Goal: Information Seeking & Learning: Learn about a topic

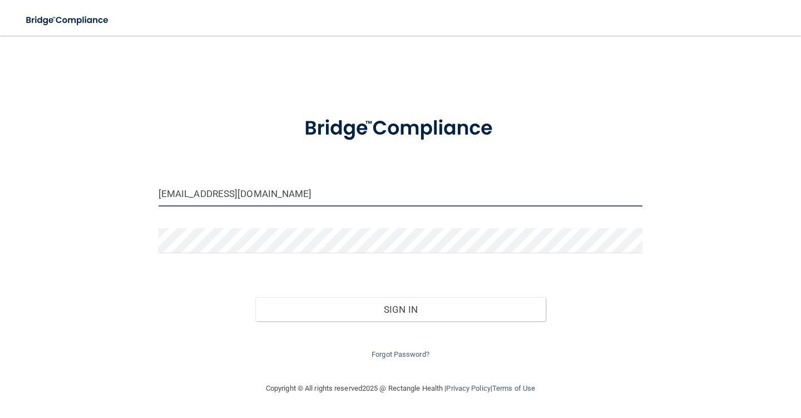
click at [319, 196] on input "donnaolivarez@gmail.com" at bounding box center [401, 193] width 484 height 25
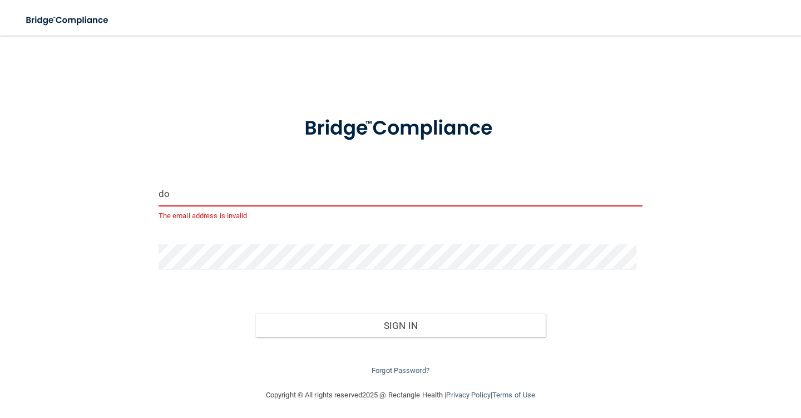
type input "d"
type input "l"
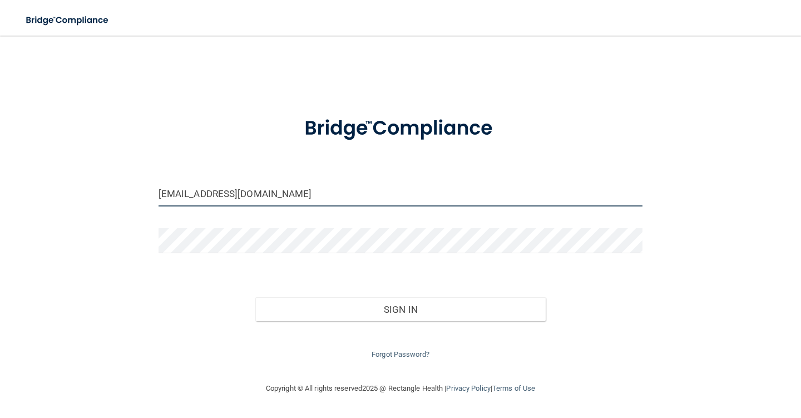
type input "[EMAIL_ADDRESS][DOMAIN_NAME]"
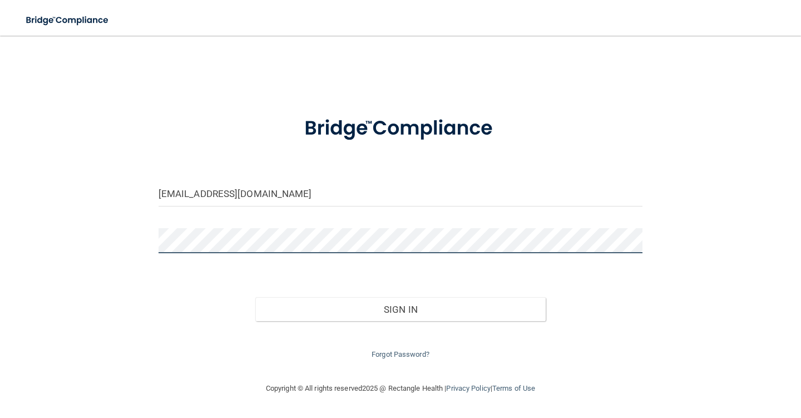
click at [99, 236] on div "lindaglahen@gmail.com Invalid email/password. You don't have permission to acce…" at bounding box center [400, 209] width 757 height 324
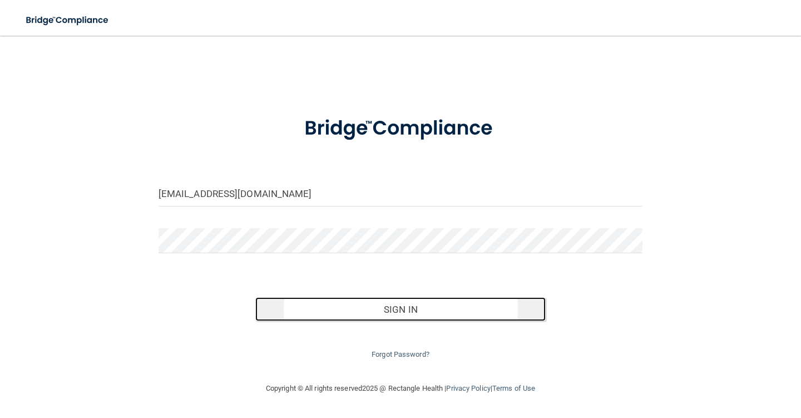
click at [430, 306] on button "Sign In" at bounding box center [400, 309] width 290 height 24
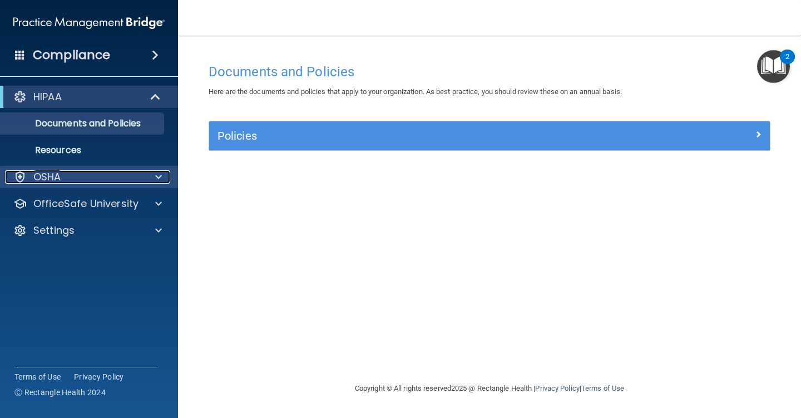
click at [158, 179] on span at bounding box center [158, 176] width 7 height 13
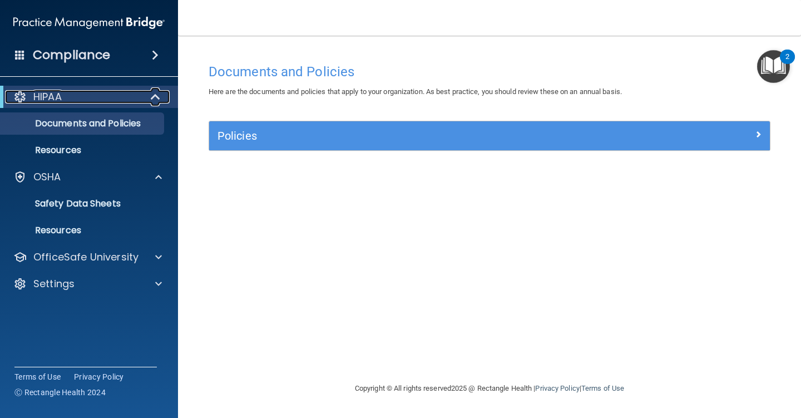
click at [158, 99] on span at bounding box center [156, 96] width 9 height 13
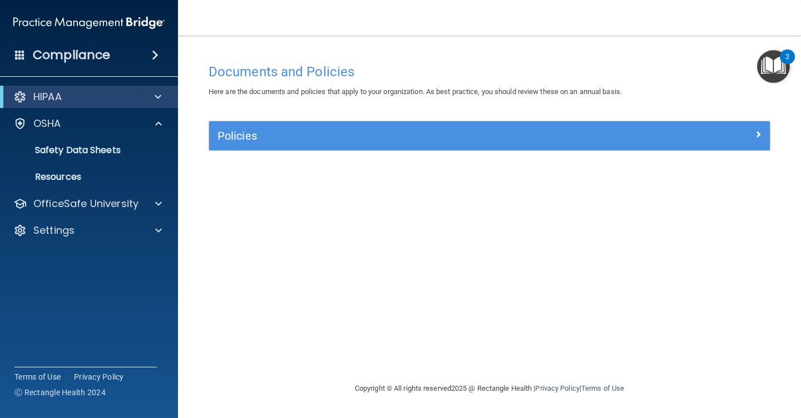
click at [155, 51] on span at bounding box center [155, 54] width 7 height 13
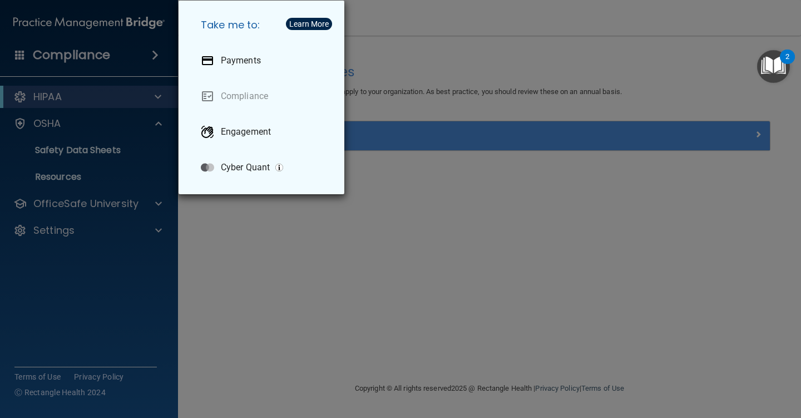
click at [96, 61] on div "Take me to: Payments Compliance Engagement Cyber Quant" at bounding box center [400, 209] width 801 height 418
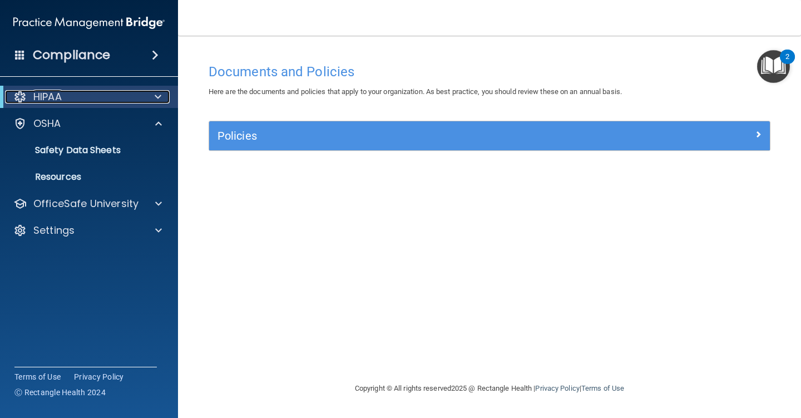
click at [40, 98] on p "HIPAA" at bounding box center [47, 96] width 28 height 13
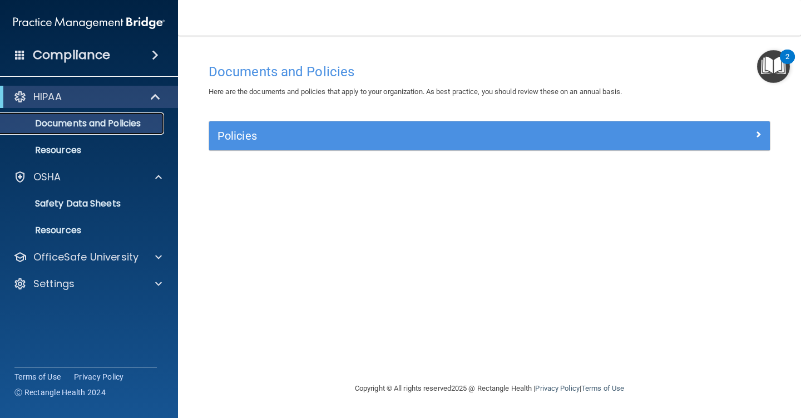
click at [57, 124] on p "Documents and Policies" at bounding box center [83, 123] width 152 height 11
click at [52, 199] on p "Safety Data Sheets" at bounding box center [83, 203] width 152 height 11
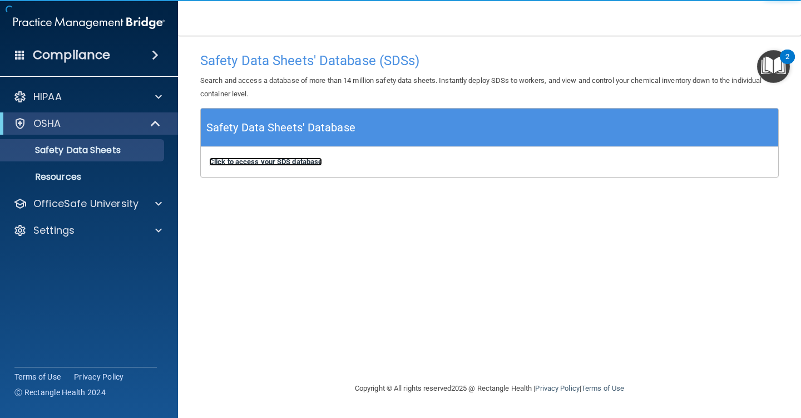
click at [249, 163] on b "Click to access your SDS database" at bounding box center [265, 161] width 113 height 8
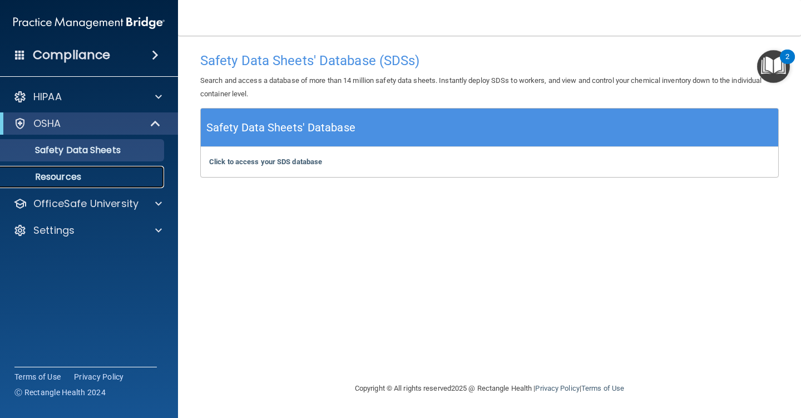
click at [65, 176] on p "Resources" at bounding box center [83, 176] width 152 height 11
click at [343, 133] on h5 "Safety Data Sheets' Database" at bounding box center [280, 127] width 149 height 19
click at [93, 154] on p "Safety Data Sheets" at bounding box center [83, 150] width 152 height 11
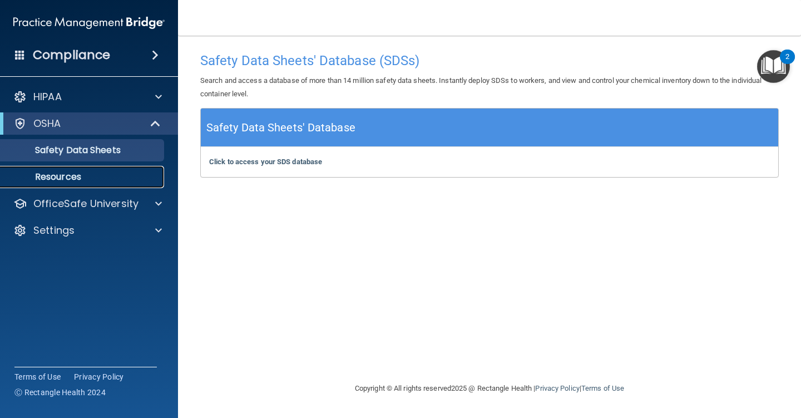
click at [65, 174] on p "Resources" at bounding box center [83, 176] width 152 height 11
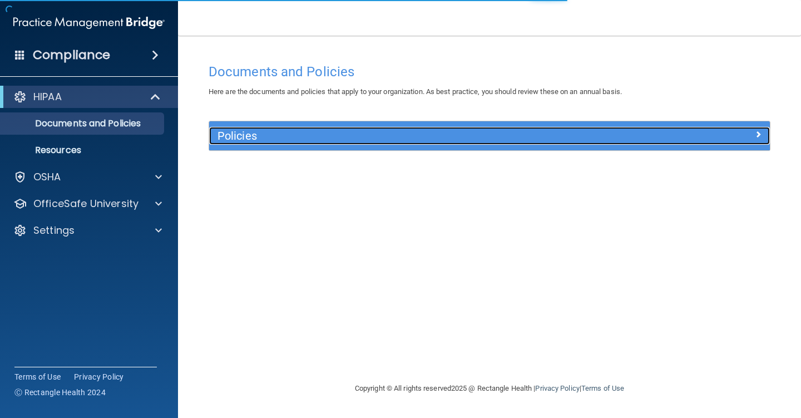
click at [258, 131] on h5 "Policies" at bounding box center [420, 136] width 404 height 12
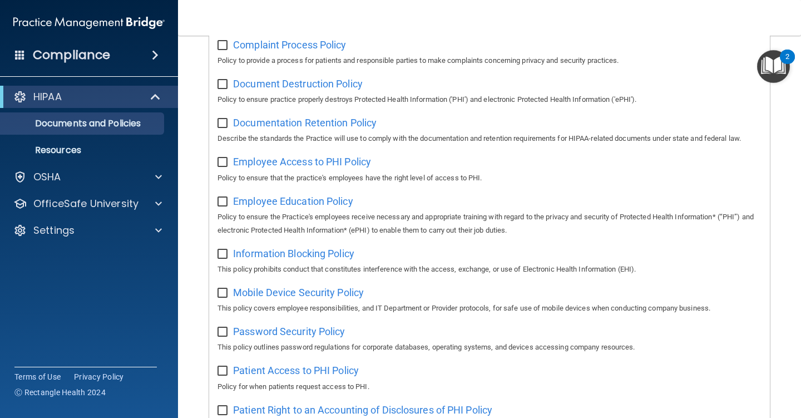
scroll to position [390, 0]
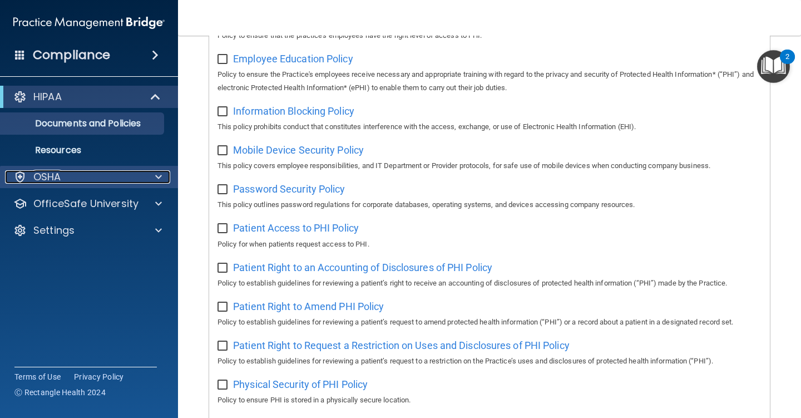
click at [47, 180] on p "OSHA" at bounding box center [47, 176] width 28 height 13
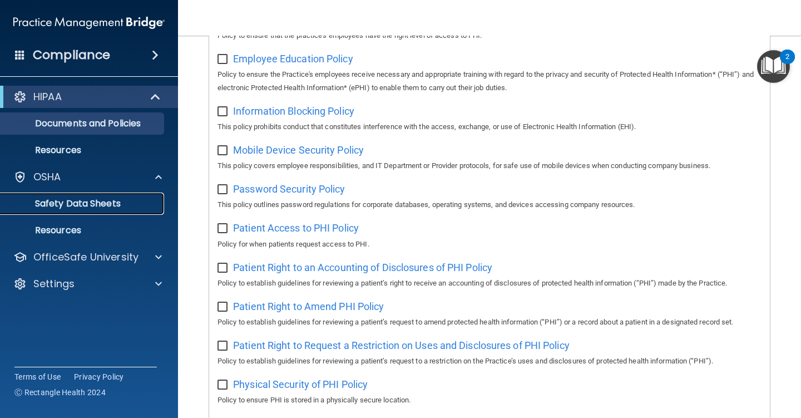
click at [78, 198] on p "Safety Data Sheets" at bounding box center [83, 203] width 152 height 11
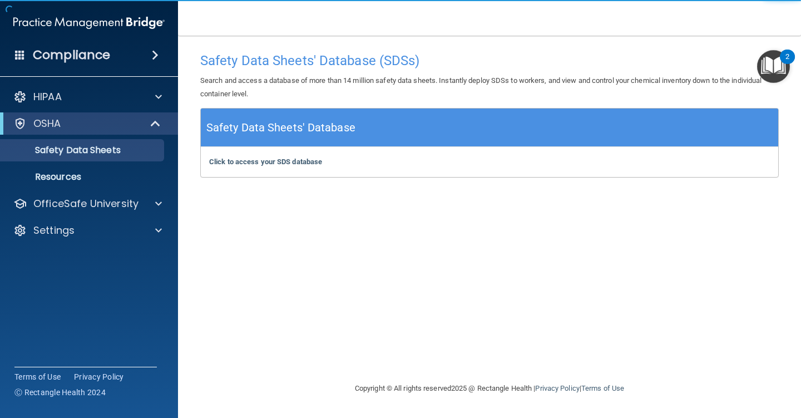
click at [243, 157] on div "Click to access your SDS database Click to access your SDS database" at bounding box center [490, 162] width 578 height 30
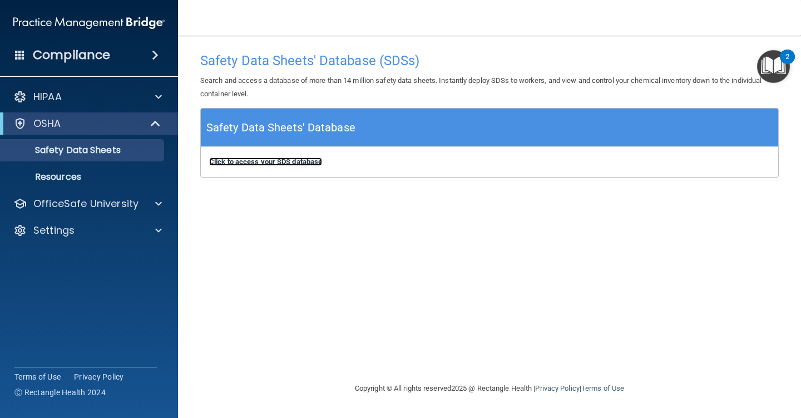
click at [240, 164] on b "Click to access your SDS database" at bounding box center [265, 161] width 113 height 8
click at [776, 61] on img "Open Resource Center, 2 new notifications" at bounding box center [773, 66] width 33 height 33
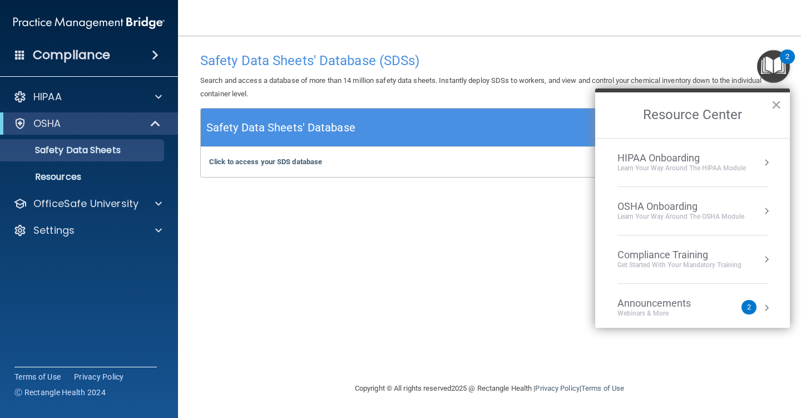
click at [751, 213] on div "OSHA Onboarding Learn your way around the OSHA module" at bounding box center [693, 210] width 150 height 21
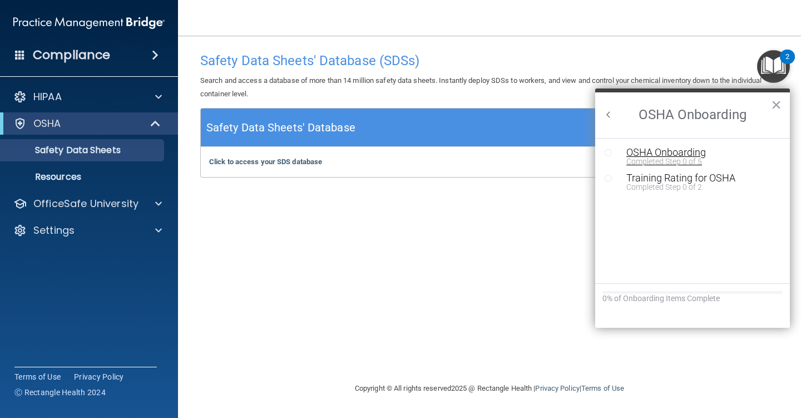
click at [674, 155] on div "OSHA Onboarding" at bounding box center [701, 152] width 149 height 10
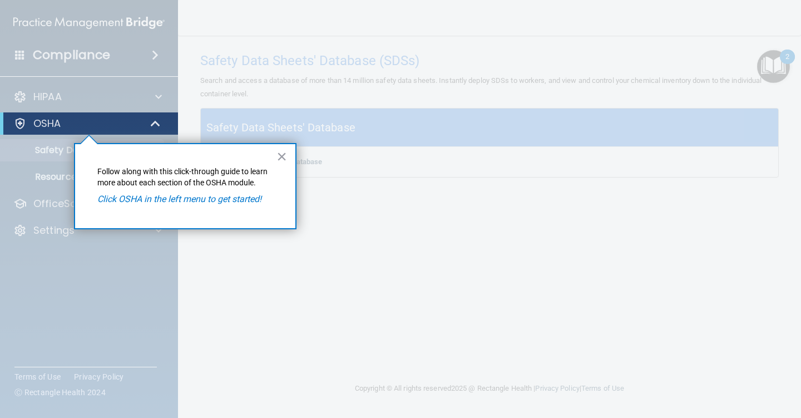
click at [177, 202] on em "Click OSHA in the left menu to get started!" at bounding box center [179, 199] width 164 height 11
click at [38, 122] on p "OSHA" at bounding box center [47, 123] width 28 height 13
click at [284, 156] on button "×" at bounding box center [282, 156] width 11 height 18
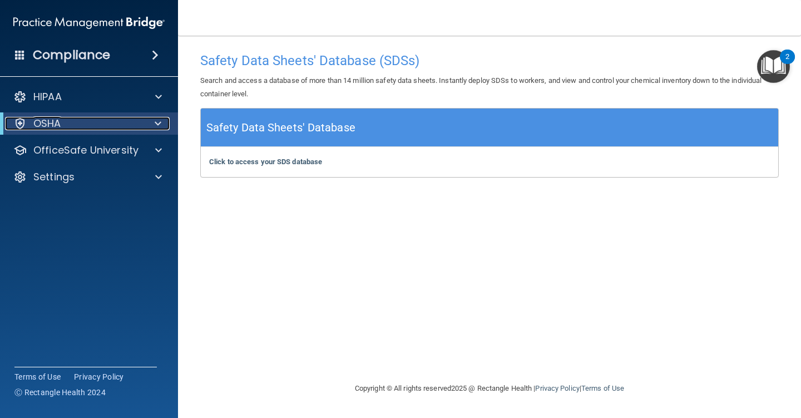
click at [45, 125] on p "OSHA" at bounding box center [47, 123] width 28 height 13
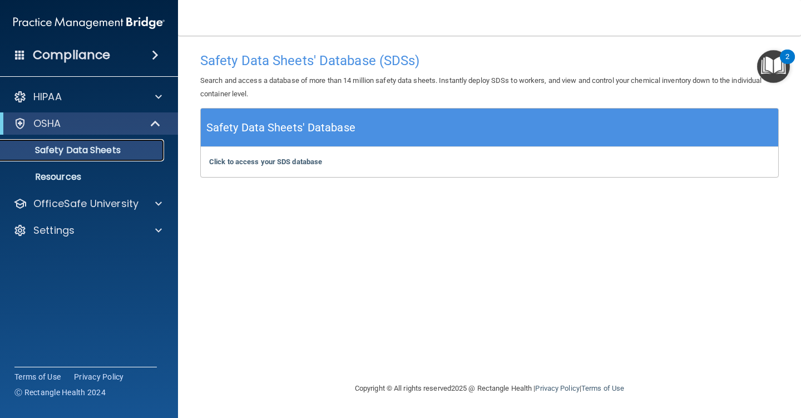
click at [53, 152] on p "Safety Data Sheets" at bounding box center [83, 150] width 152 height 11
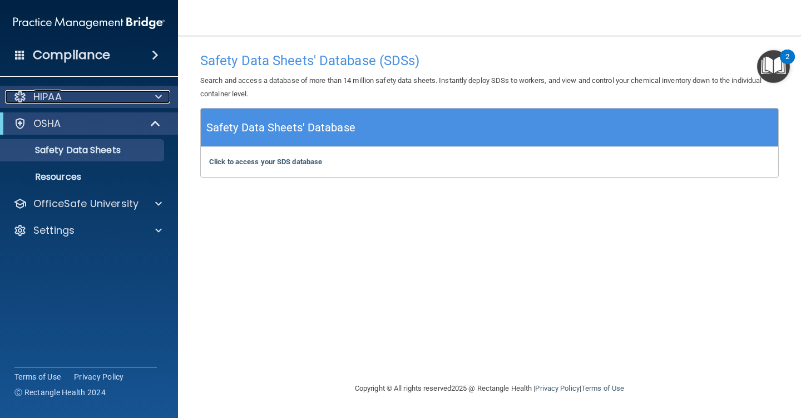
click at [159, 93] on span at bounding box center [158, 96] width 7 height 13
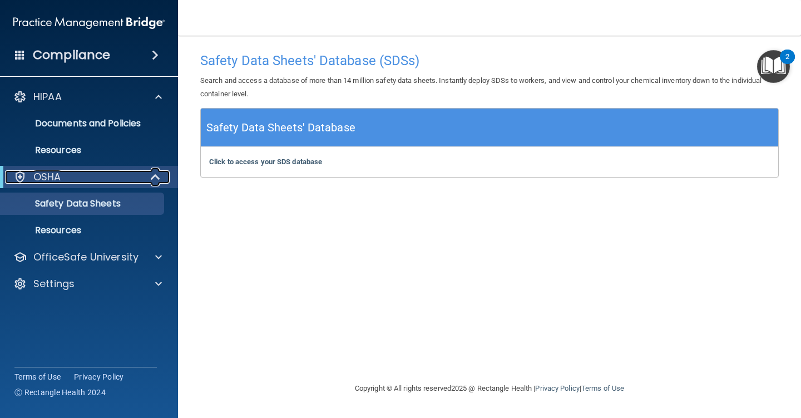
click at [152, 174] on span at bounding box center [156, 176] width 9 height 13
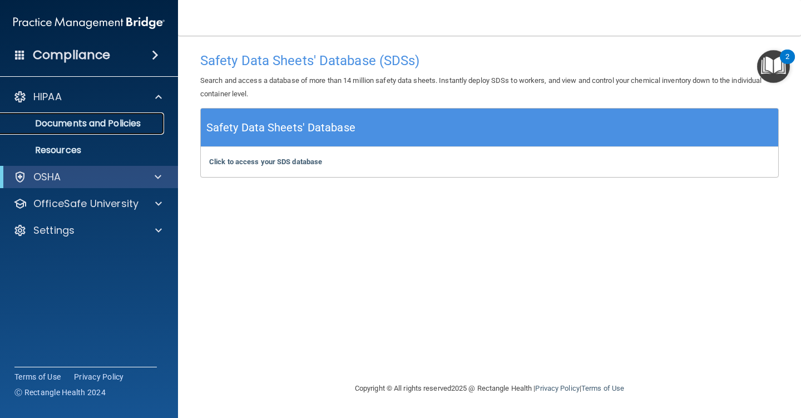
click at [68, 121] on p "Documents and Policies" at bounding box center [83, 123] width 152 height 11
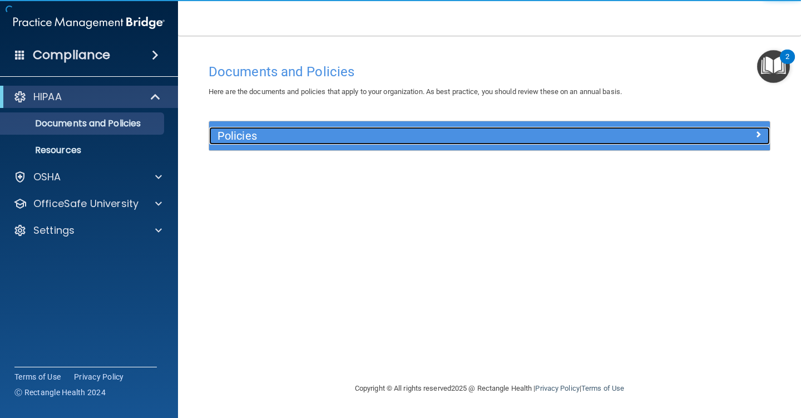
click at [246, 137] on h5 "Policies" at bounding box center [420, 136] width 404 height 12
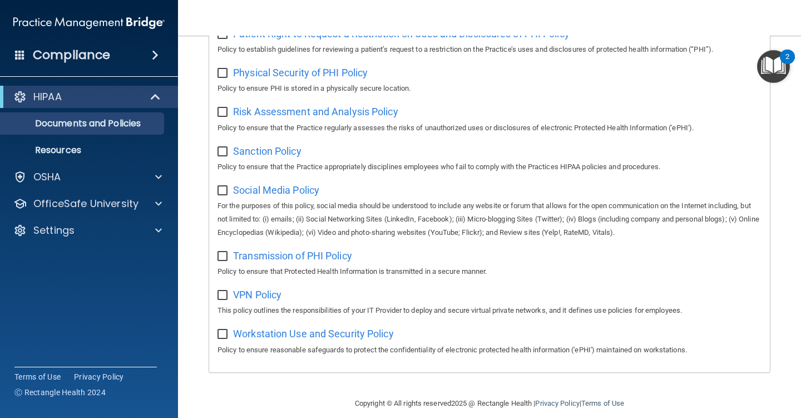
scroll to position [738, 0]
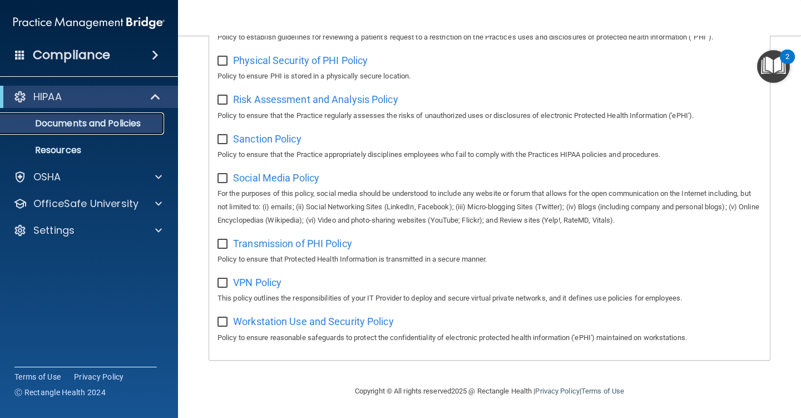
click at [73, 127] on p "Documents and Policies" at bounding box center [83, 123] width 152 height 11
click at [55, 151] on p "Resources" at bounding box center [83, 150] width 152 height 11
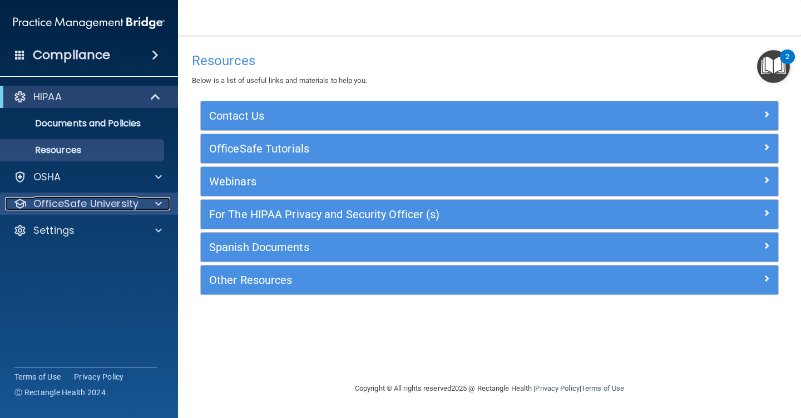
click at [164, 199] on div at bounding box center [157, 203] width 28 height 13
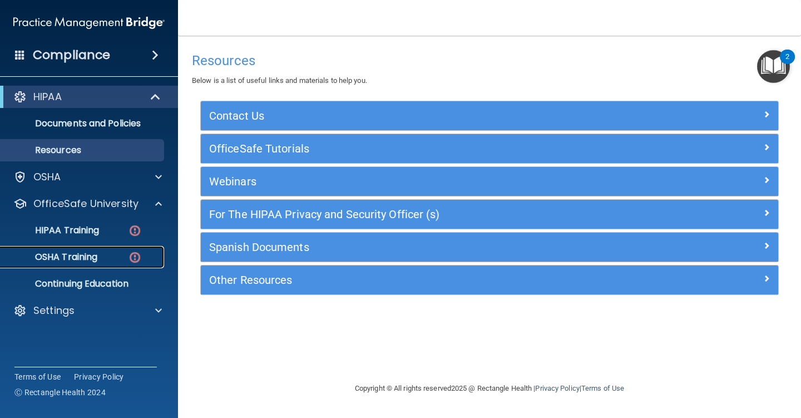
click at [75, 256] on p "OSHA Training" at bounding box center [52, 257] width 90 height 11
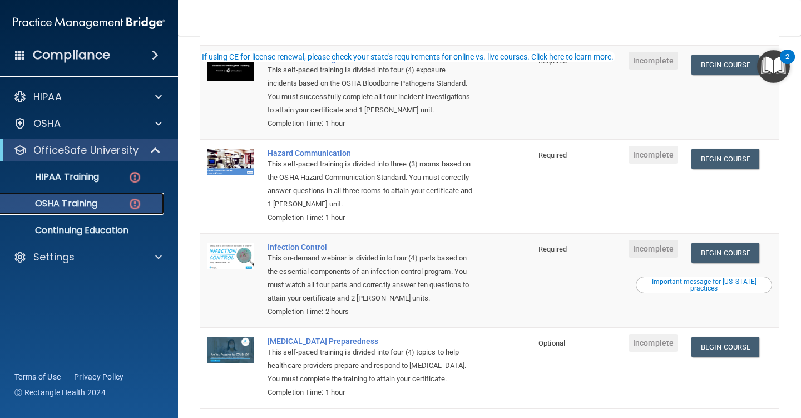
scroll to position [174, 0]
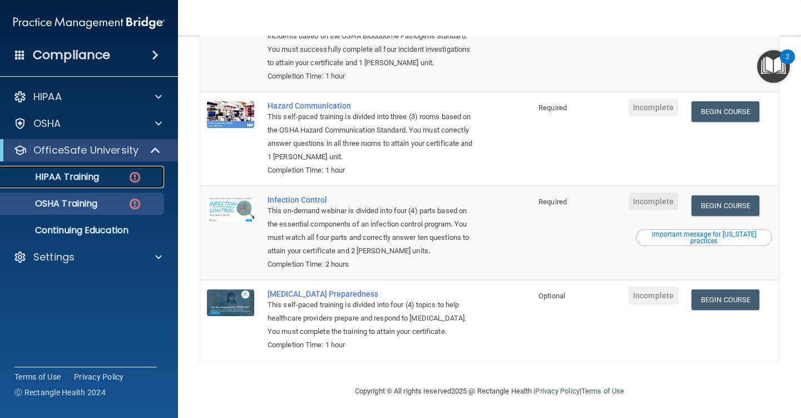
click at [94, 179] on p "HIPAA Training" at bounding box center [53, 176] width 92 height 11
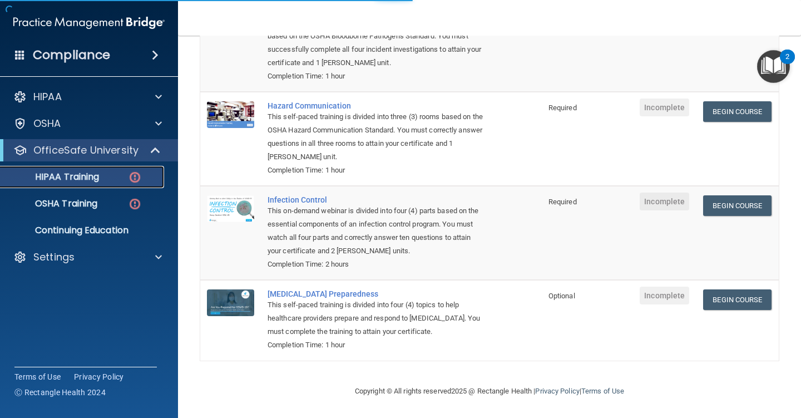
scroll to position [381, 0]
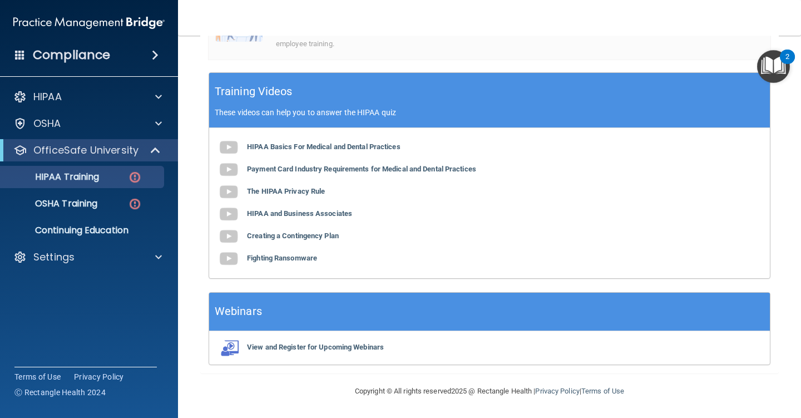
click at [784, 58] on div "2" at bounding box center [787, 57] width 15 height 14
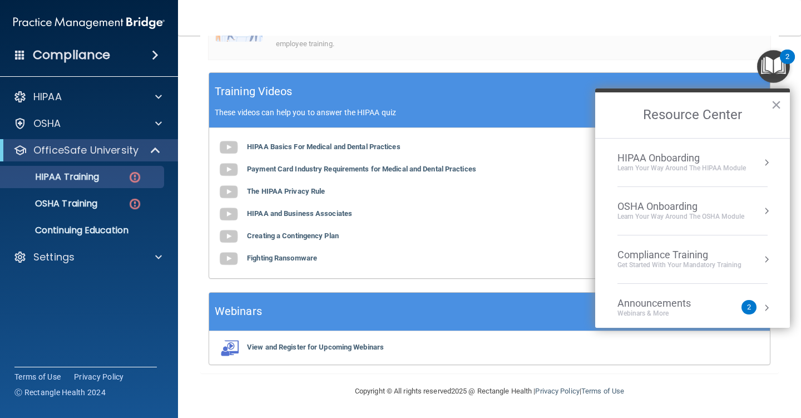
click at [649, 308] on div "Announcements" at bounding box center [666, 303] width 96 height 12
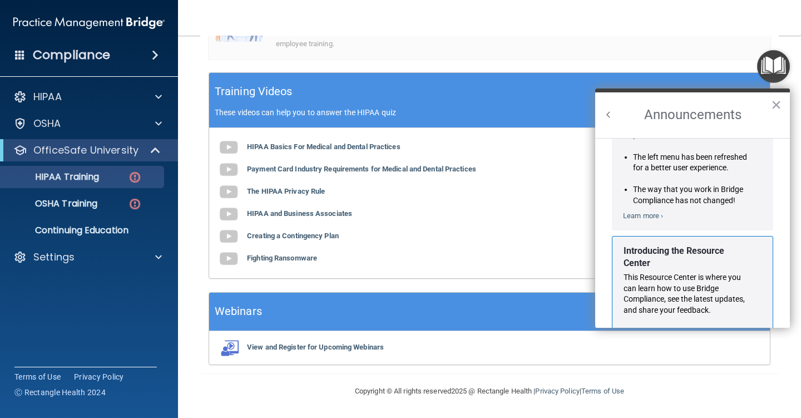
scroll to position [0, 0]
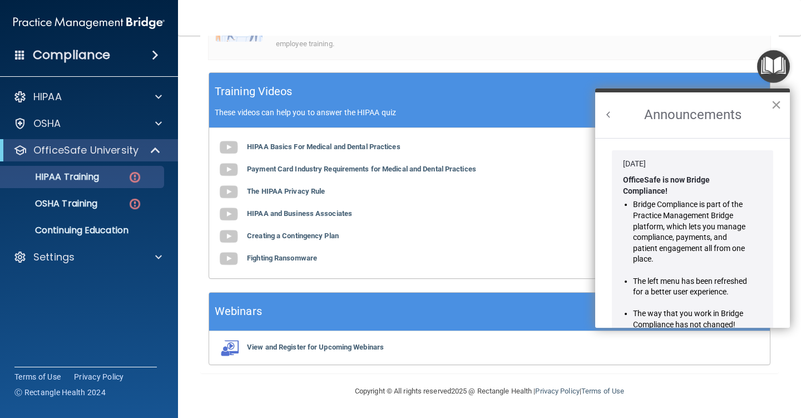
click at [778, 103] on button "×" at bounding box center [776, 105] width 11 height 18
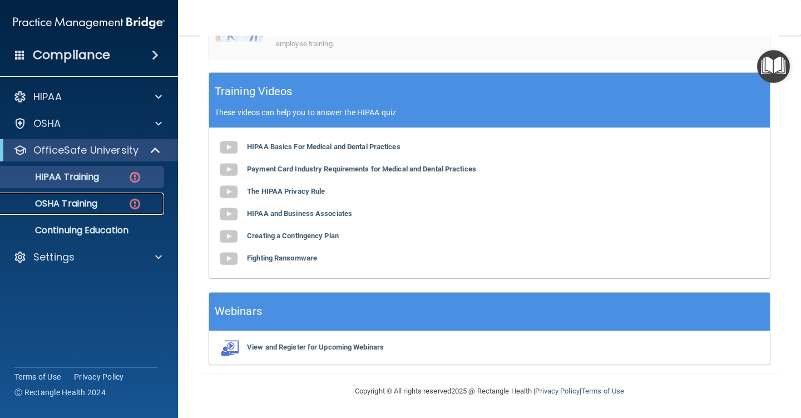
click at [64, 196] on link "OSHA Training" at bounding box center [76, 204] width 175 height 22
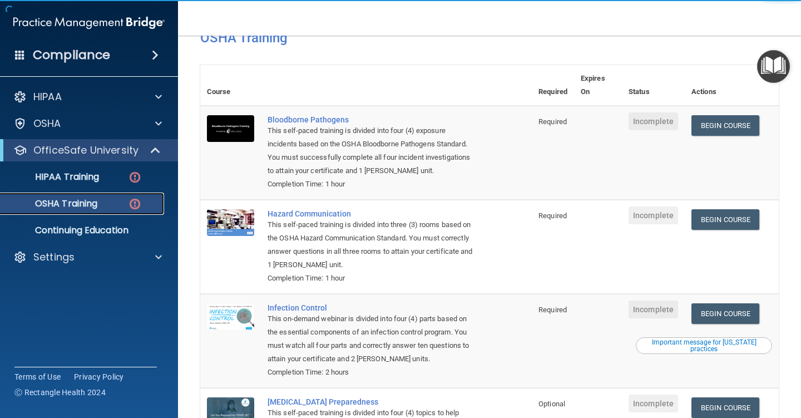
scroll to position [63, 0]
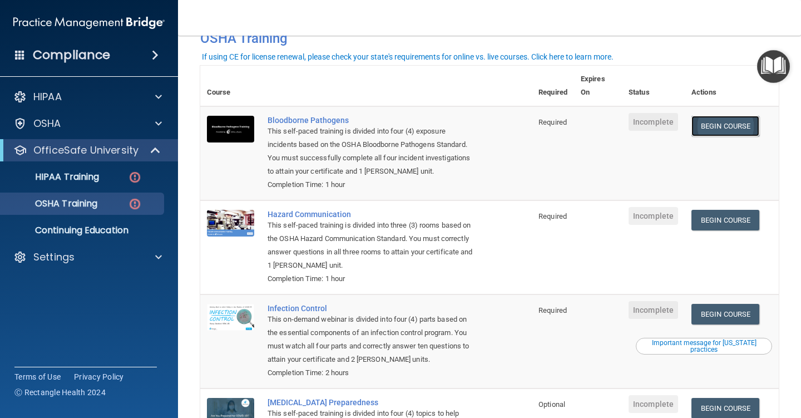
click at [718, 124] on link "Begin Course" at bounding box center [726, 126] width 68 height 21
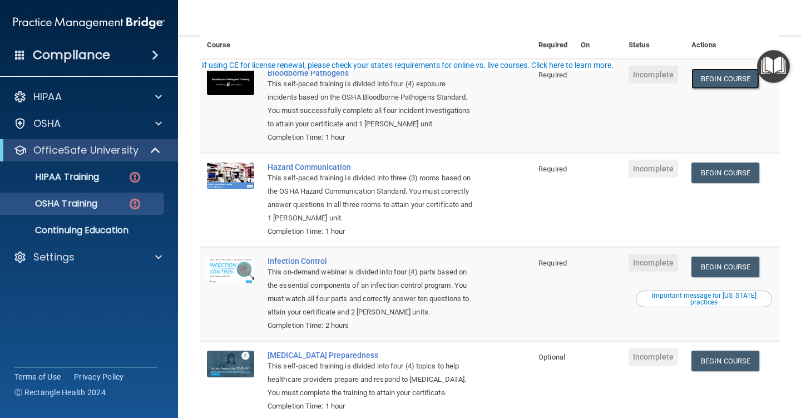
scroll to position [111, 0]
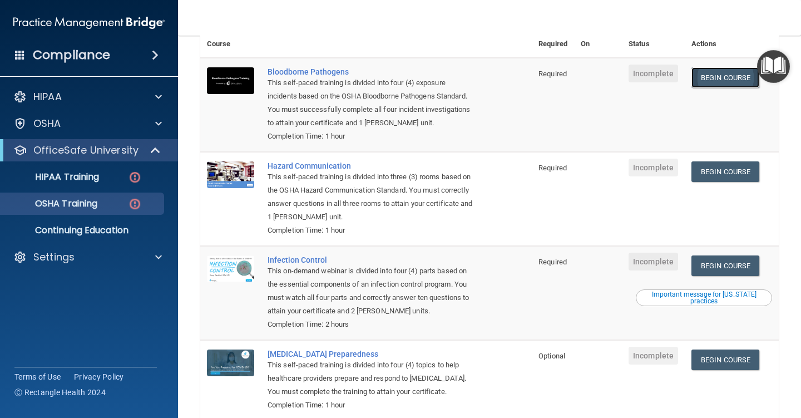
click at [729, 73] on link "Begin Course" at bounding box center [726, 77] width 68 height 21
click at [716, 171] on link "Begin Course" at bounding box center [726, 171] width 68 height 21
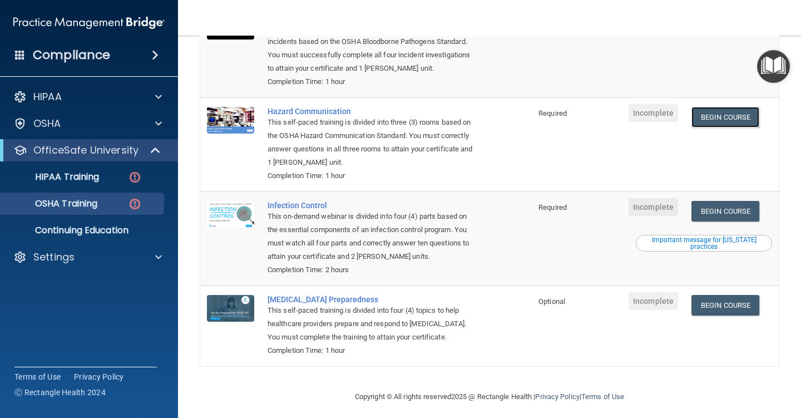
scroll to position [174, 0]
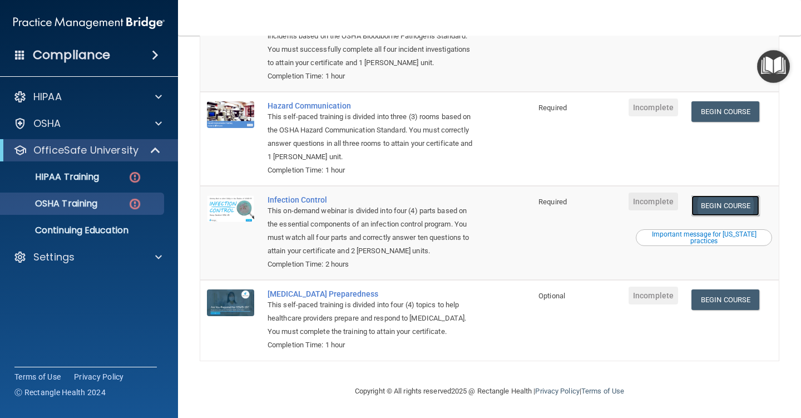
click at [711, 201] on link "Begin Course" at bounding box center [726, 205] width 68 height 21
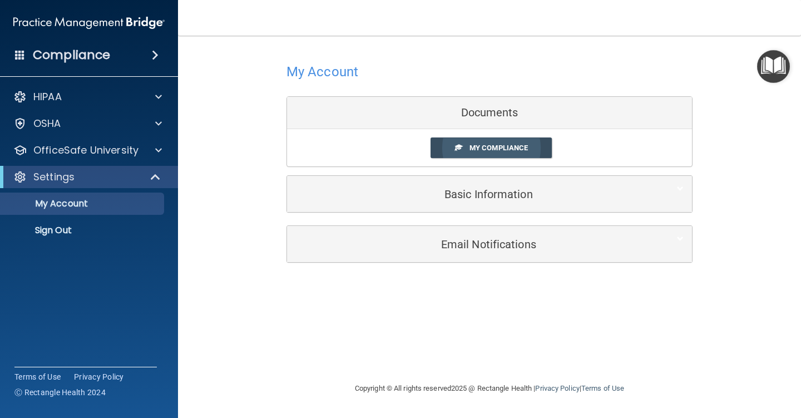
click at [493, 142] on link "My Compliance" at bounding box center [492, 147] width 122 height 21
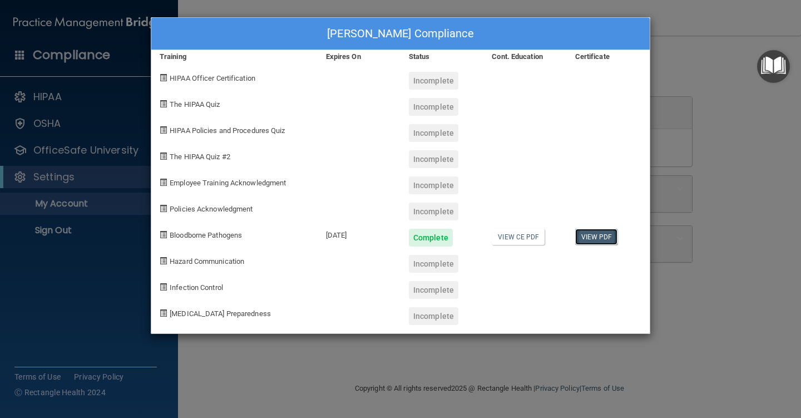
click at [602, 234] on link "View PDF" at bounding box center [596, 237] width 43 height 16
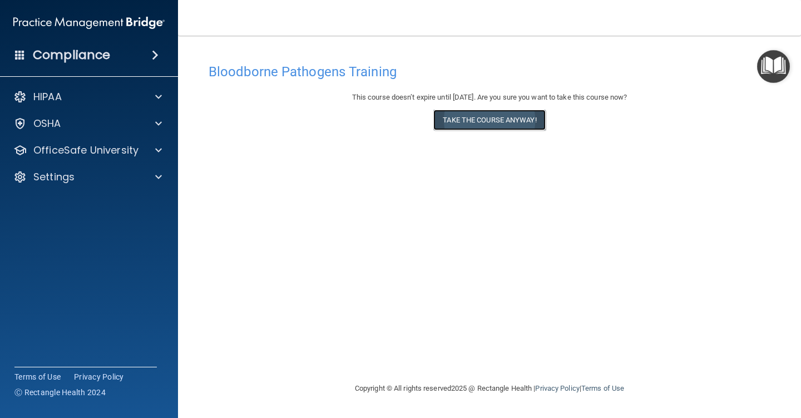
click at [485, 121] on button "Take the course anyway!" at bounding box center [490, 120] width 112 height 21
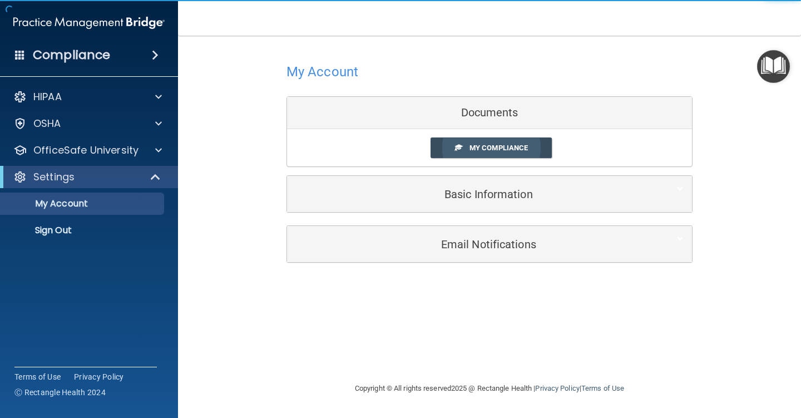
click at [477, 149] on span "My Compliance" at bounding box center [499, 148] width 58 height 8
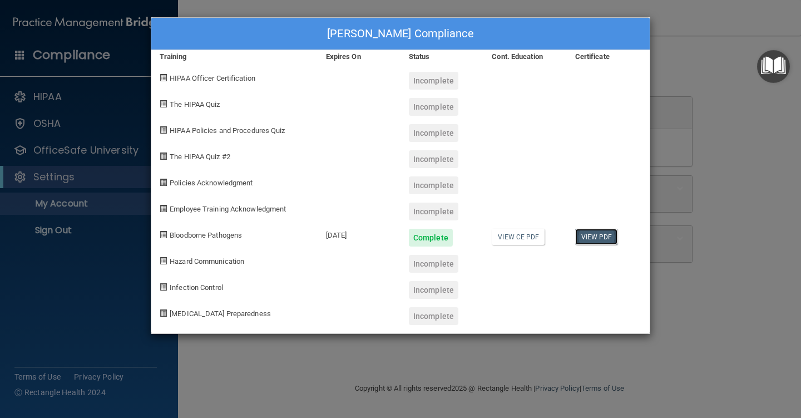
click at [600, 238] on link "View PDF" at bounding box center [596, 237] width 43 height 16
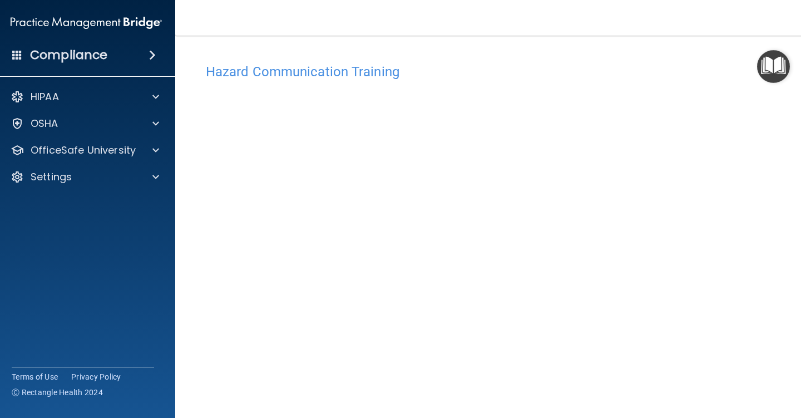
scroll to position [1, 0]
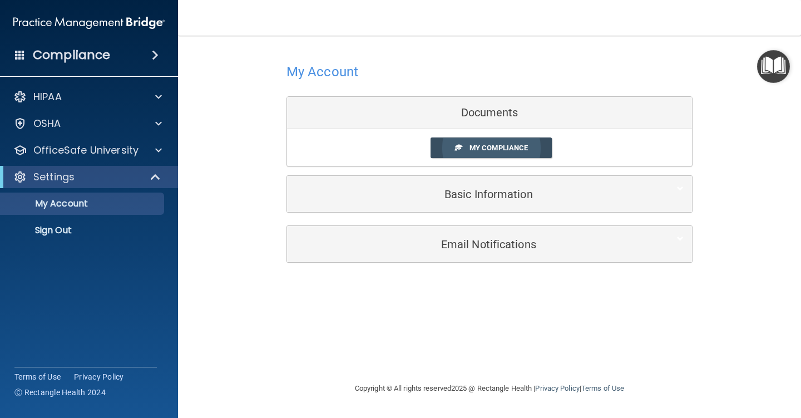
click at [499, 146] on span "My Compliance" at bounding box center [499, 148] width 58 height 8
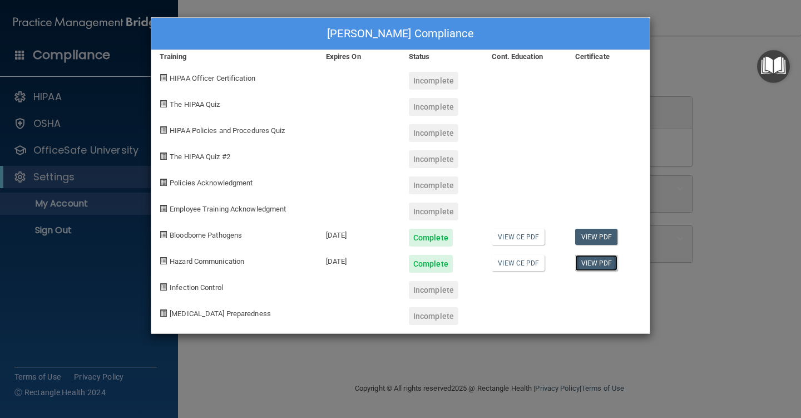
click at [598, 260] on link "View PDF" at bounding box center [596, 263] width 43 height 16
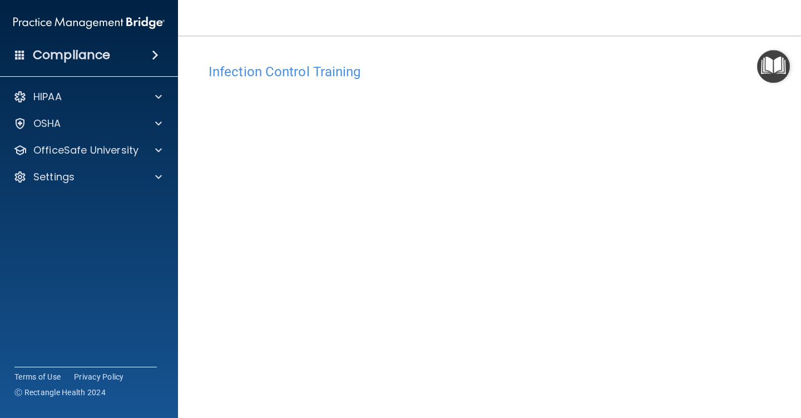
scroll to position [58, 0]
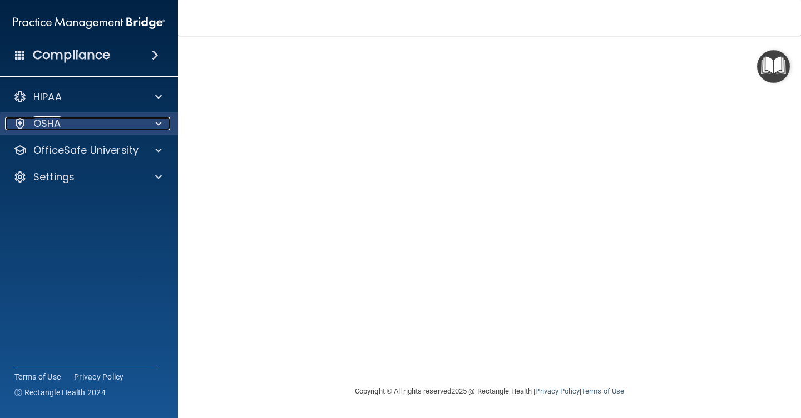
click at [56, 124] on p "OSHA" at bounding box center [47, 123] width 28 height 13
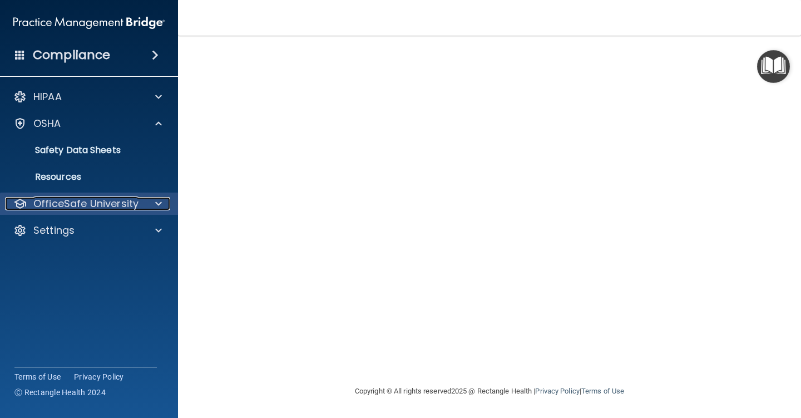
click at [156, 201] on span at bounding box center [158, 203] width 7 height 13
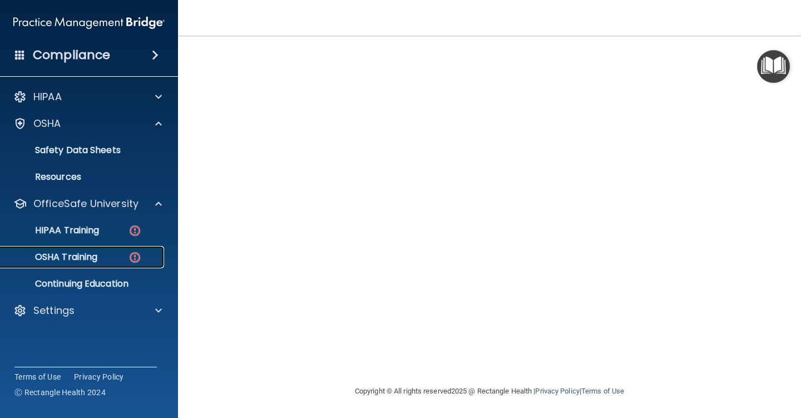
click at [108, 260] on div "OSHA Training" at bounding box center [83, 257] width 152 height 11
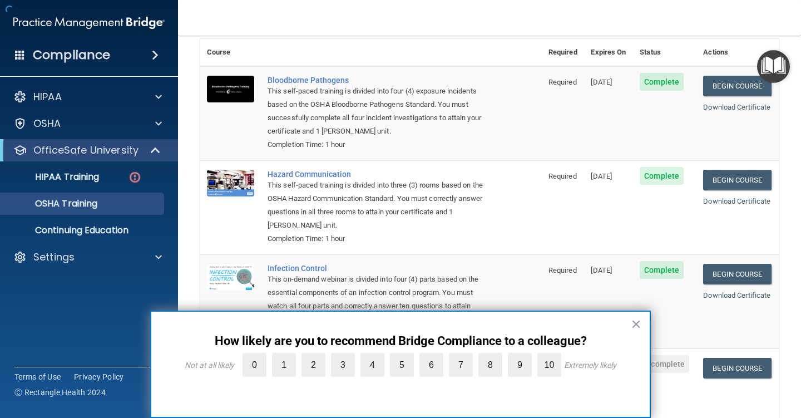
scroll to position [130, 0]
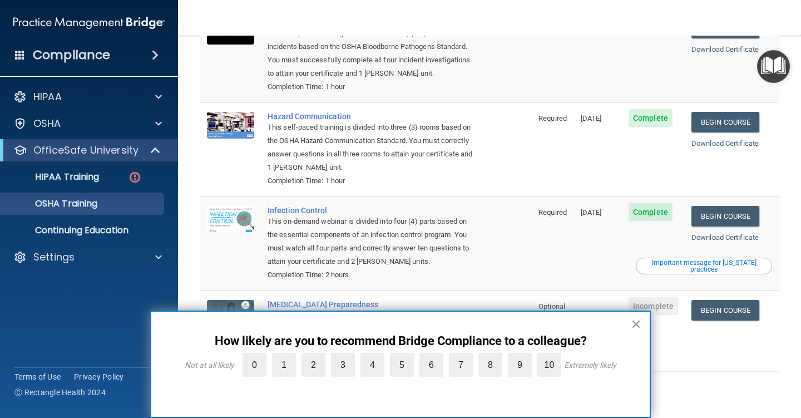
click at [638, 324] on button "×" at bounding box center [636, 324] width 11 height 18
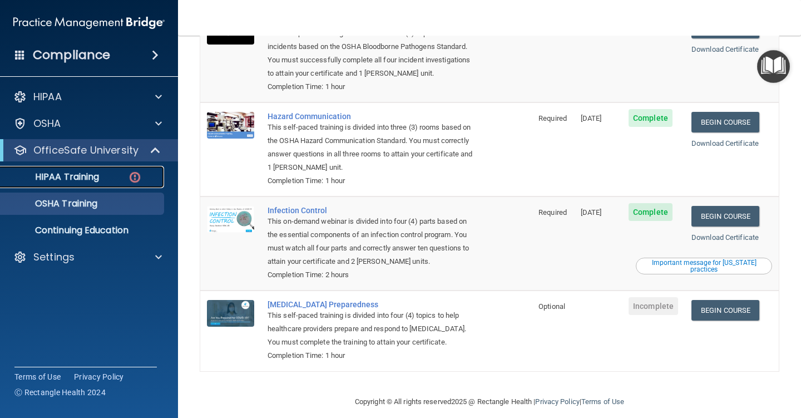
click at [106, 182] on div "HIPAA Training" at bounding box center [83, 176] width 152 height 11
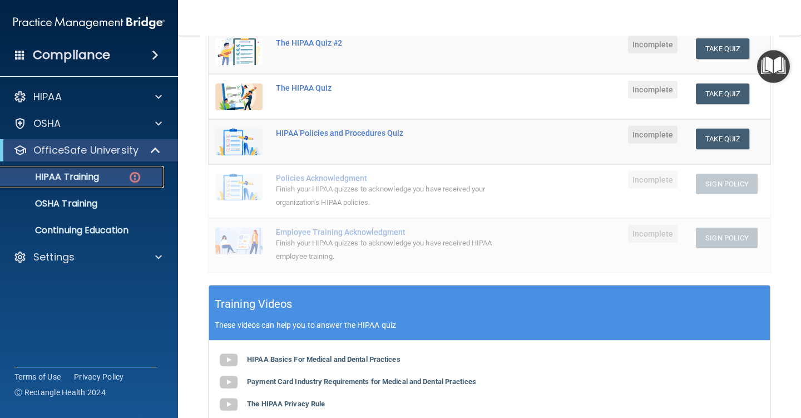
scroll to position [56, 0]
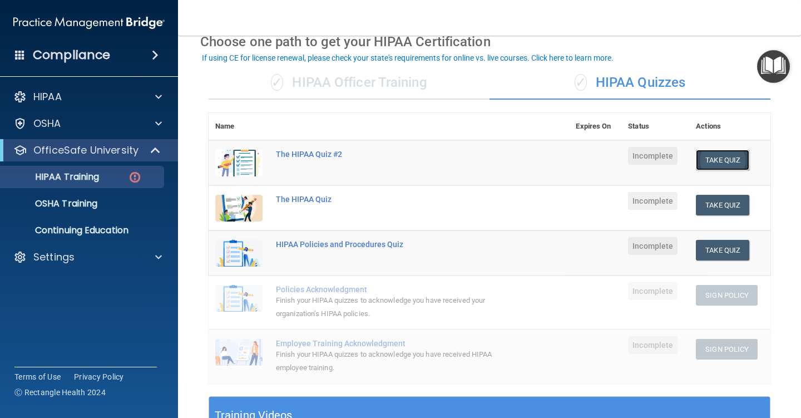
click at [713, 158] on button "Take Quiz" at bounding box center [722, 160] width 53 height 21
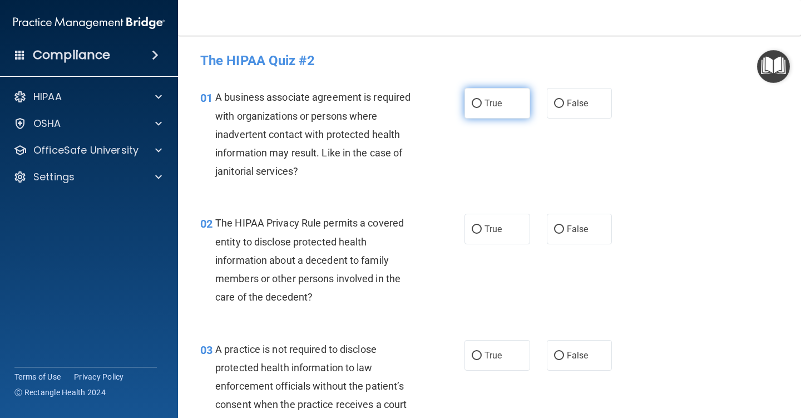
click at [472, 104] on input "True" at bounding box center [477, 104] width 10 height 8
radio input "true"
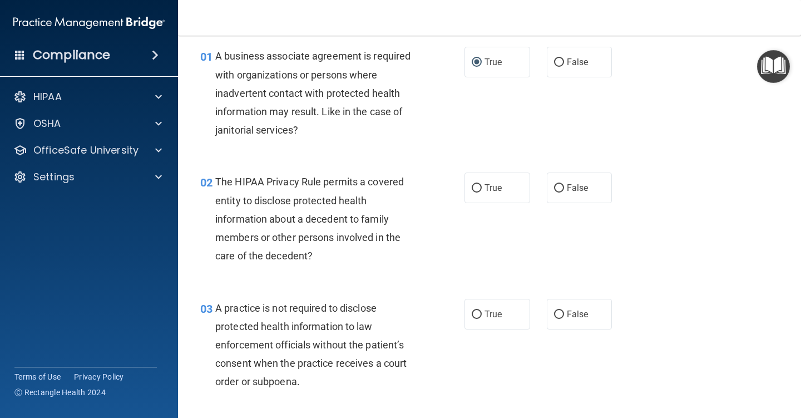
scroll to position [111, 0]
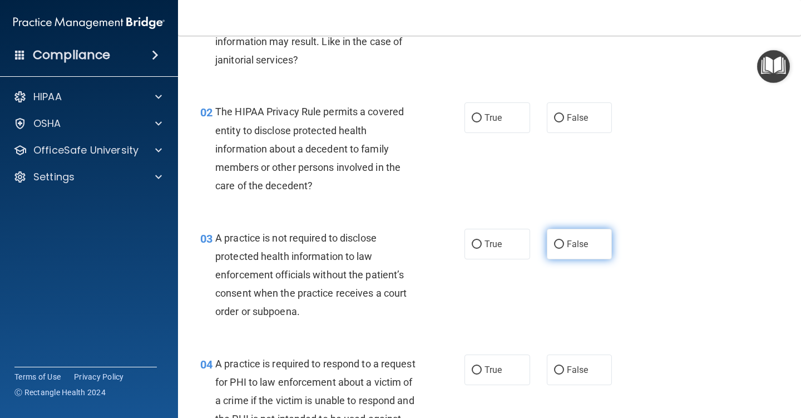
drag, startPoint x: 554, startPoint y: 249, endPoint x: 550, endPoint y: 245, distance: 5.9
click at [553, 248] on label "False" at bounding box center [580, 244] width 66 height 31
click at [555, 240] on input "False" at bounding box center [559, 244] width 10 height 8
radio input "true"
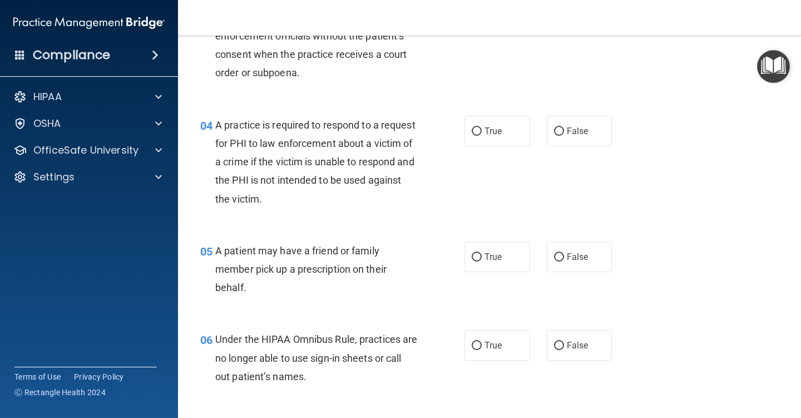
scroll to position [390, 0]
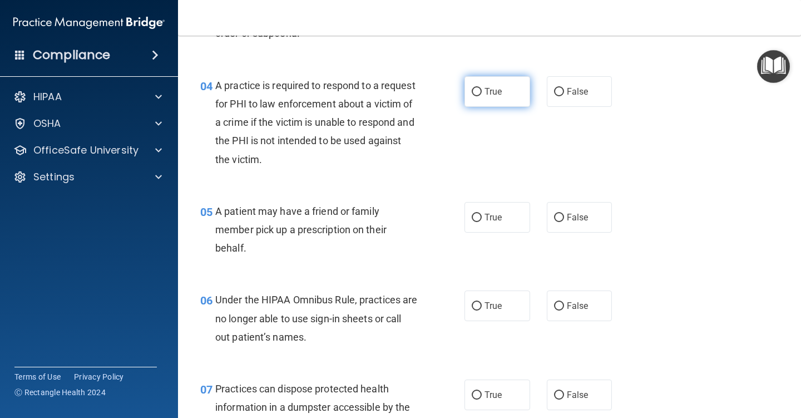
click at [472, 94] on input "True" at bounding box center [477, 92] width 10 height 8
radio input "true"
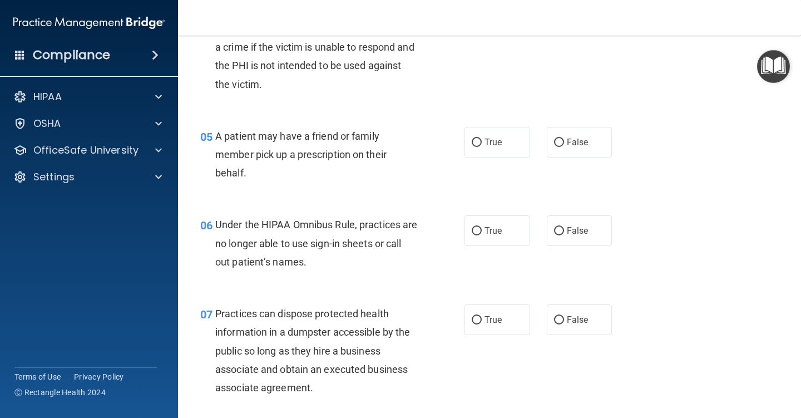
scroll to position [445, 0]
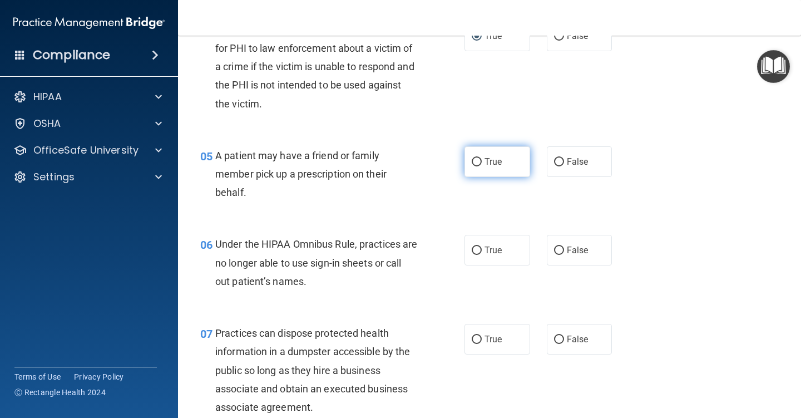
click at [472, 162] on input "True" at bounding box center [477, 162] width 10 height 8
radio input "true"
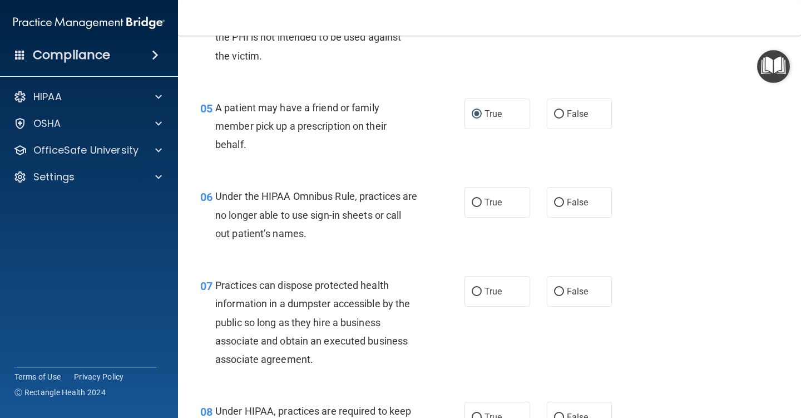
scroll to position [612, 0]
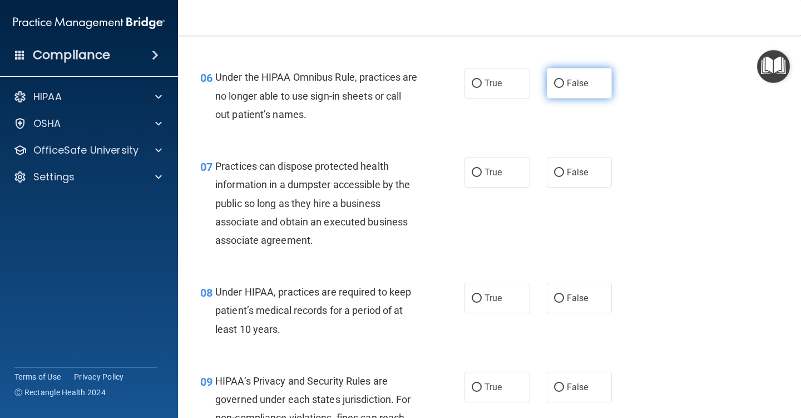
click at [554, 87] on input "False" at bounding box center [559, 84] width 10 height 8
radio input "true"
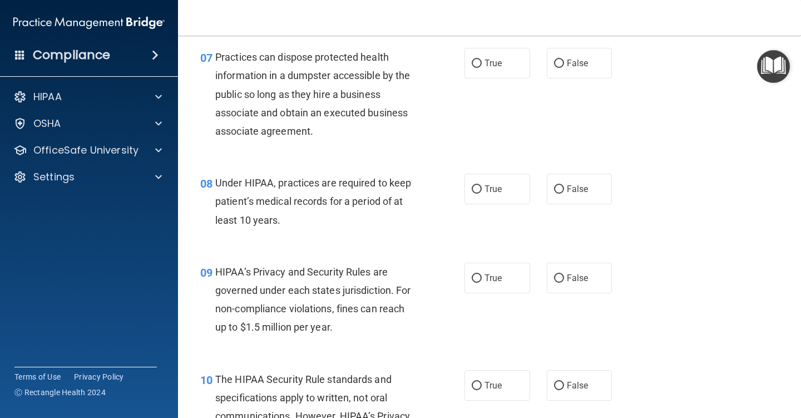
scroll to position [723, 0]
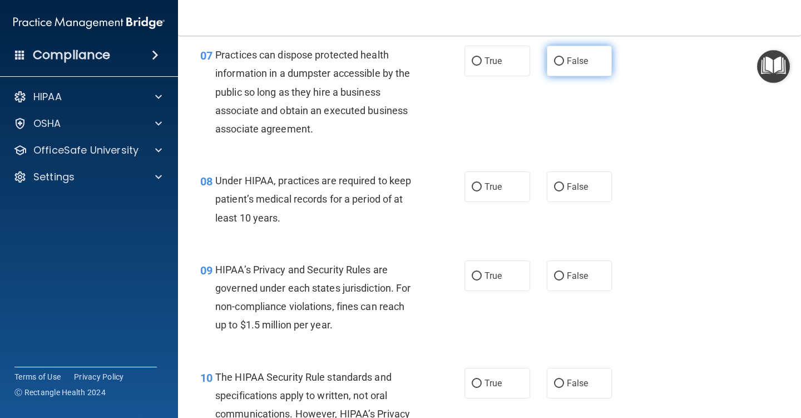
click at [555, 57] on input "False" at bounding box center [559, 61] width 10 height 8
radio input "true"
click at [472, 188] on input "True" at bounding box center [477, 187] width 10 height 8
radio input "true"
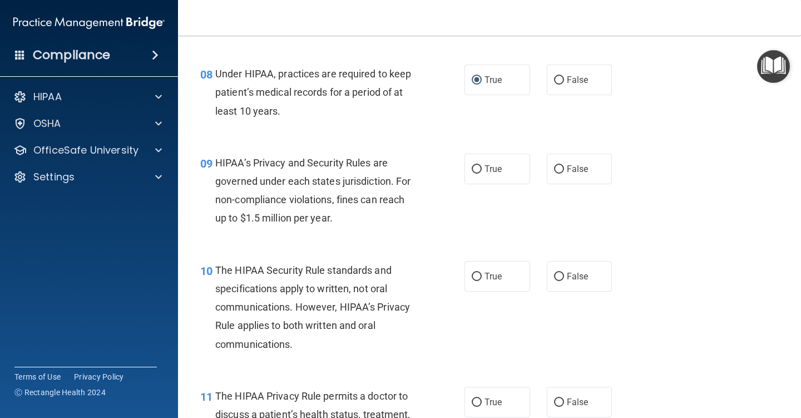
scroll to position [835, 0]
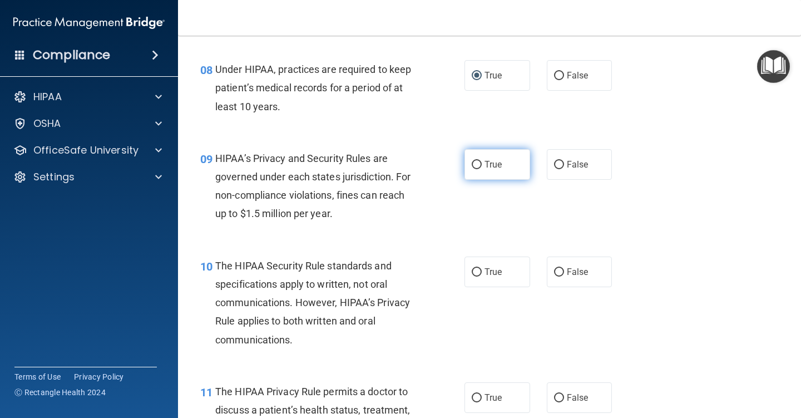
click at [474, 164] on input "True" at bounding box center [477, 165] width 10 height 8
radio input "true"
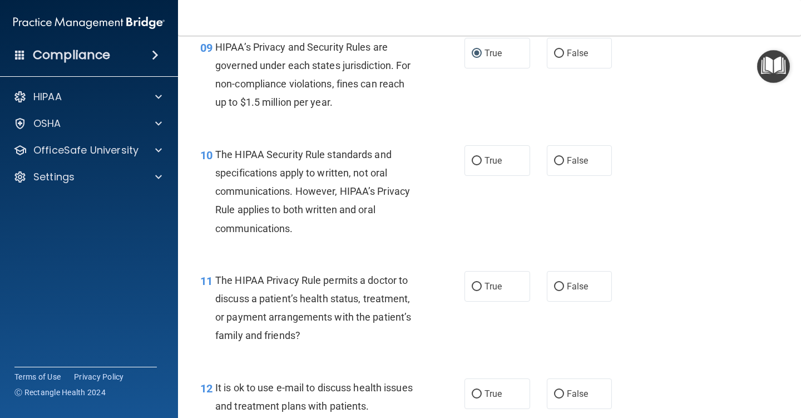
scroll to position [1002, 0]
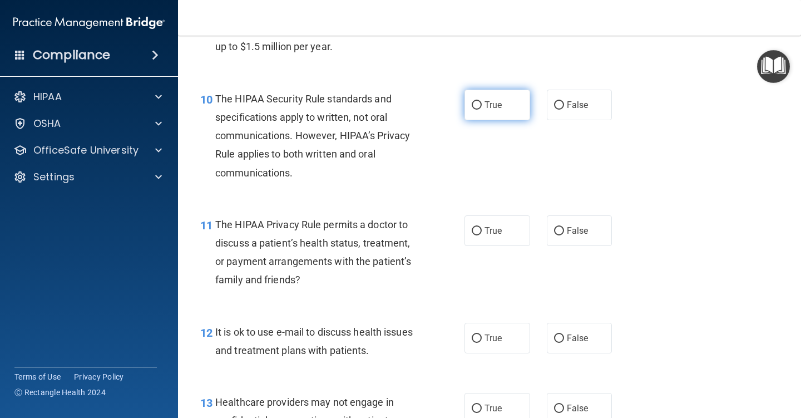
click at [479, 102] on label "True" at bounding box center [498, 105] width 66 height 31
click at [479, 102] on input "True" at bounding box center [477, 105] width 10 height 8
radio input "true"
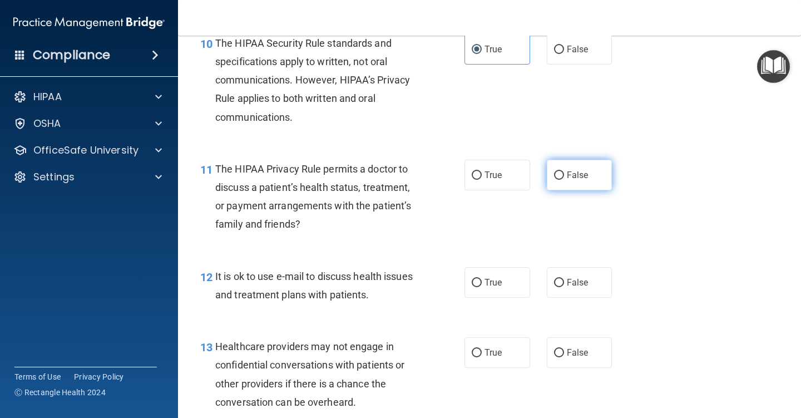
click at [557, 176] on input "False" at bounding box center [559, 175] width 10 height 8
radio input "true"
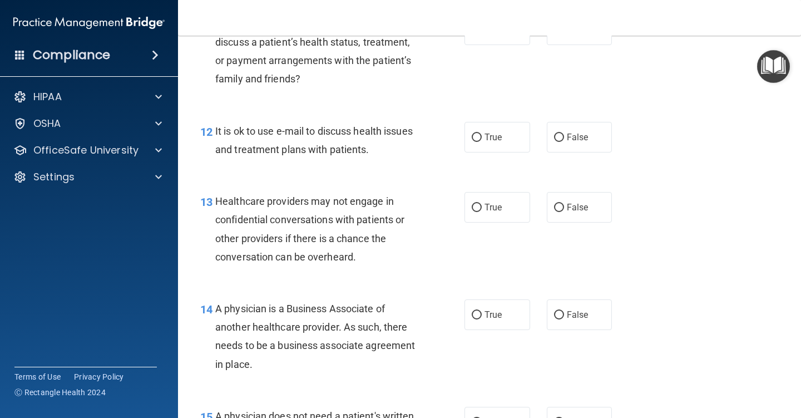
scroll to position [1224, 0]
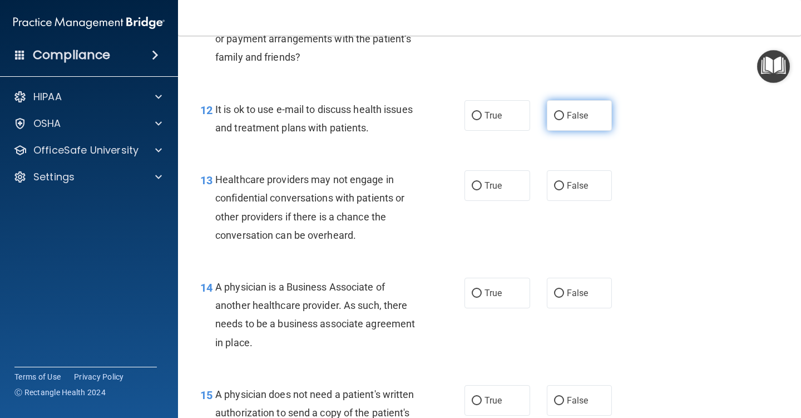
click at [554, 116] on input "False" at bounding box center [559, 116] width 10 height 8
radio input "true"
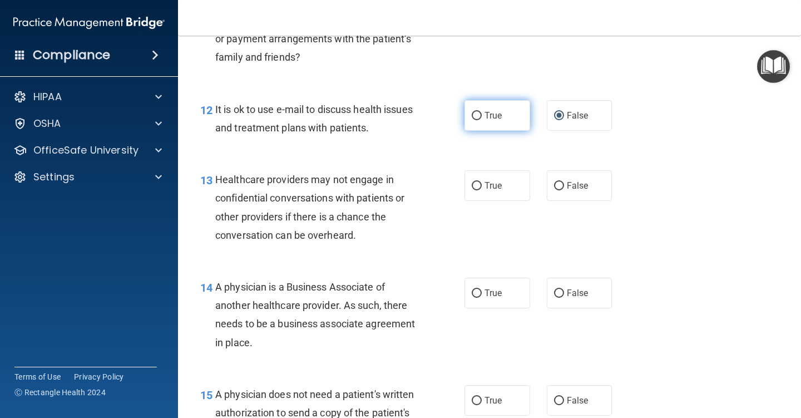
click at [472, 114] on input "True" at bounding box center [477, 116] width 10 height 8
radio input "true"
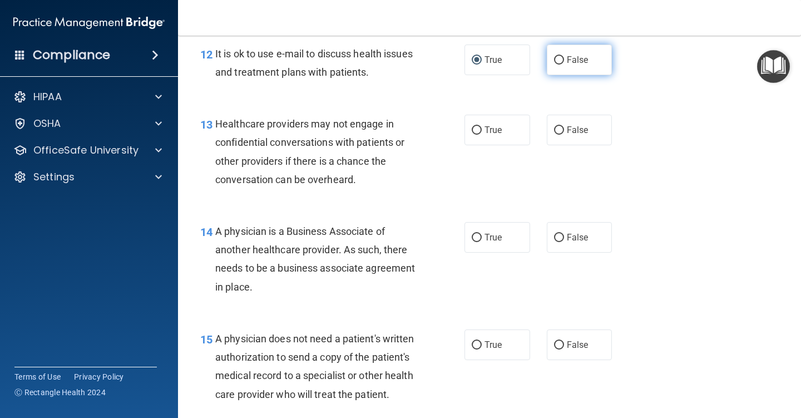
click at [557, 58] on input "False" at bounding box center [559, 60] width 10 height 8
radio input "true"
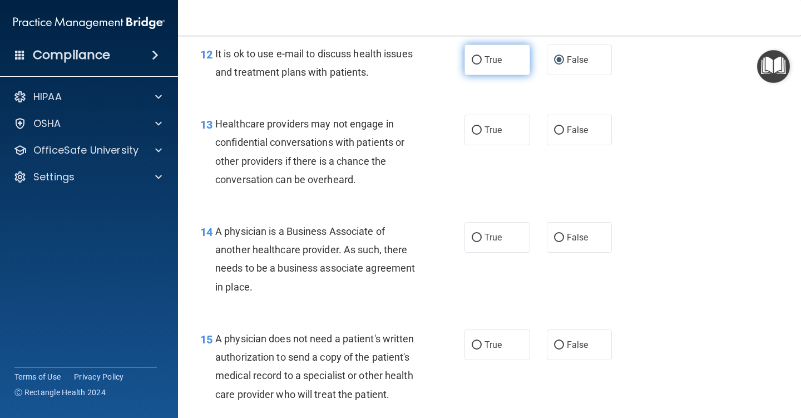
click at [472, 58] on input "True" at bounding box center [477, 60] width 10 height 8
radio input "true"
radio input "false"
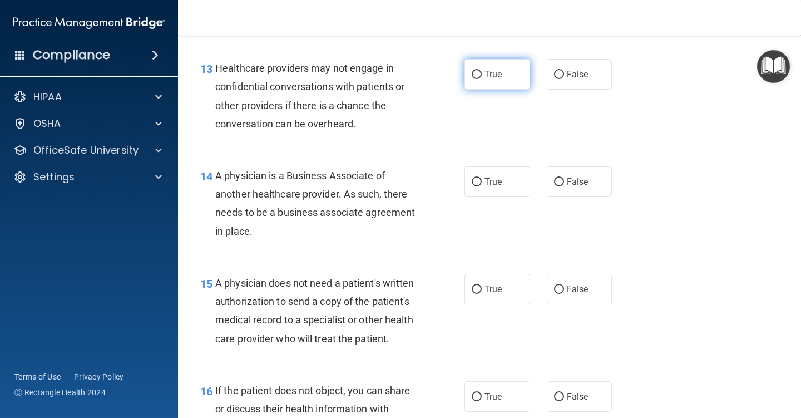
click at [474, 74] on input "True" at bounding box center [477, 75] width 10 height 8
radio input "true"
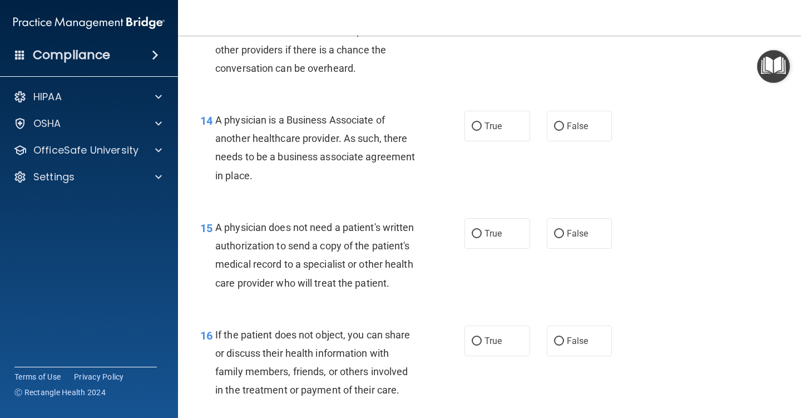
scroll to position [1447, 0]
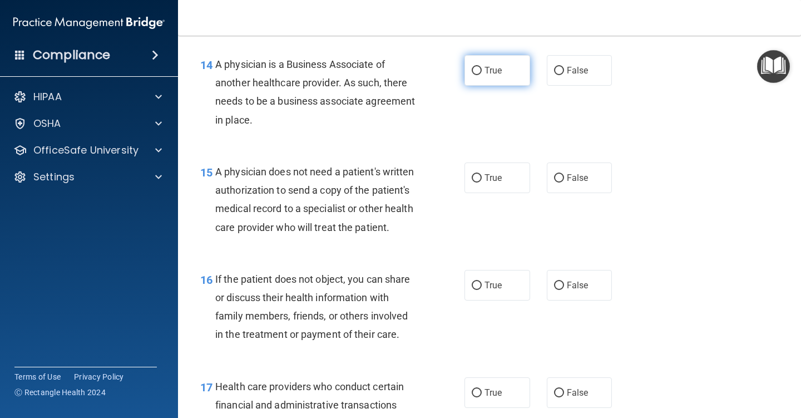
click at [472, 73] on input "True" at bounding box center [477, 71] width 10 height 8
radio input "true"
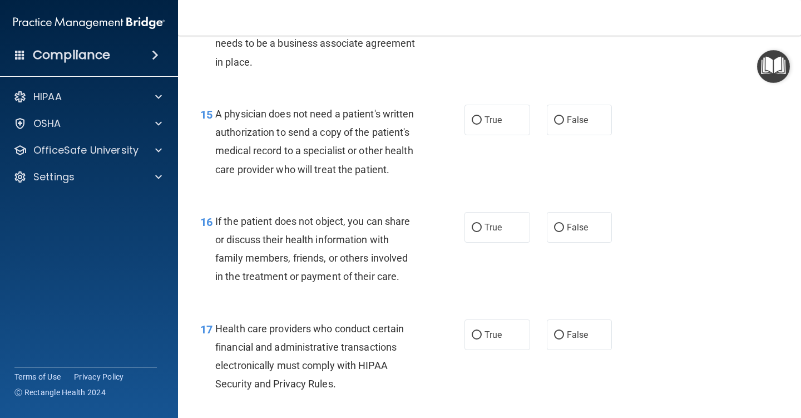
scroll to position [1558, 0]
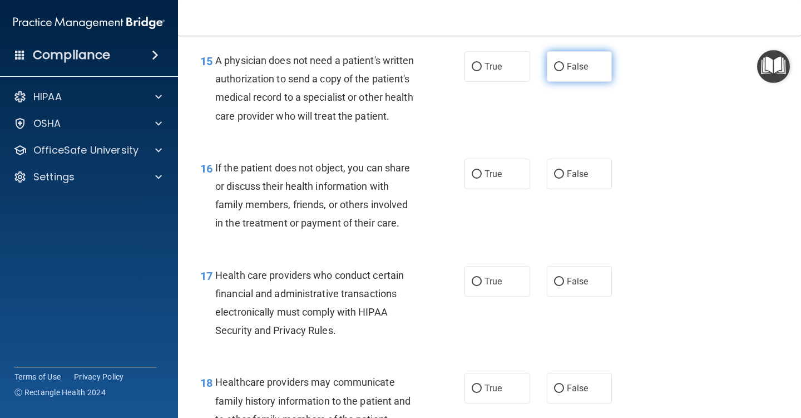
click at [554, 65] on input "False" at bounding box center [559, 67] width 10 height 8
radio input "true"
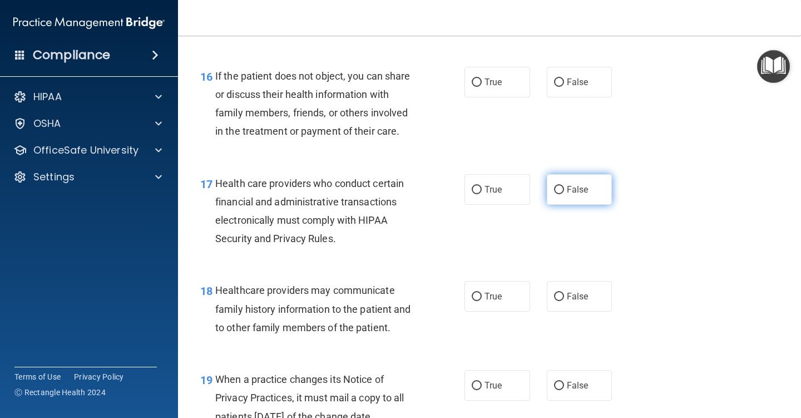
scroll to position [1670, 0]
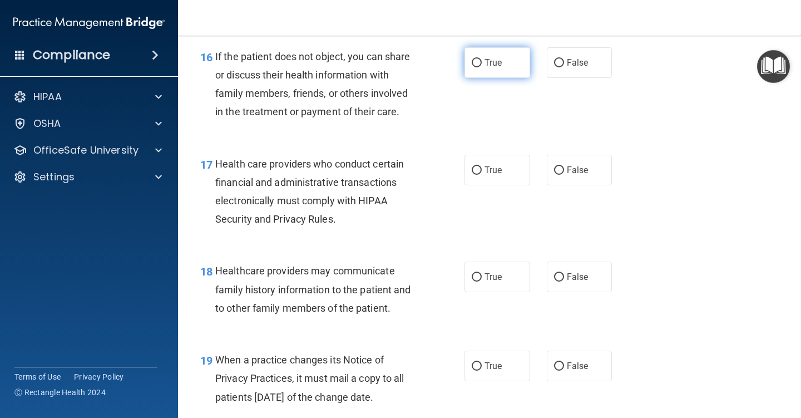
click at [472, 67] on input "True" at bounding box center [477, 63] width 10 height 8
radio input "true"
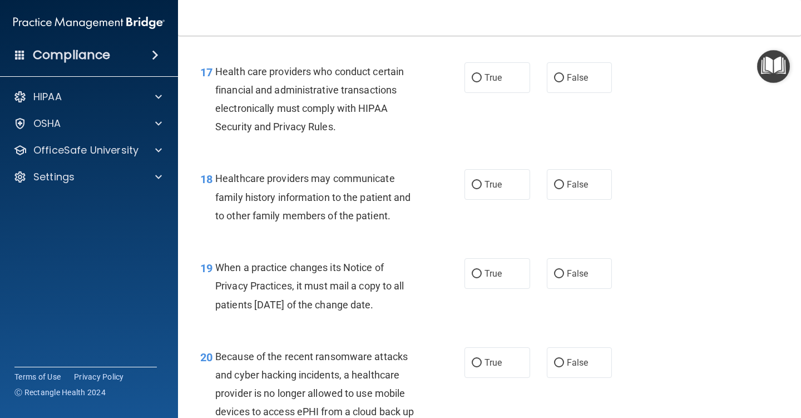
scroll to position [1781, 0]
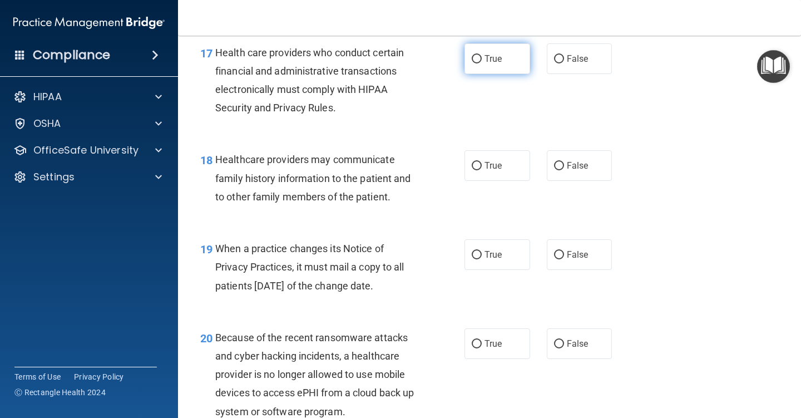
click at [473, 63] on input "True" at bounding box center [477, 59] width 10 height 8
radio input "true"
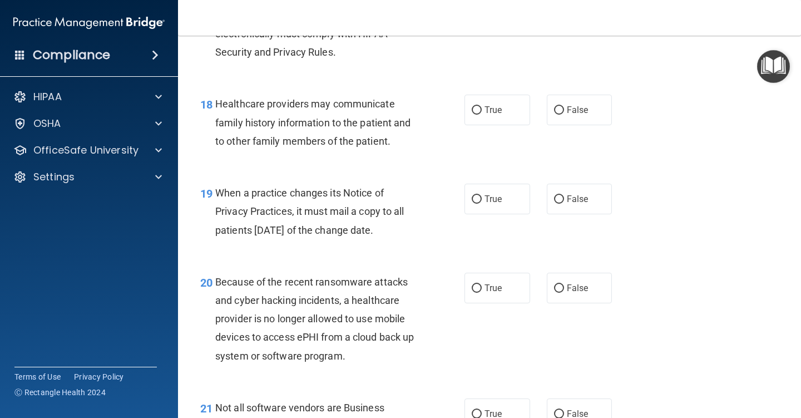
scroll to position [1892, 0]
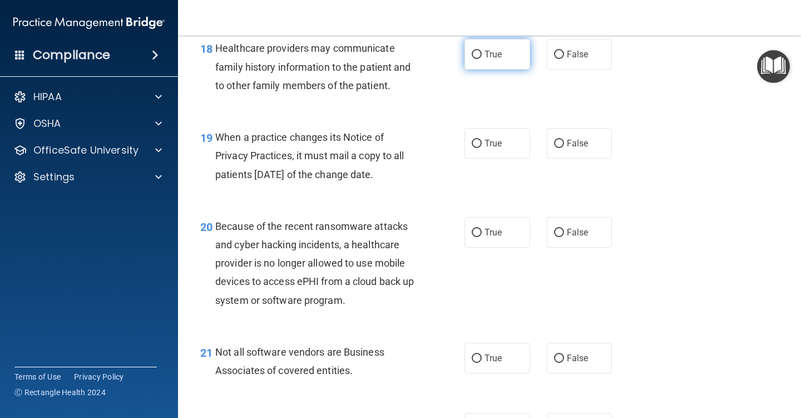
click at [474, 59] on input "True" at bounding box center [477, 55] width 10 height 8
radio input "true"
click at [554, 59] on input "False" at bounding box center [559, 55] width 10 height 8
radio input "true"
radio input "false"
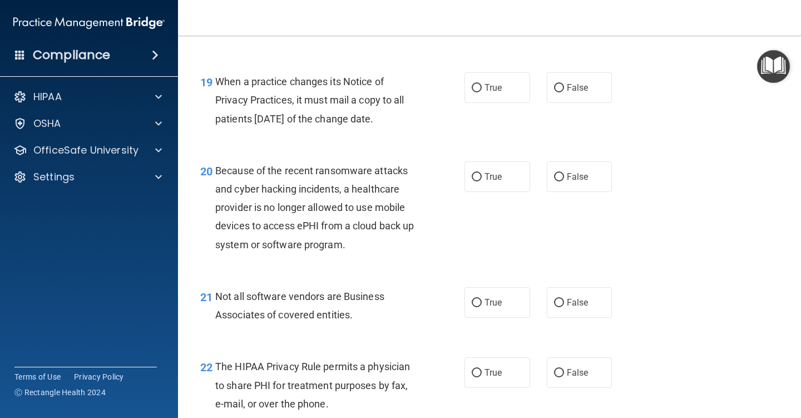
scroll to position [2003, 0]
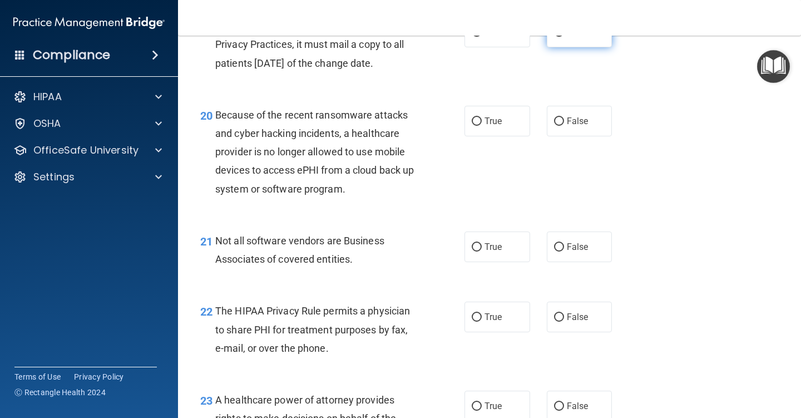
click at [554, 37] on input "False" at bounding box center [559, 32] width 10 height 8
radio input "true"
click at [558, 126] on input "False" at bounding box center [559, 121] width 10 height 8
radio input "true"
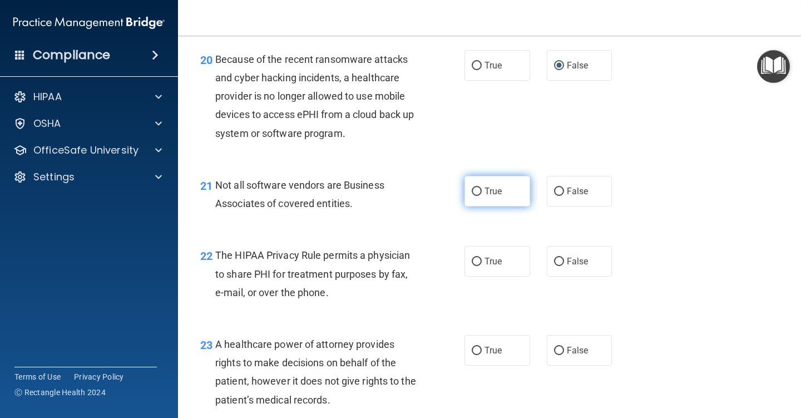
click at [474, 196] on input "True" at bounding box center [477, 192] width 10 height 8
radio input "true"
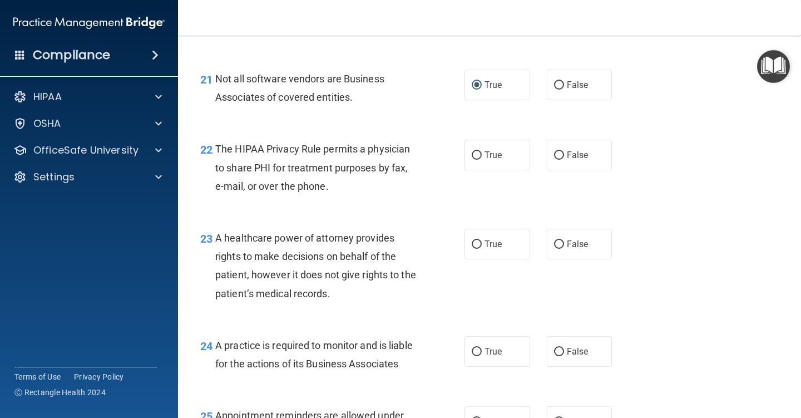
scroll to position [2170, 0]
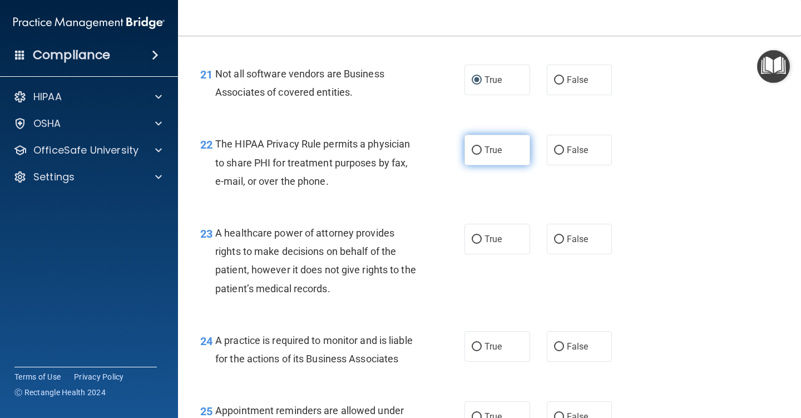
click at [472, 155] on input "True" at bounding box center [477, 150] width 10 height 8
radio input "true"
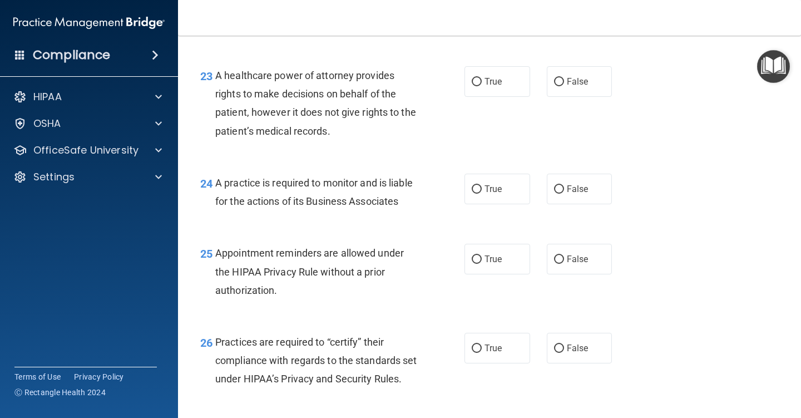
scroll to position [2337, 0]
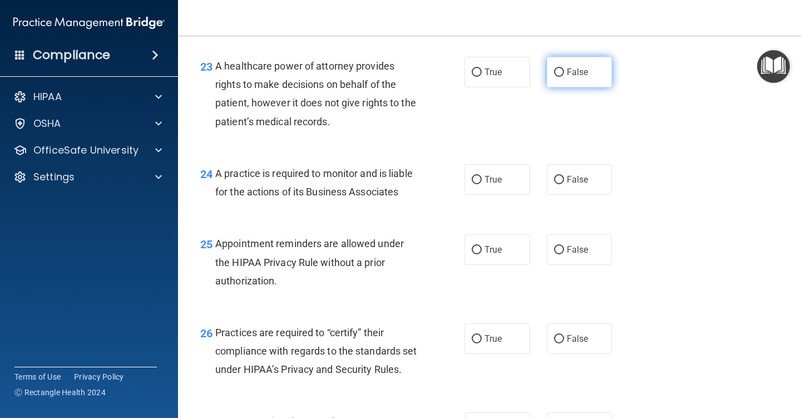
click at [555, 77] on input "False" at bounding box center [559, 72] width 10 height 8
radio input "true"
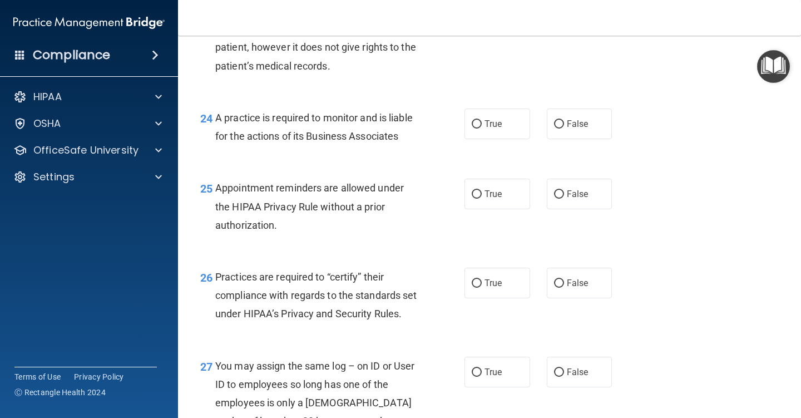
scroll to position [2449, 0]
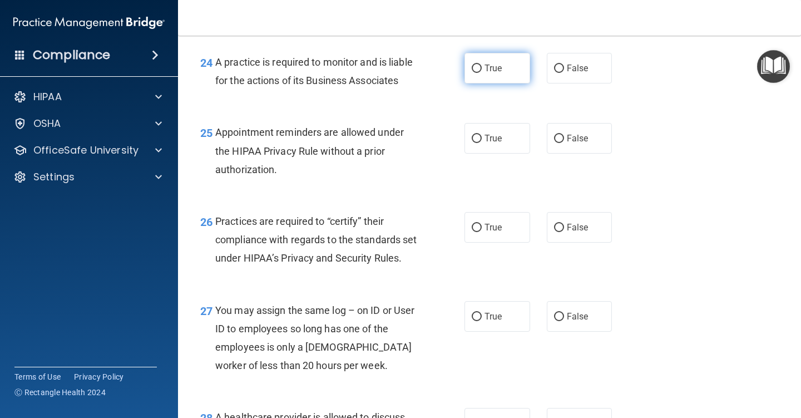
click at [472, 73] on input "True" at bounding box center [477, 69] width 10 height 8
radio input "true"
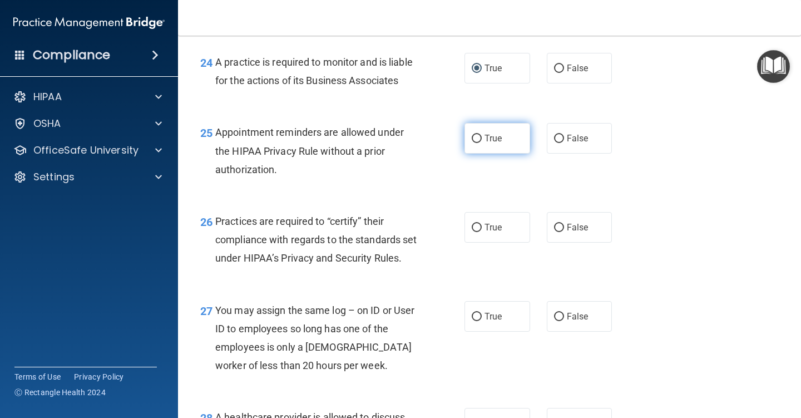
click at [473, 143] on input "True" at bounding box center [477, 139] width 10 height 8
radio input "true"
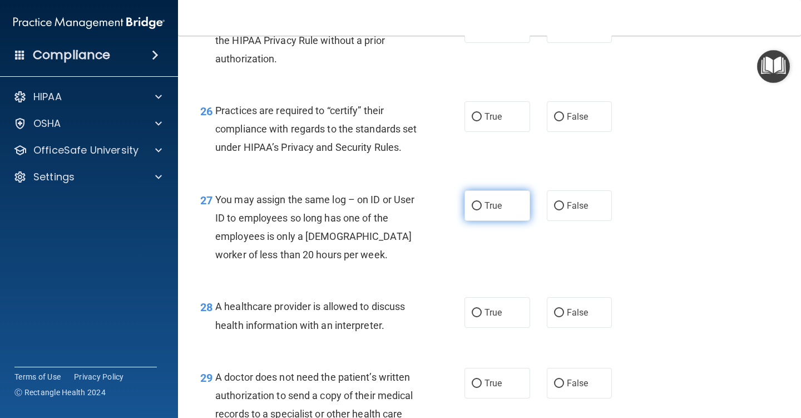
scroll to position [2560, 0]
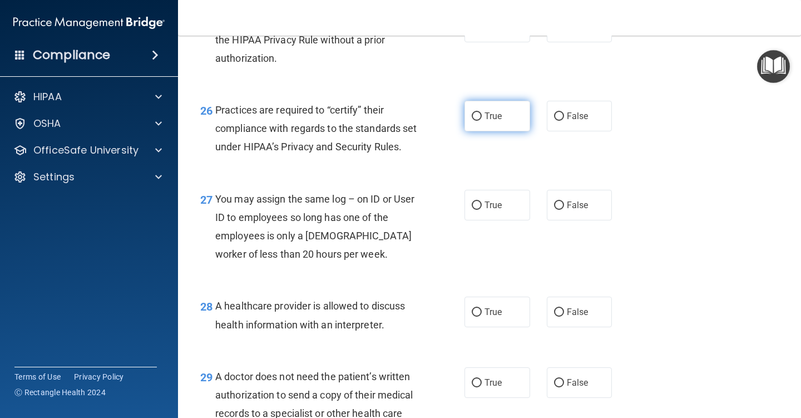
click at [472, 121] on input "True" at bounding box center [477, 116] width 10 height 8
radio input "true"
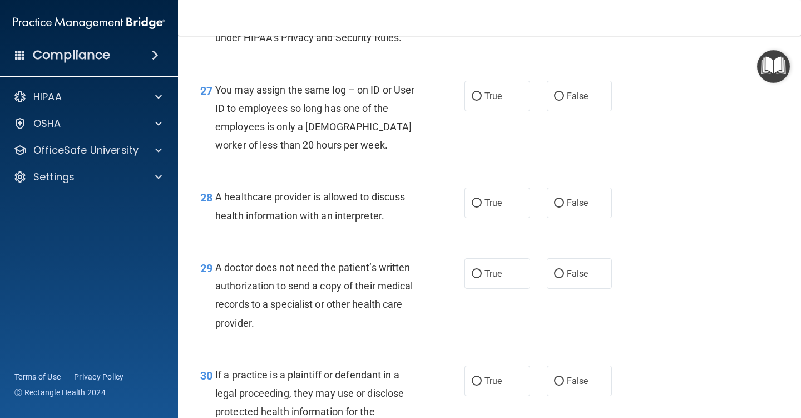
scroll to position [2671, 0]
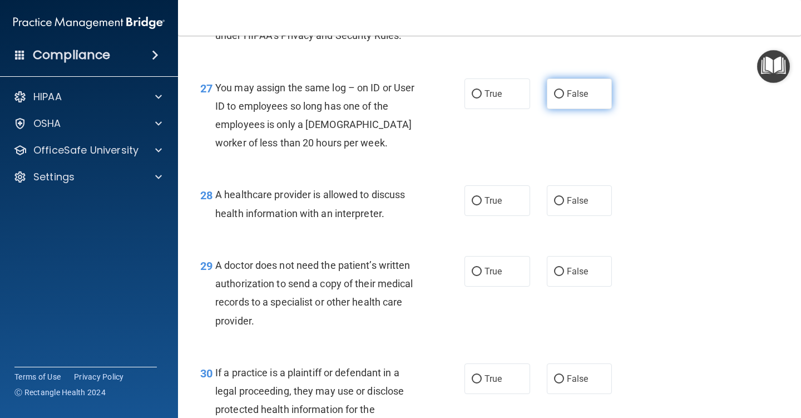
click at [554, 99] on input "False" at bounding box center [559, 94] width 10 height 8
radio input "true"
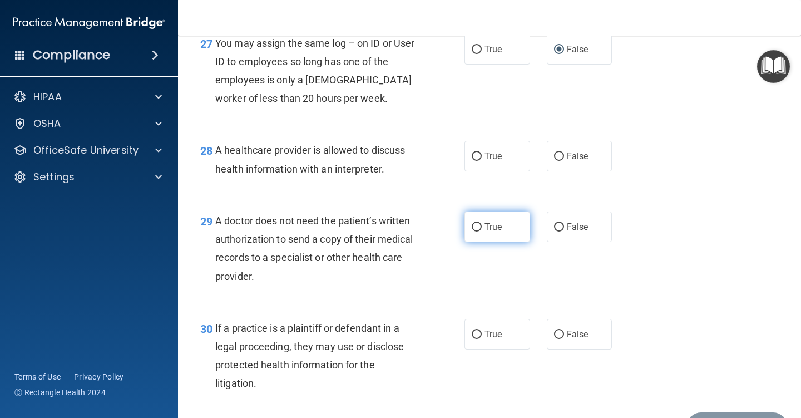
scroll to position [2783, 0]
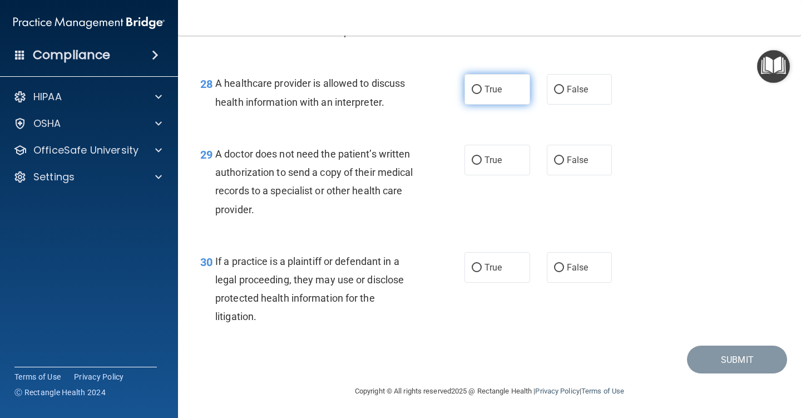
click at [475, 94] on input "True" at bounding box center [477, 90] width 10 height 8
radio input "true"
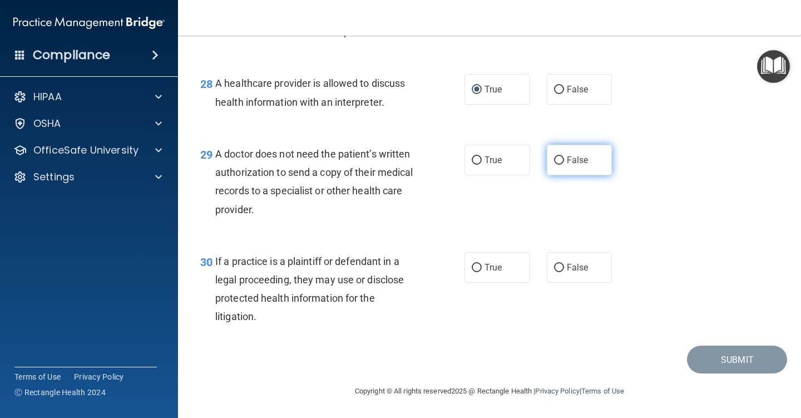
click at [558, 161] on input "False" at bounding box center [559, 160] width 10 height 8
radio input "true"
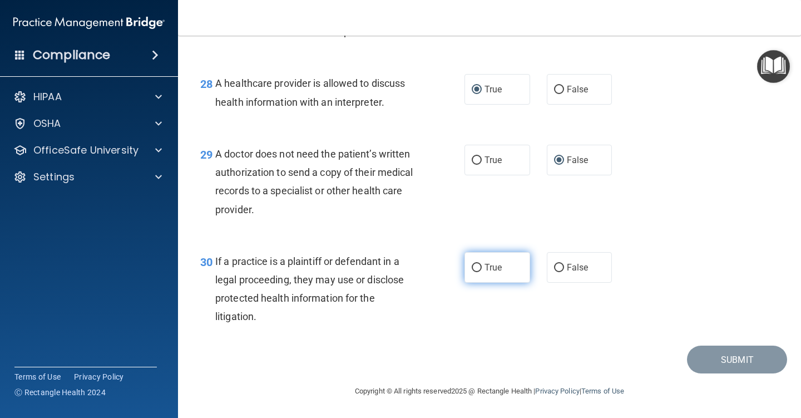
click at [475, 268] on input "True" at bounding box center [477, 268] width 10 height 8
radio input "true"
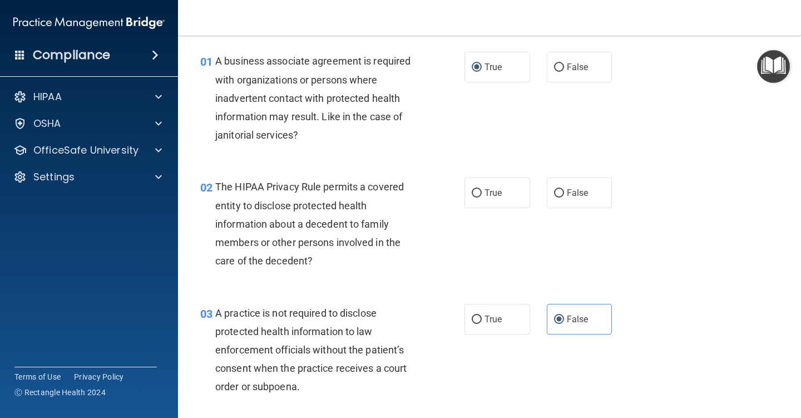
scroll to position [56, 0]
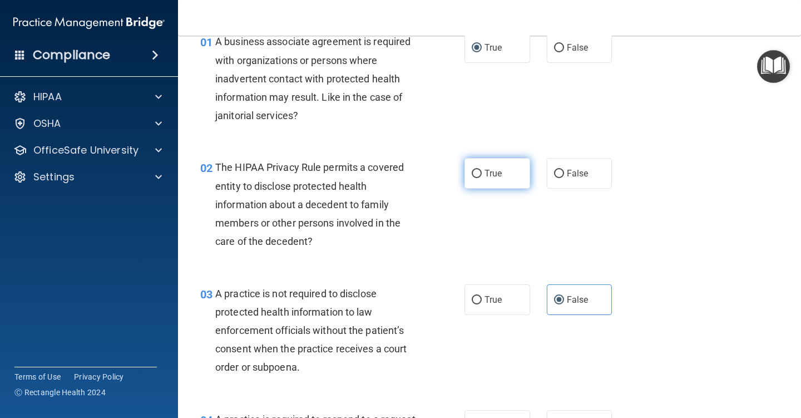
click at [472, 172] on input "True" at bounding box center [477, 174] width 10 height 8
radio input "true"
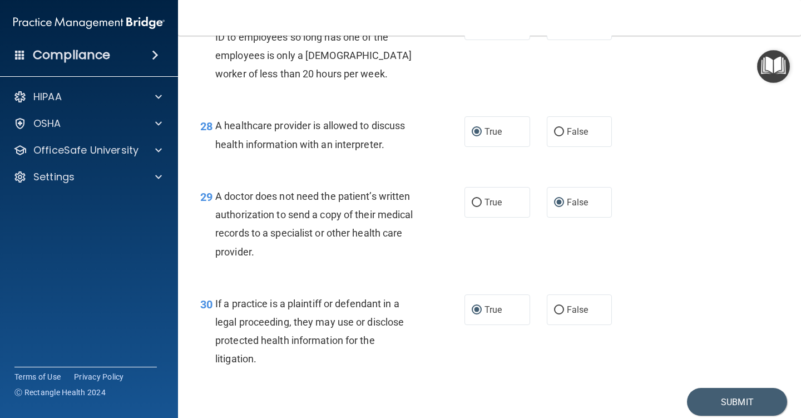
scroll to position [2838, 0]
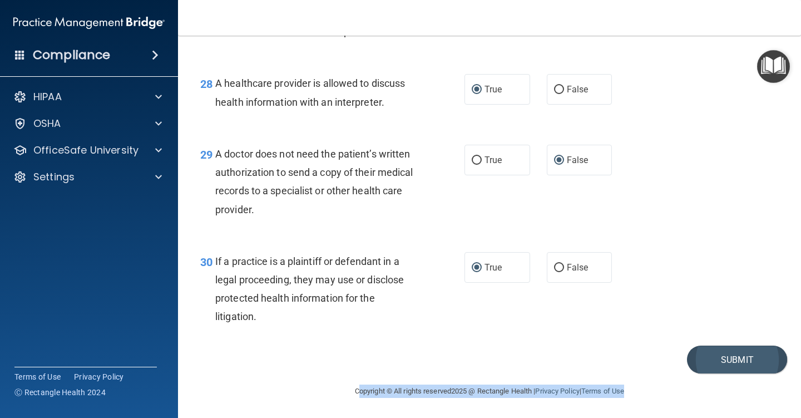
drag, startPoint x: 727, startPoint y: 373, endPoint x: 717, endPoint y: 360, distance: 16.3
click at [723, 366] on main "- The HIPAA Quiz #2 This quiz doesn’t expire until . Are you sure you want to t…" at bounding box center [489, 227] width 623 height 382
click at [717, 360] on button "Submit" at bounding box center [737, 360] width 100 height 28
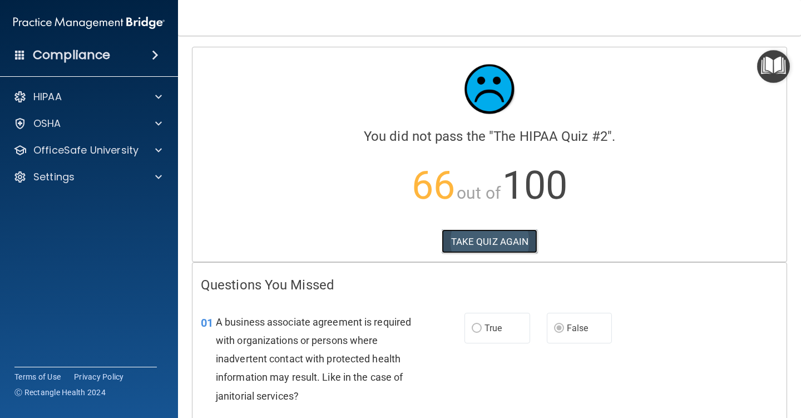
click at [477, 234] on button "TAKE QUIZ AGAIN" at bounding box center [490, 241] width 96 height 24
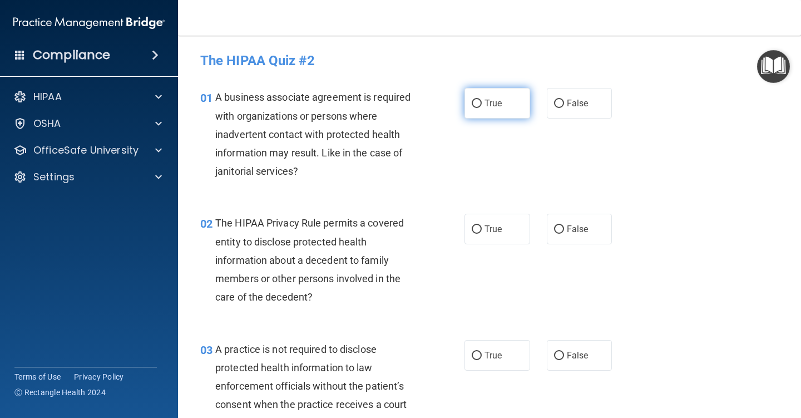
click at [473, 100] on input "True" at bounding box center [477, 104] width 10 height 8
radio input "true"
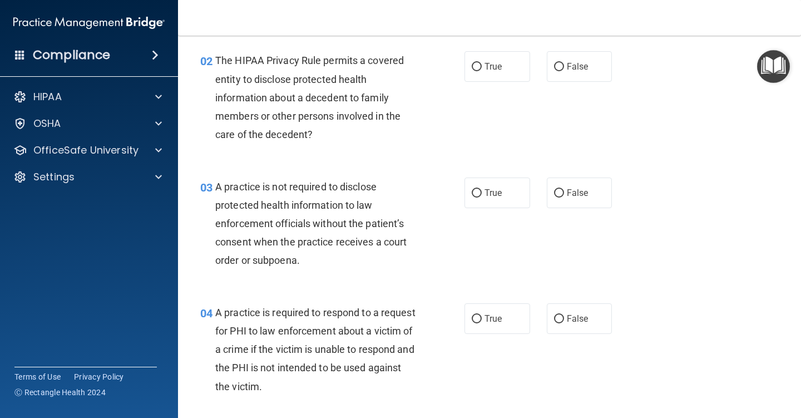
scroll to position [167, 0]
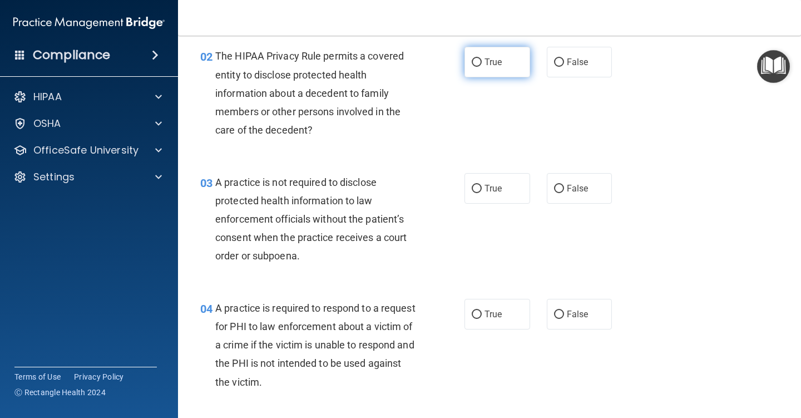
click at [475, 63] on input "True" at bounding box center [477, 62] width 10 height 8
radio input "true"
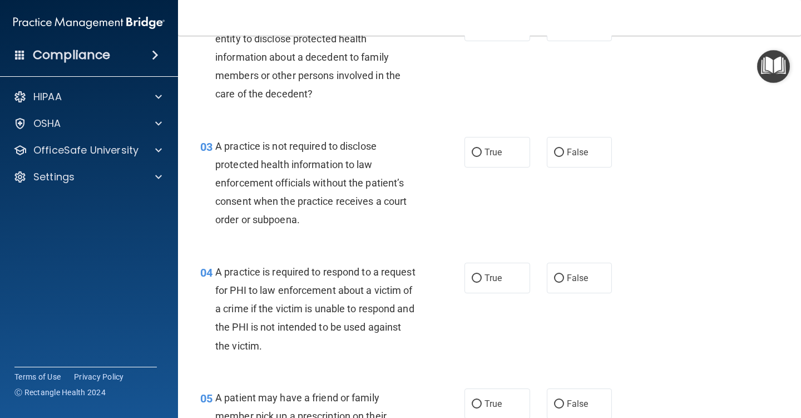
scroll to position [223, 0]
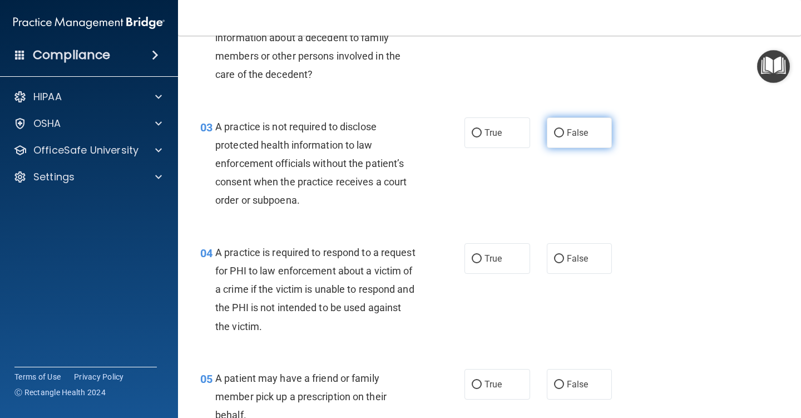
click at [554, 131] on input "False" at bounding box center [559, 133] width 10 height 8
radio input "true"
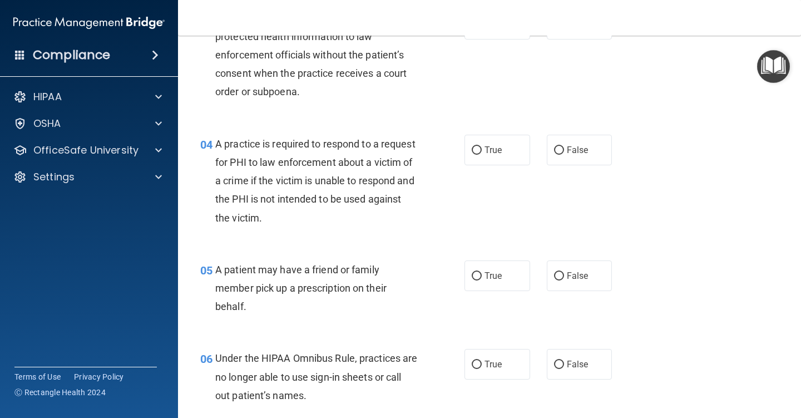
scroll to position [334, 0]
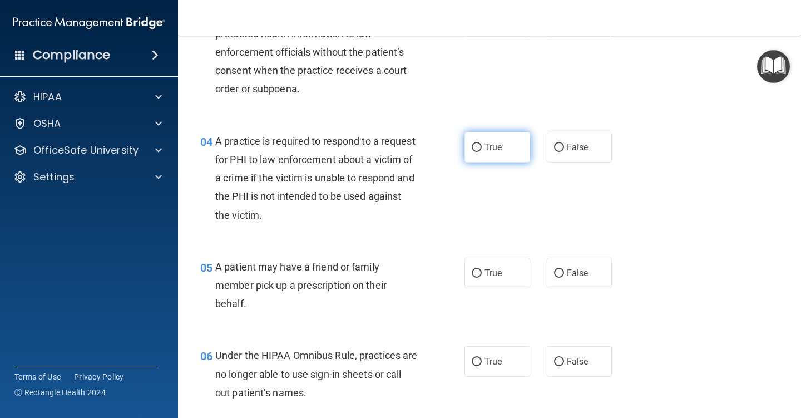
click at [472, 144] on input "True" at bounding box center [477, 148] width 10 height 8
radio input "true"
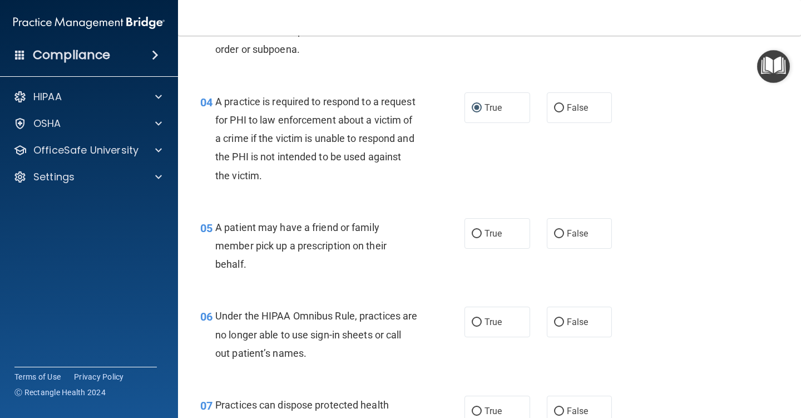
scroll to position [445, 0]
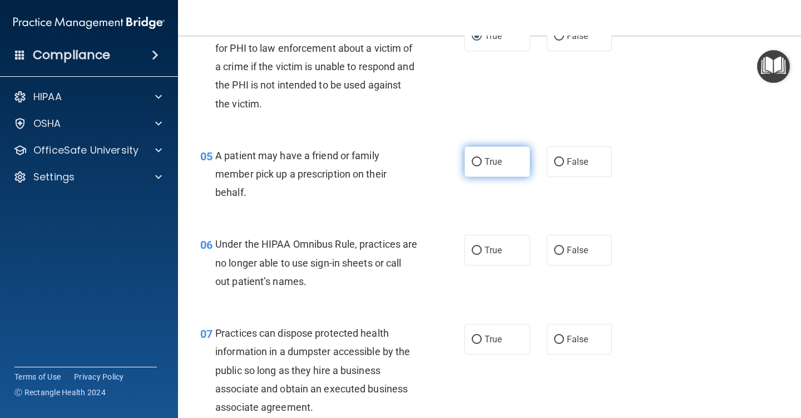
click at [473, 162] on input "True" at bounding box center [477, 162] width 10 height 8
radio input "true"
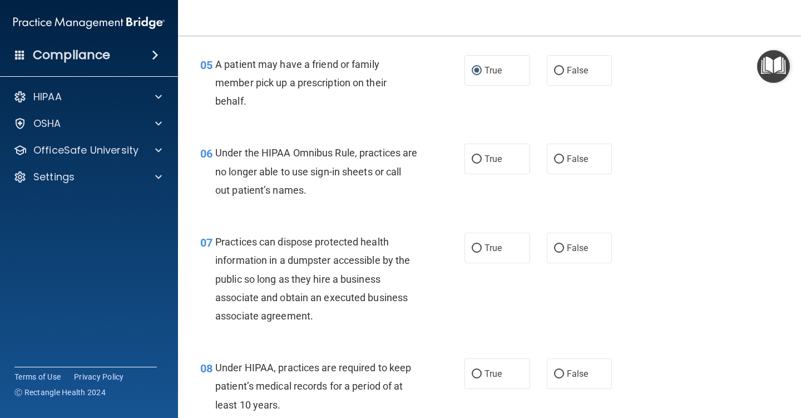
scroll to position [557, 0]
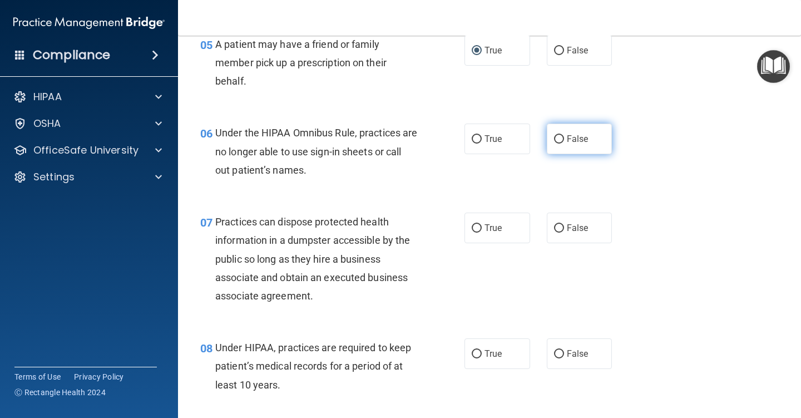
click at [554, 141] on input "False" at bounding box center [559, 139] width 10 height 8
radio input "true"
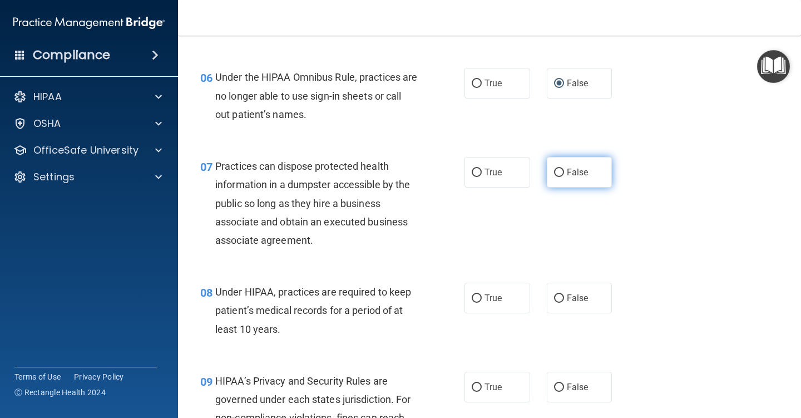
click at [556, 173] on input "False" at bounding box center [559, 173] width 10 height 8
radio input "true"
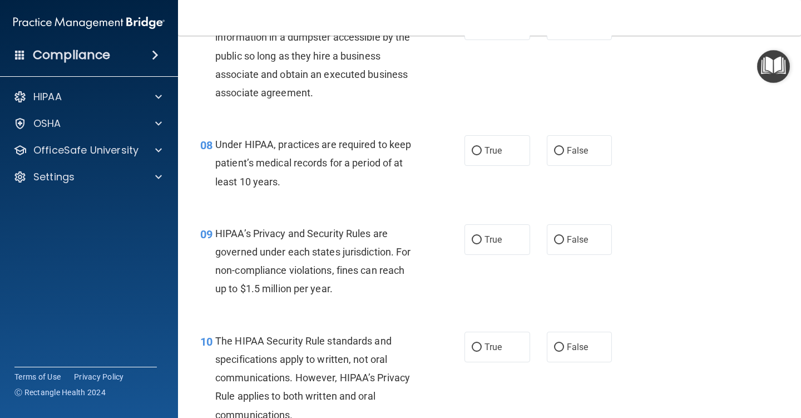
scroll to position [779, 0]
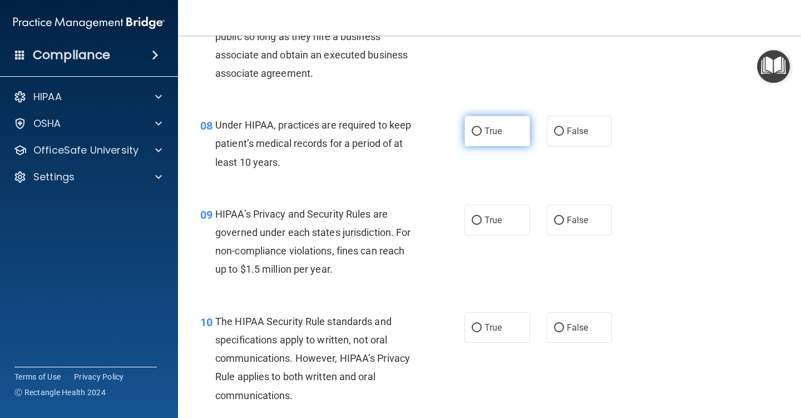
click at [473, 130] on input "True" at bounding box center [477, 131] width 10 height 8
radio input "true"
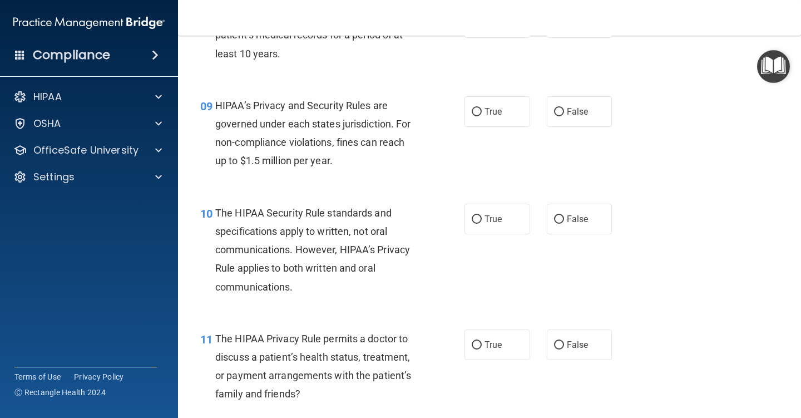
scroll to position [890, 0]
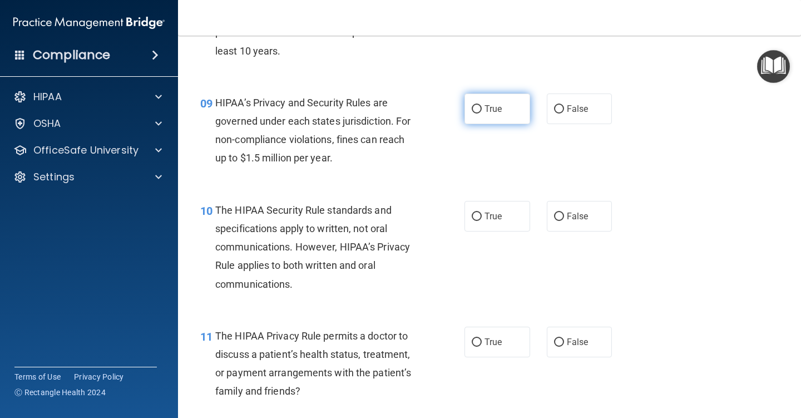
click at [473, 111] on input "True" at bounding box center [477, 109] width 10 height 8
radio input "true"
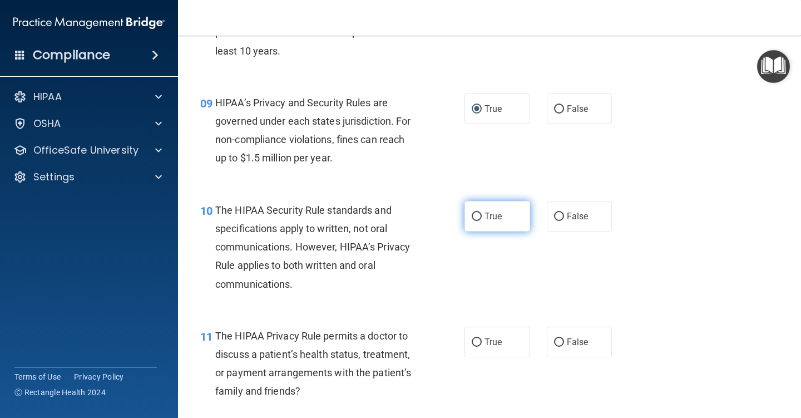
click at [472, 219] on input "True" at bounding box center [477, 217] width 10 height 8
radio input "true"
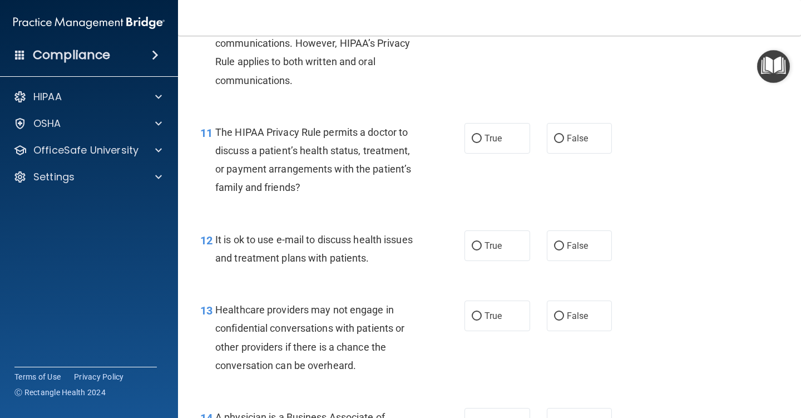
scroll to position [1113, 0]
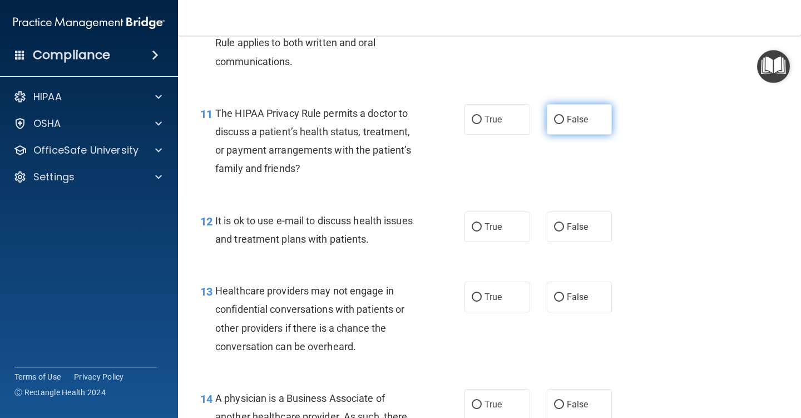
click at [554, 118] on input "False" at bounding box center [559, 120] width 10 height 8
radio input "true"
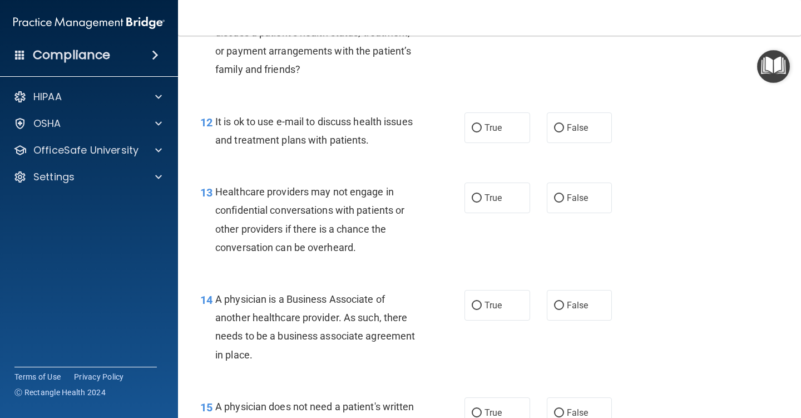
scroll to position [1224, 0]
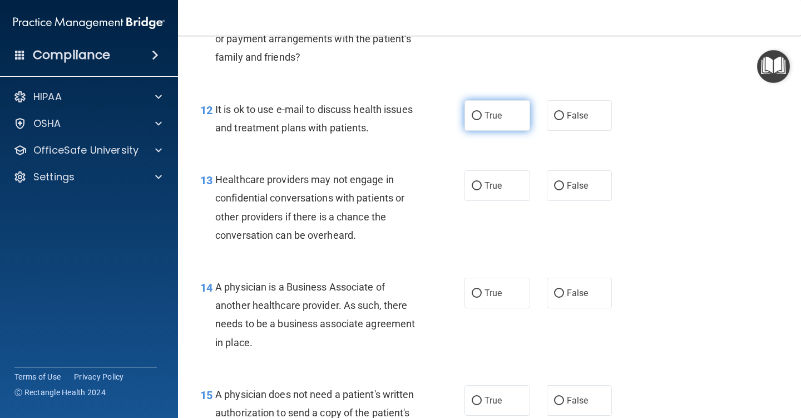
click at [472, 113] on input "True" at bounding box center [477, 116] width 10 height 8
radio input "true"
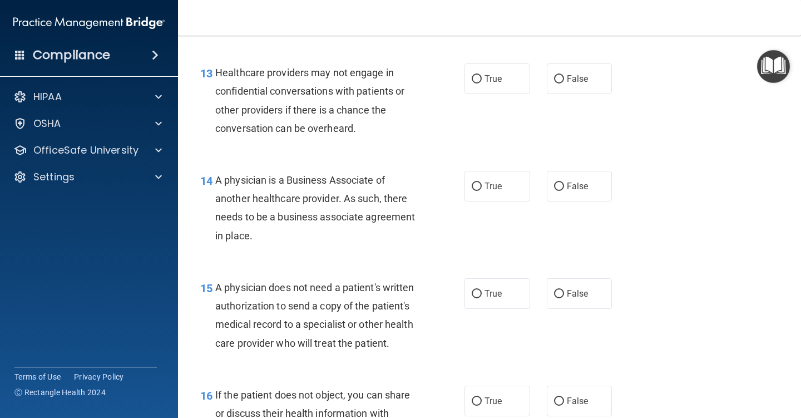
scroll to position [1336, 0]
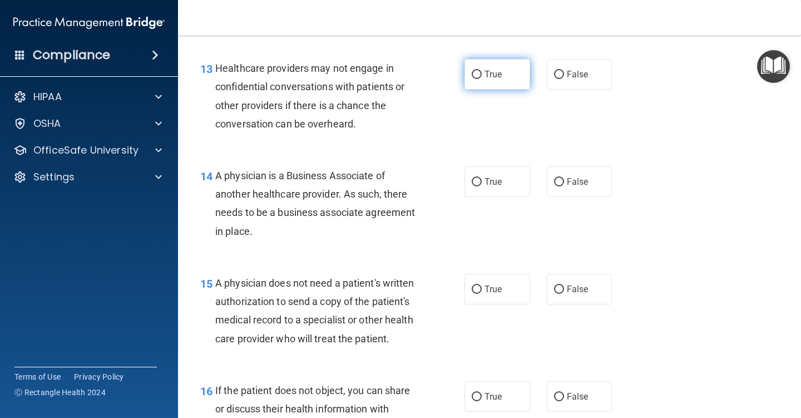
click at [472, 72] on input "True" at bounding box center [477, 75] width 10 height 8
radio input "true"
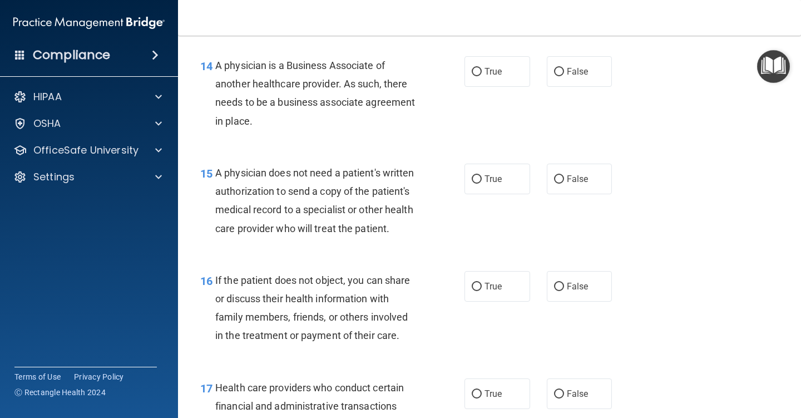
scroll to position [1447, 0]
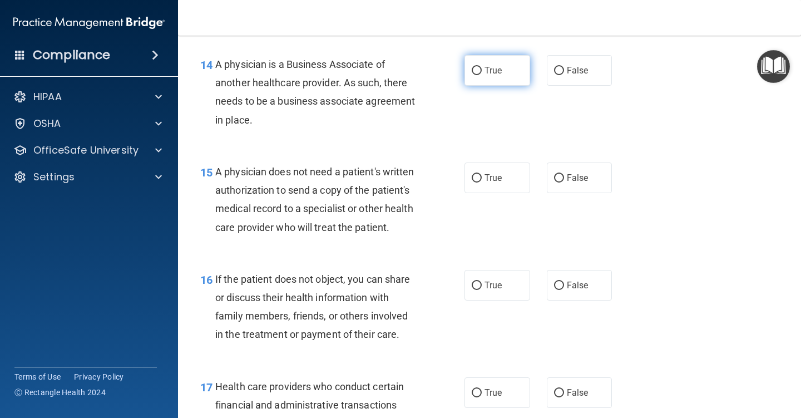
click at [476, 71] on input "True" at bounding box center [477, 71] width 10 height 8
radio input "true"
click at [472, 177] on input "True" at bounding box center [477, 178] width 10 height 8
radio input "true"
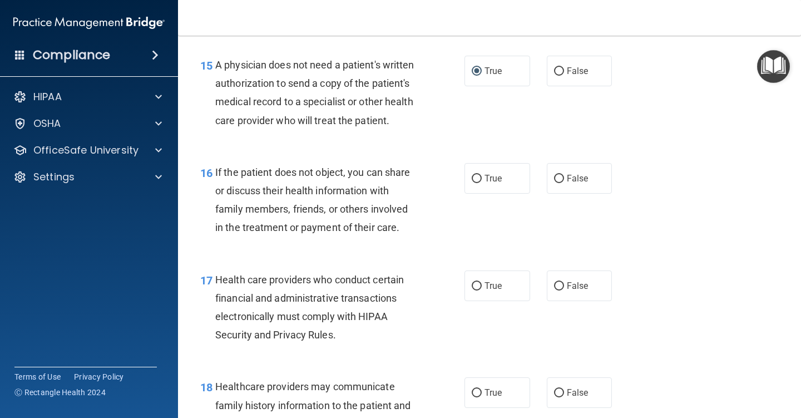
scroll to position [1558, 0]
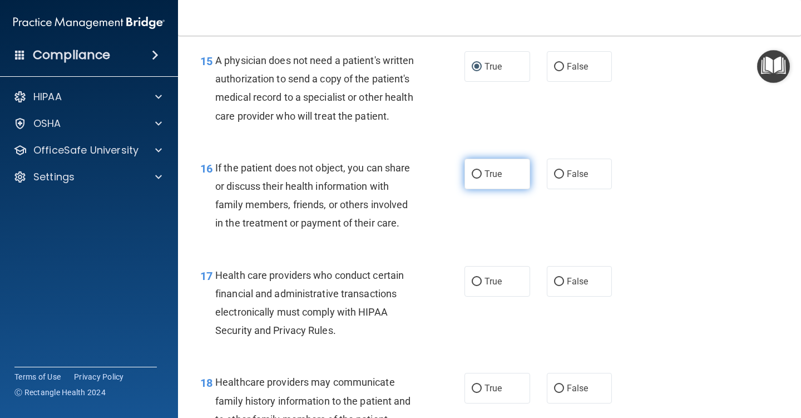
click at [472, 179] on input "True" at bounding box center [477, 174] width 10 height 8
radio input "true"
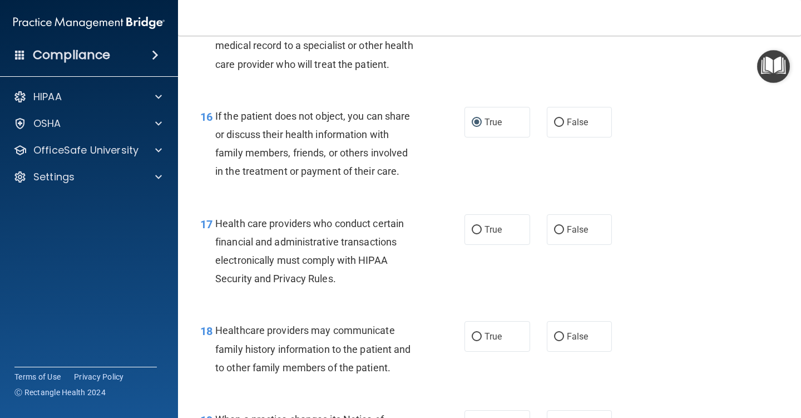
scroll to position [1725, 0]
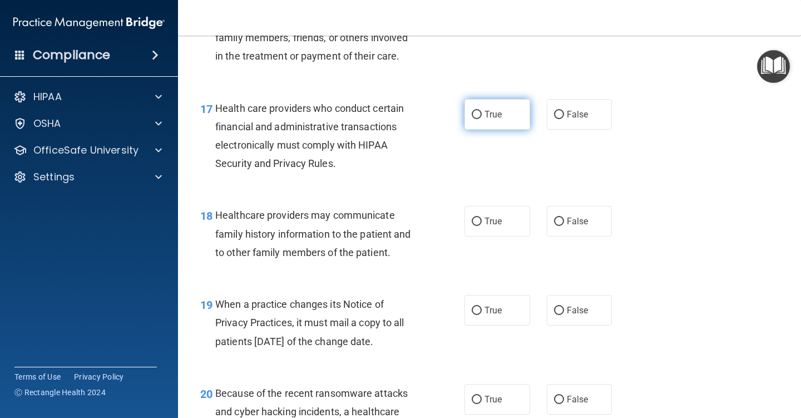
click at [472, 119] on input "True" at bounding box center [477, 115] width 10 height 8
radio input "true"
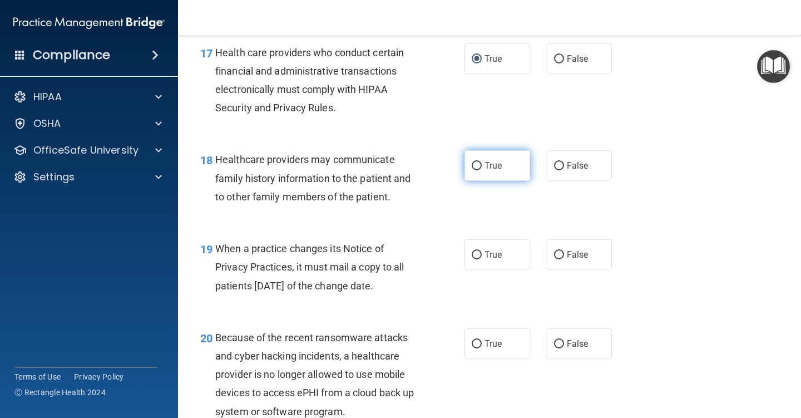
click at [472, 170] on input "True" at bounding box center [477, 166] width 10 height 8
radio input "true"
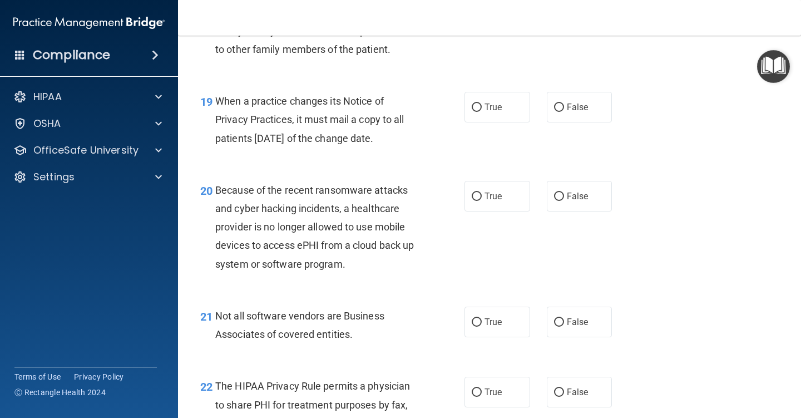
scroll to position [1948, 0]
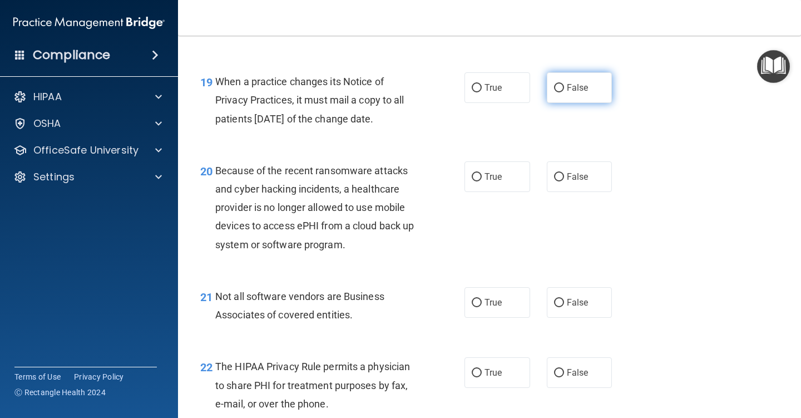
click at [554, 92] on input "False" at bounding box center [559, 88] width 10 height 8
radio input "true"
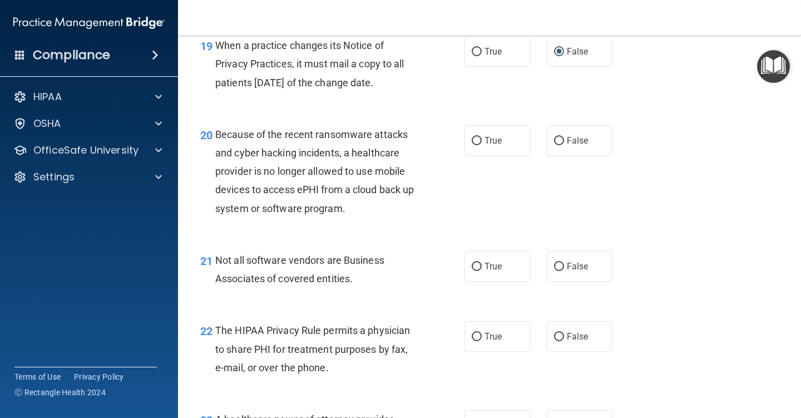
scroll to position [2003, 0]
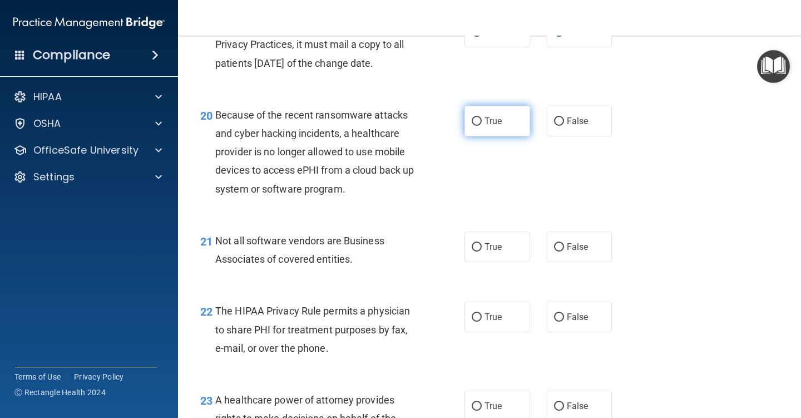
click at [472, 126] on input "True" at bounding box center [477, 121] width 10 height 8
radio input "true"
click at [554, 126] on input "False" at bounding box center [559, 121] width 10 height 8
radio input "true"
radio input "false"
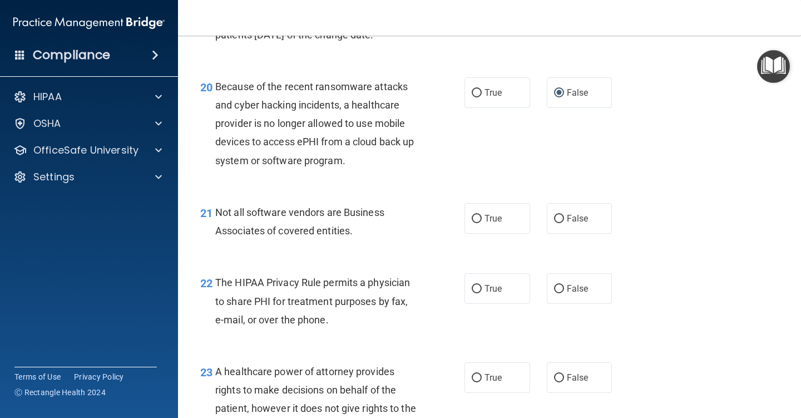
scroll to position [2059, 0]
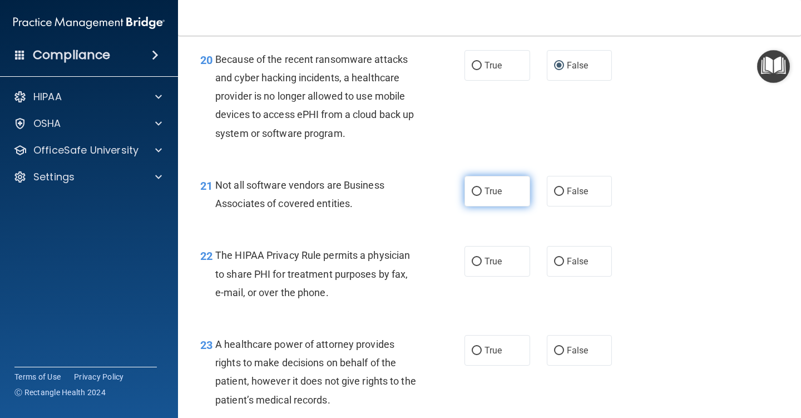
click at [475, 196] on input "True" at bounding box center [477, 192] width 10 height 8
radio input "true"
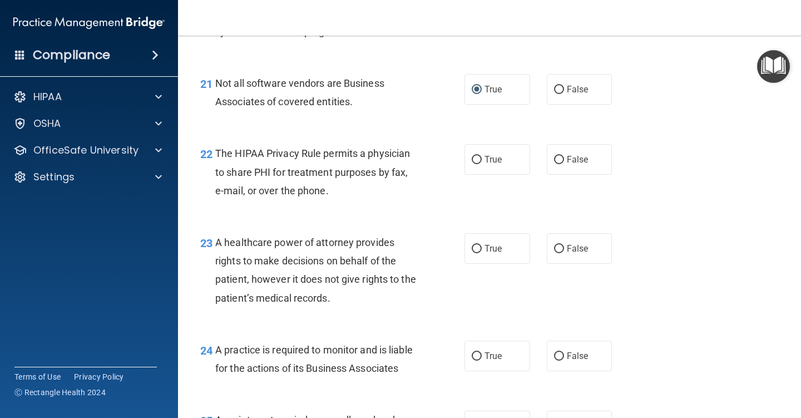
scroll to position [2170, 0]
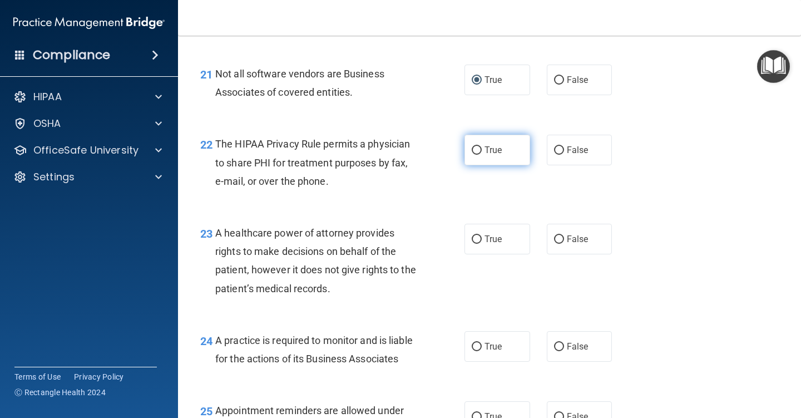
click at [472, 155] on input "True" at bounding box center [477, 150] width 10 height 8
radio input "true"
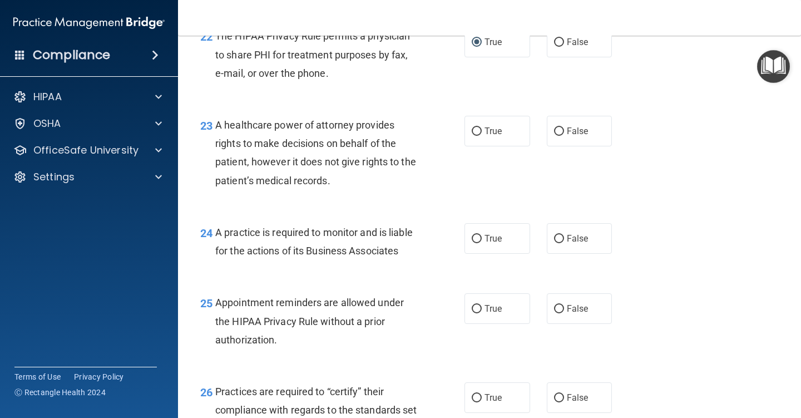
scroll to position [2282, 0]
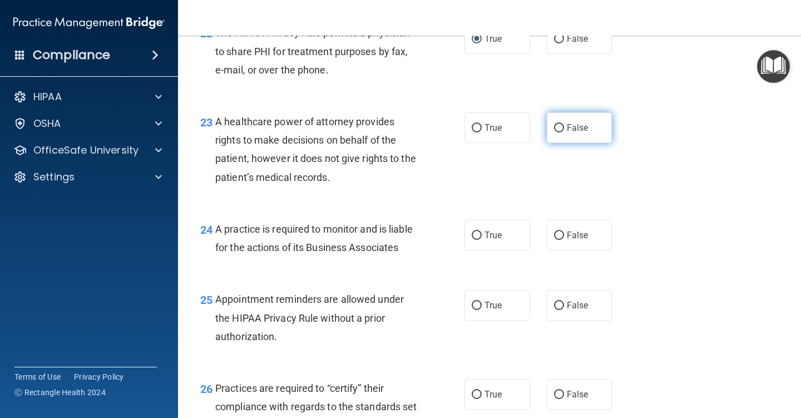
click at [554, 132] on input "False" at bounding box center [559, 128] width 10 height 8
radio input "true"
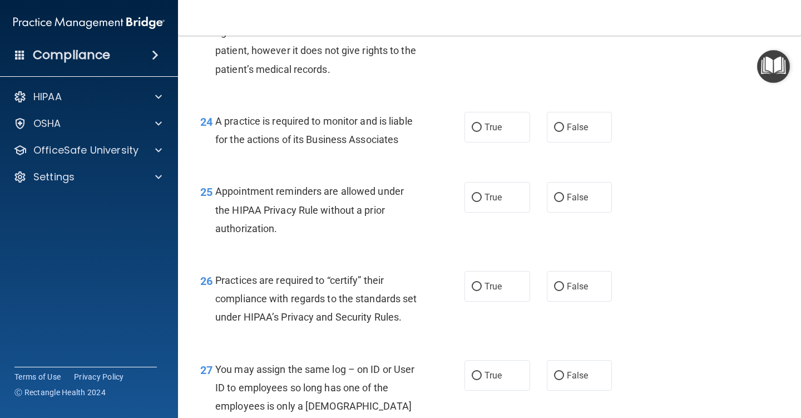
scroll to position [2393, 0]
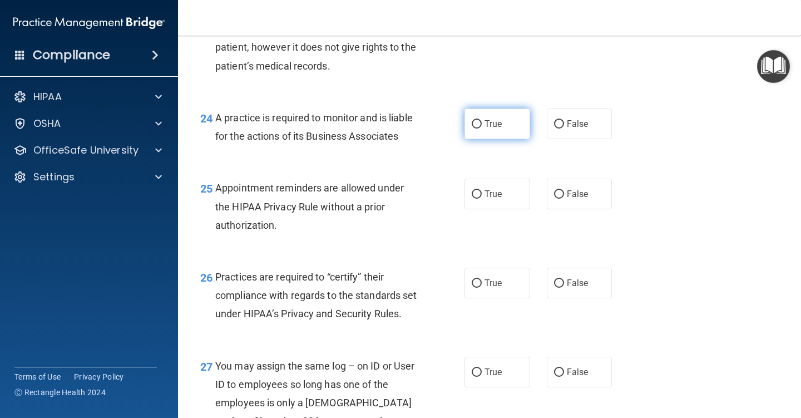
click at [473, 129] on input "True" at bounding box center [477, 124] width 10 height 8
radio input "true"
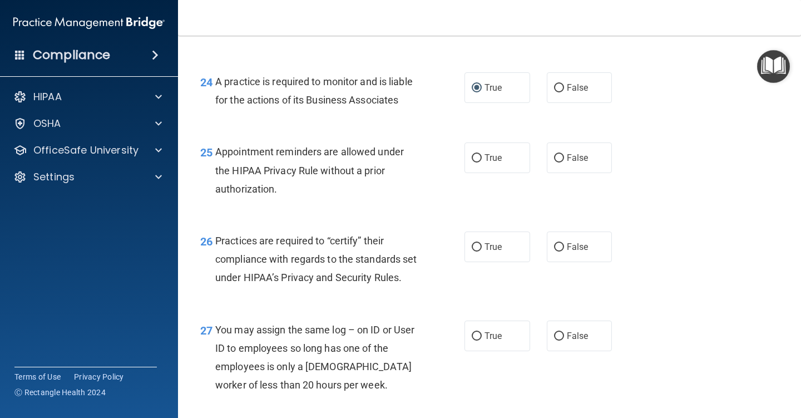
scroll to position [2449, 0]
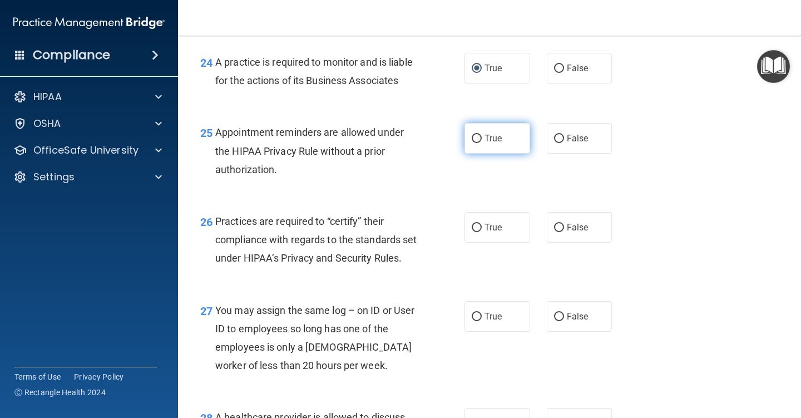
click at [476, 143] on input "True" at bounding box center [477, 139] width 10 height 8
radio input "true"
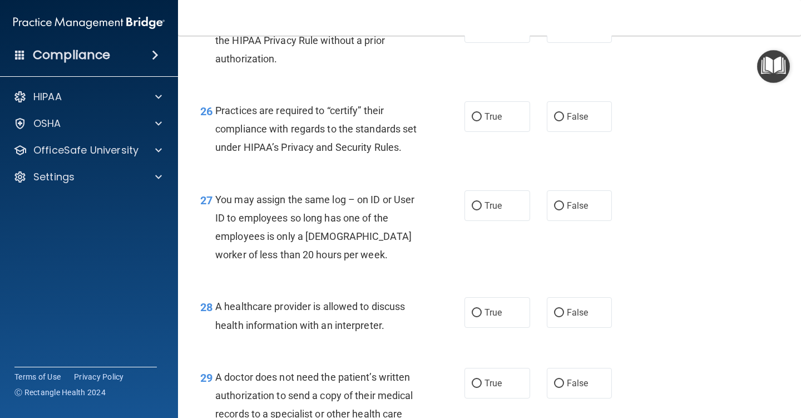
scroll to position [2560, 0]
click at [475, 121] on input "True" at bounding box center [477, 116] width 10 height 8
radio input "true"
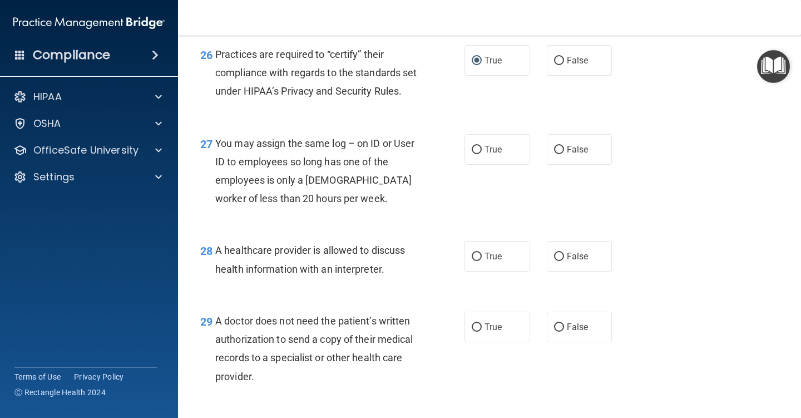
scroll to position [2671, 0]
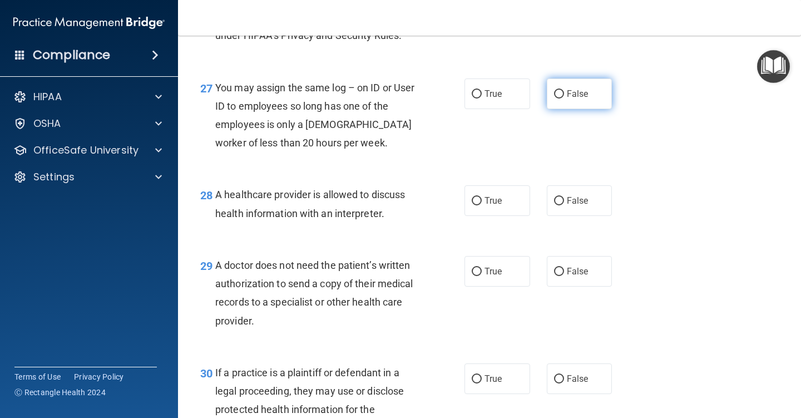
click at [555, 99] on input "False" at bounding box center [559, 94] width 10 height 8
radio input "true"
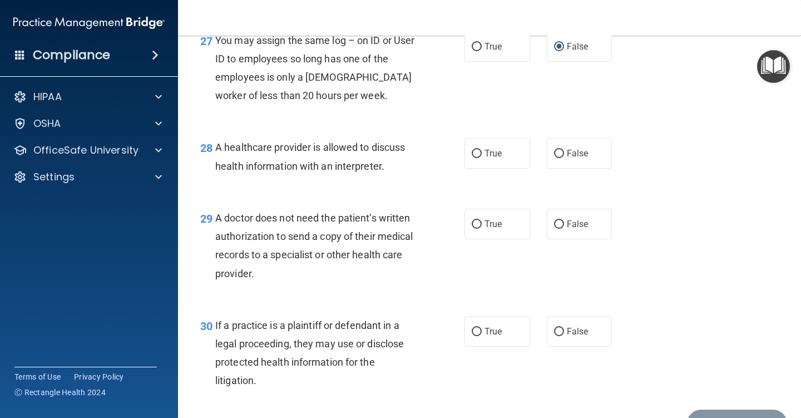
scroll to position [2783, 0]
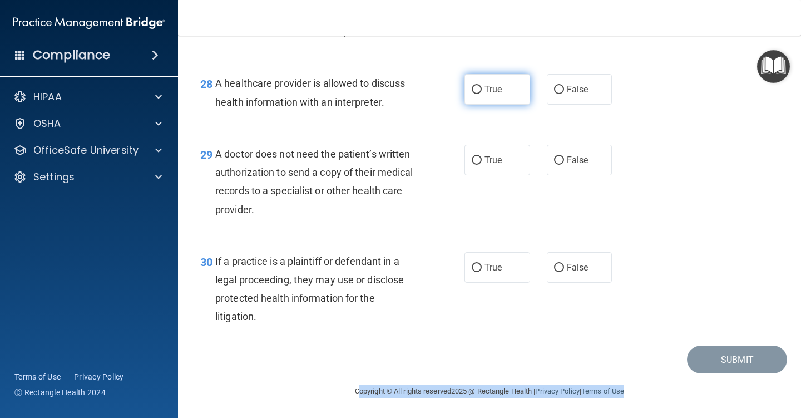
click at [472, 94] on input "True" at bounding box center [477, 90] width 10 height 8
radio input "true"
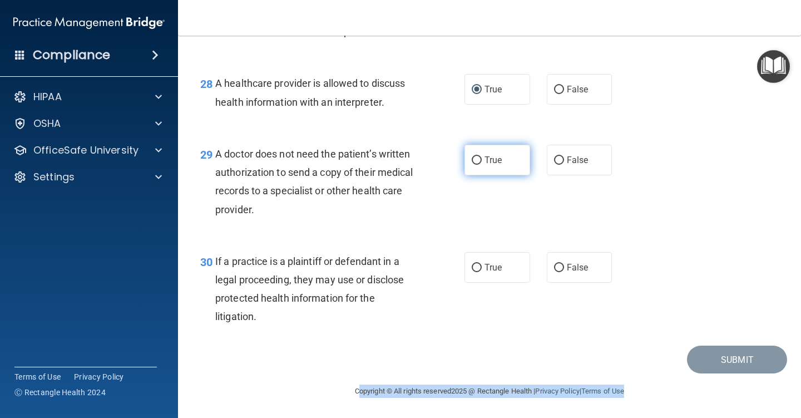
click at [474, 165] on input "True" at bounding box center [477, 160] width 10 height 8
radio input "true"
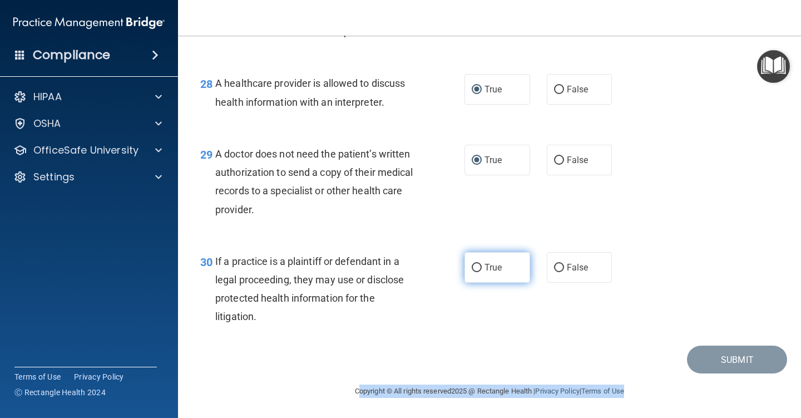
click at [472, 266] on input "True" at bounding box center [477, 268] width 10 height 8
radio input "true"
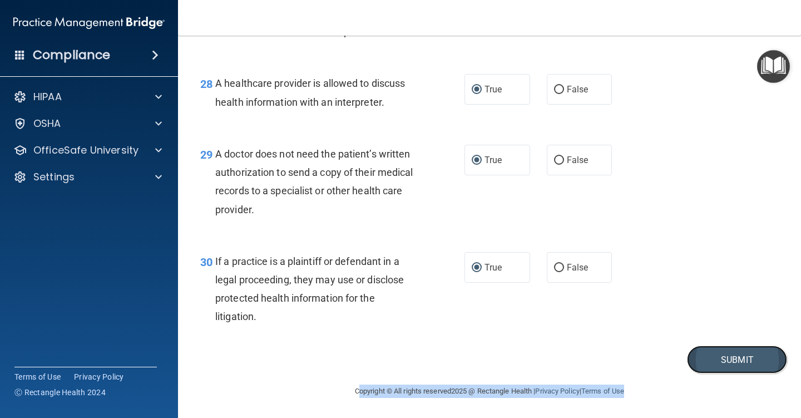
click at [707, 357] on button "Submit" at bounding box center [737, 360] width 100 height 28
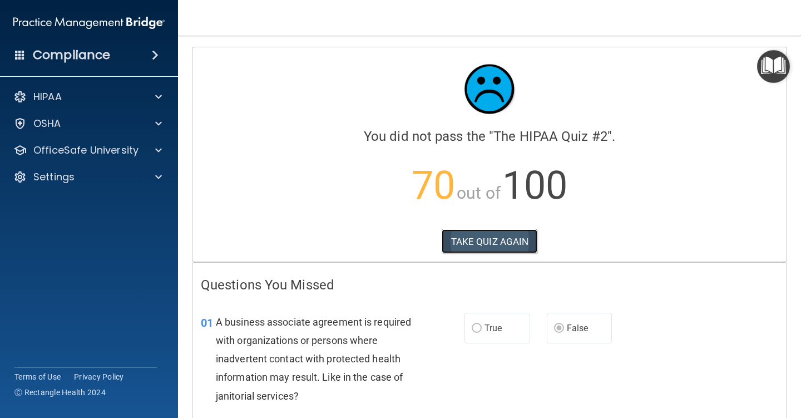
click at [486, 244] on button "TAKE QUIZ AGAIN" at bounding box center [490, 241] width 96 height 24
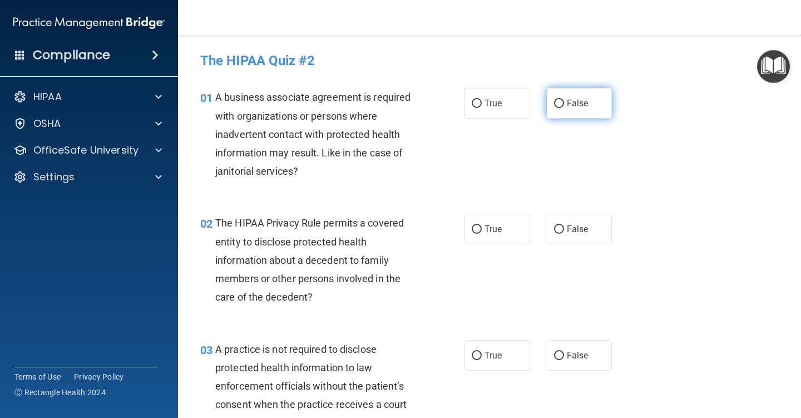
click at [554, 101] on input "False" at bounding box center [559, 104] width 10 height 8
radio input "true"
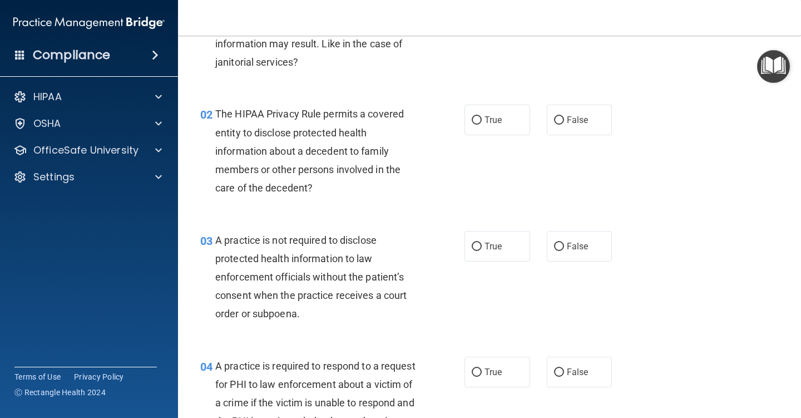
scroll to position [111, 0]
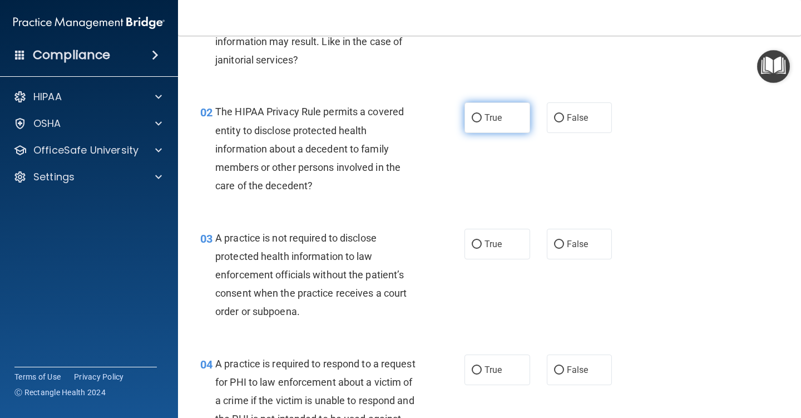
click at [472, 116] on input "True" at bounding box center [477, 118] width 10 height 8
radio input "true"
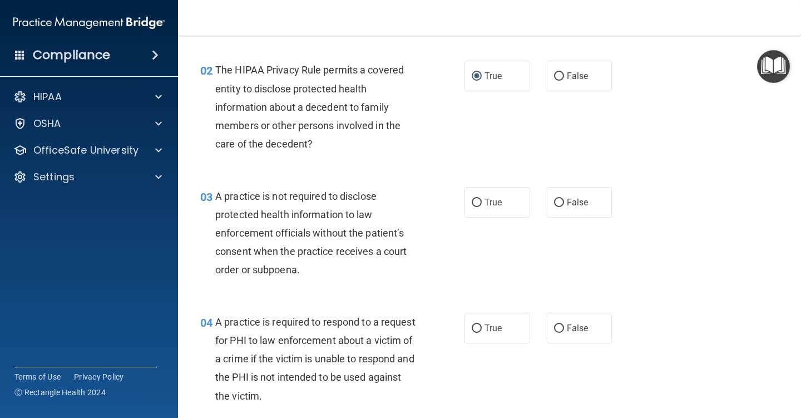
scroll to position [223, 0]
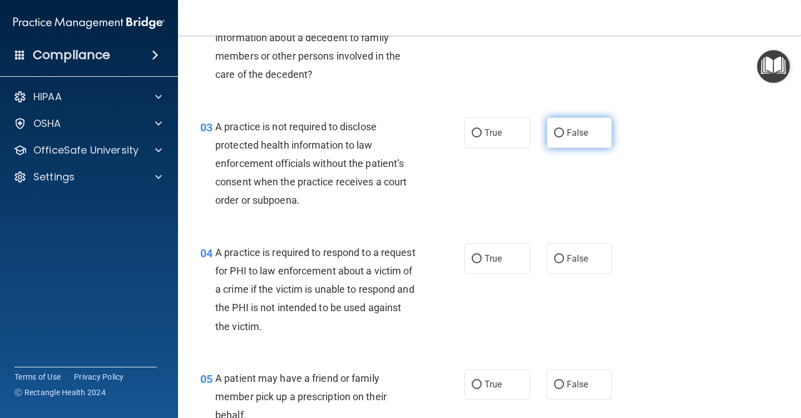
click at [554, 132] on input "False" at bounding box center [559, 133] width 10 height 8
radio input "true"
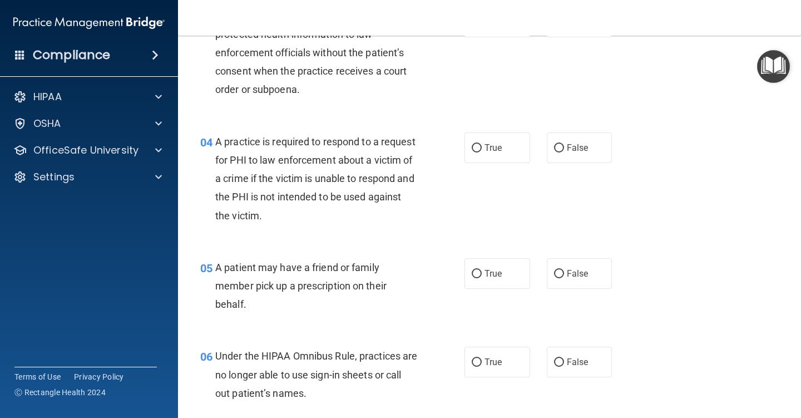
scroll to position [334, 0]
click at [477, 146] on label "True" at bounding box center [498, 147] width 66 height 31
click at [477, 146] on input "True" at bounding box center [477, 148] width 10 height 8
radio input "true"
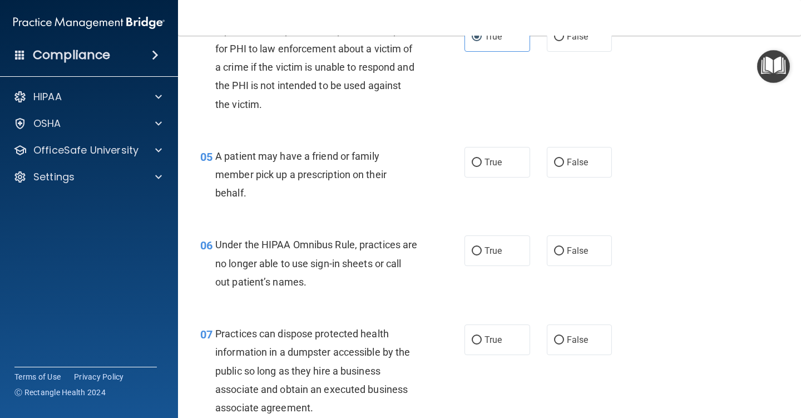
scroll to position [445, 0]
click at [474, 163] on input "True" at bounding box center [477, 162] width 10 height 8
radio input "true"
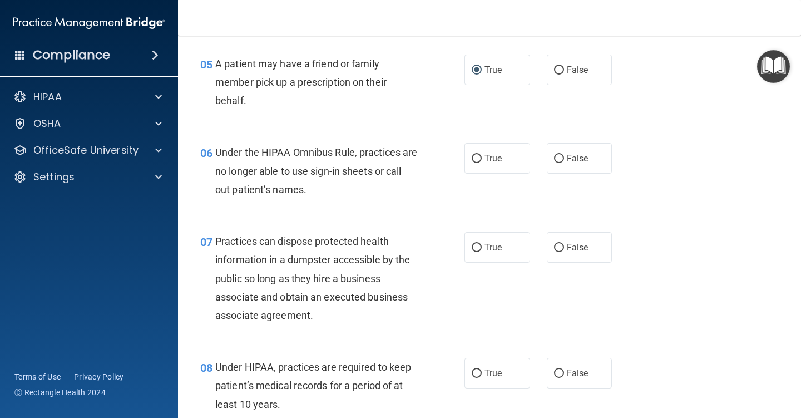
scroll to position [557, 0]
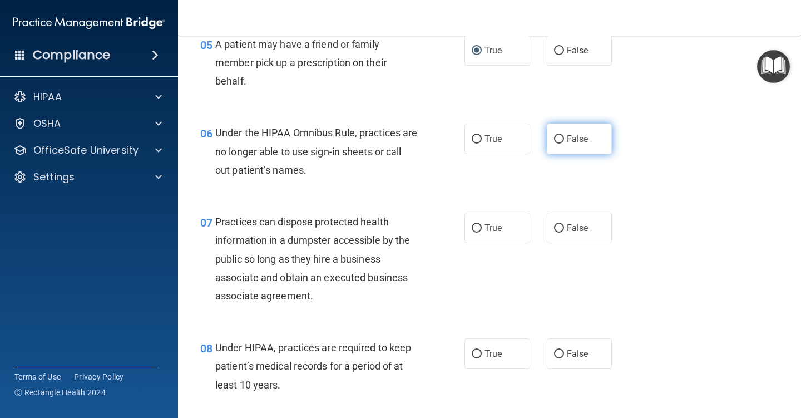
click at [554, 137] on input "False" at bounding box center [559, 139] width 10 height 8
radio input "true"
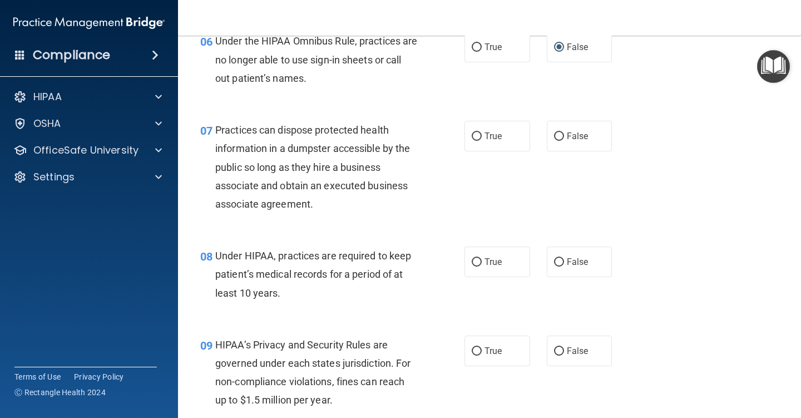
scroll to position [668, 0]
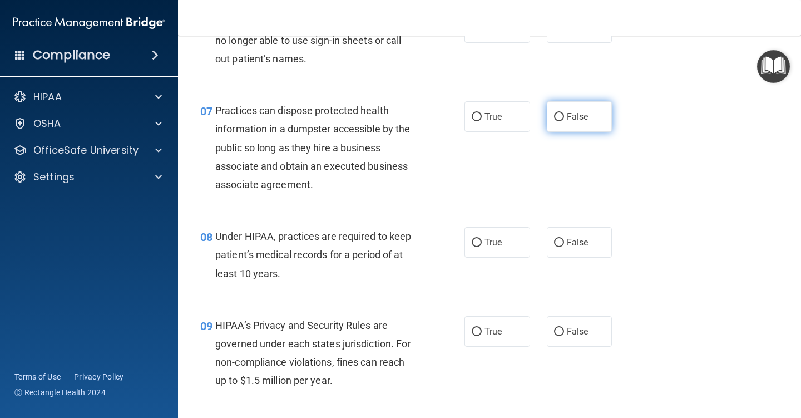
click at [555, 117] on input "False" at bounding box center [559, 117] width 10 height 8
radio input "true"
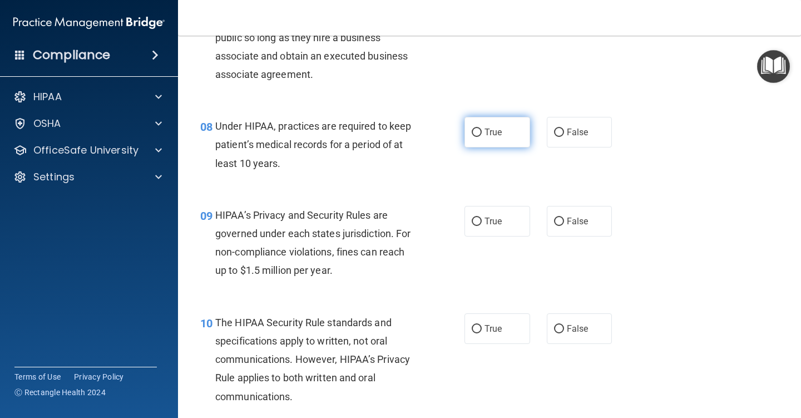
scroll to position [779, 0]
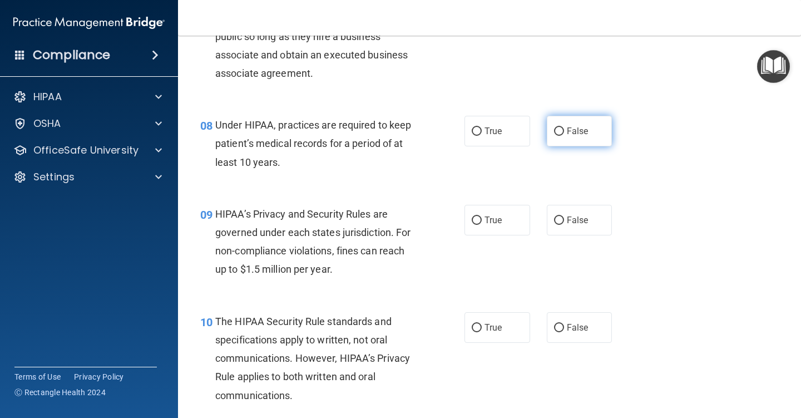
click at [554, 129] on input "False" at bounding box center [559, 131] width 10 height 8
radio input "true"
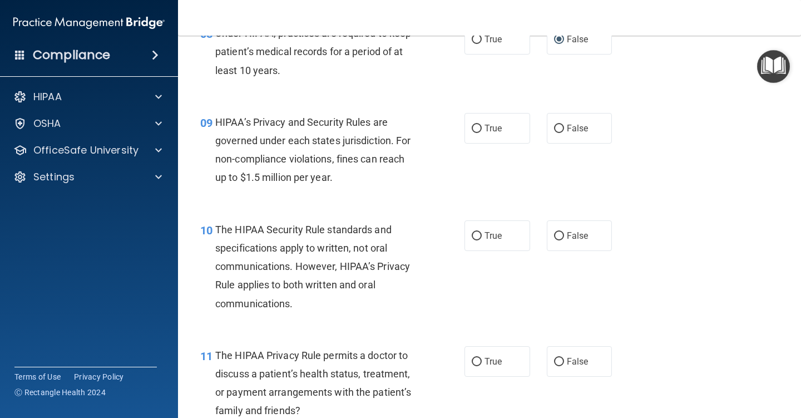
scroll to position [890, 0]
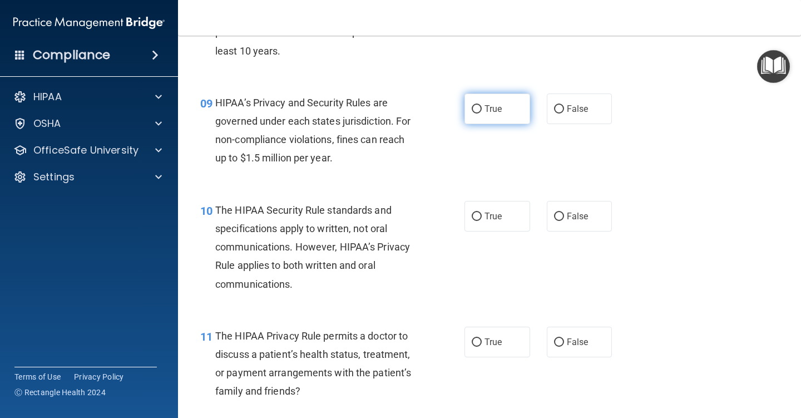
click at [472, 105] on input "True" at bounding box center [477, 109] width 10 height 8
radio input "true"
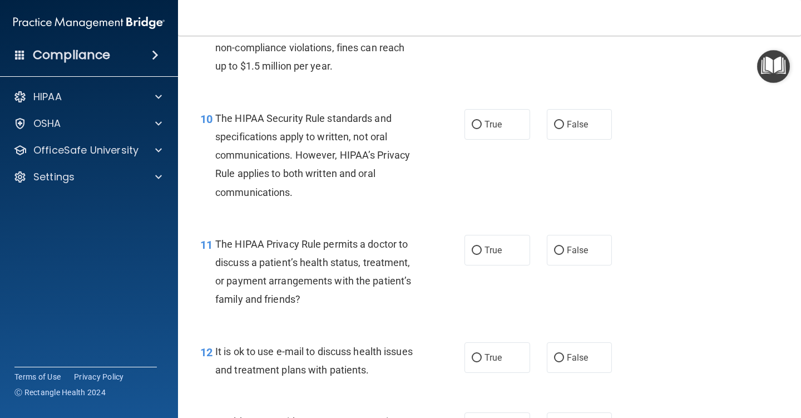
scroll to position [1002, 0]
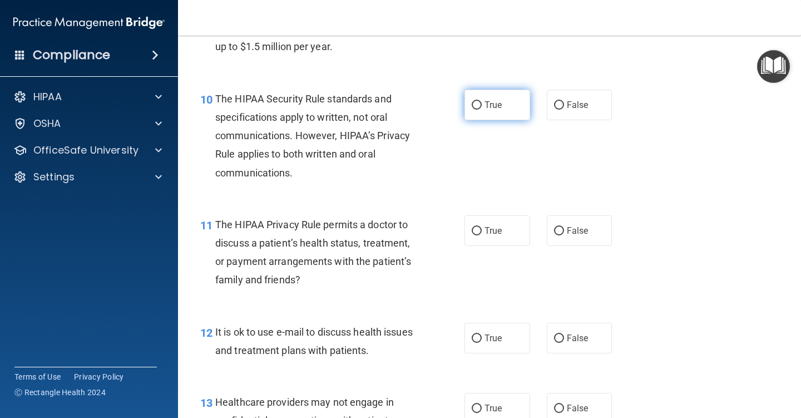
click at [474, 105] on input "True" at bounding box center [477, 105] width 10 height 8
radio input "true"
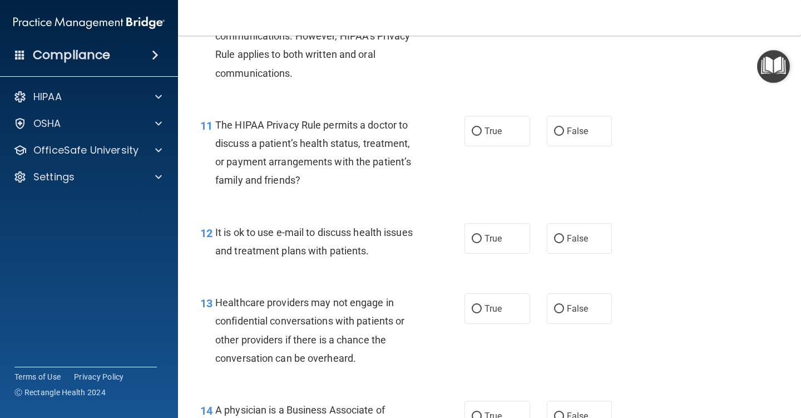
scroll to position [1113, 0]
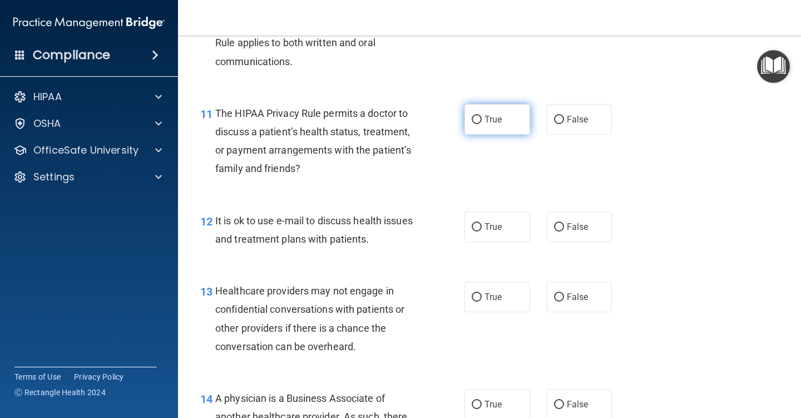
click at [474, 114] on label "True" at bounding box center [498, 119] width 66 height 31
click at [474, 116] on input "True" at bounding box center [477, 120] width 10 height 8
radio input "true"
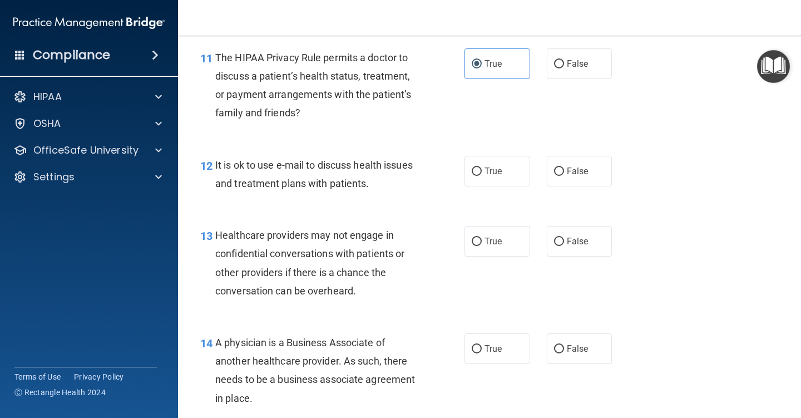
scroll to position [1224, 0]
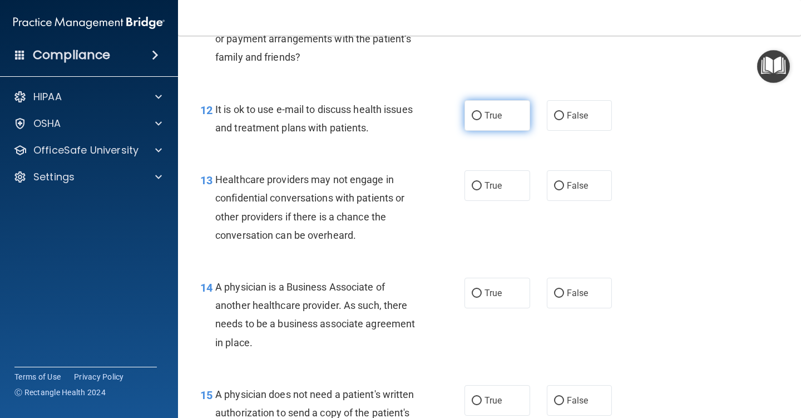
click at [472, 116] on input "True" at bounding box center [477, 116] width 10 height 8
radio input "true"
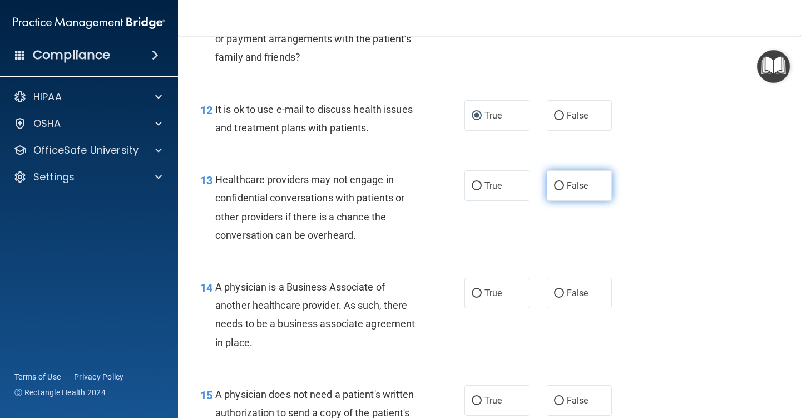
click at [557, 183] on input "False" at bounding box center [559, 186] width 10 height 8
radio input "true"
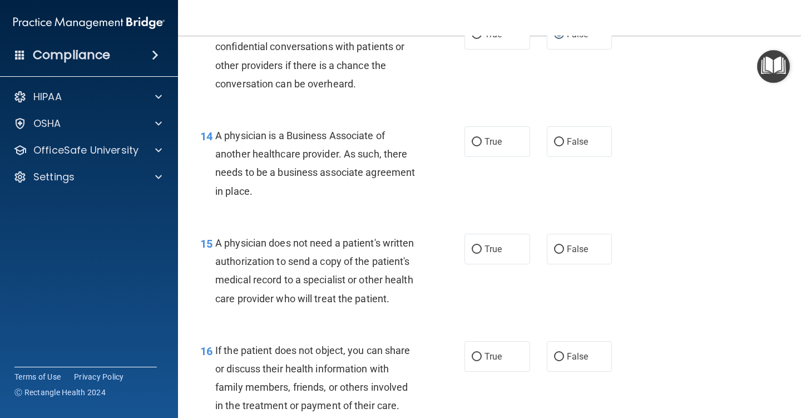
scroll to position [1391, 0]
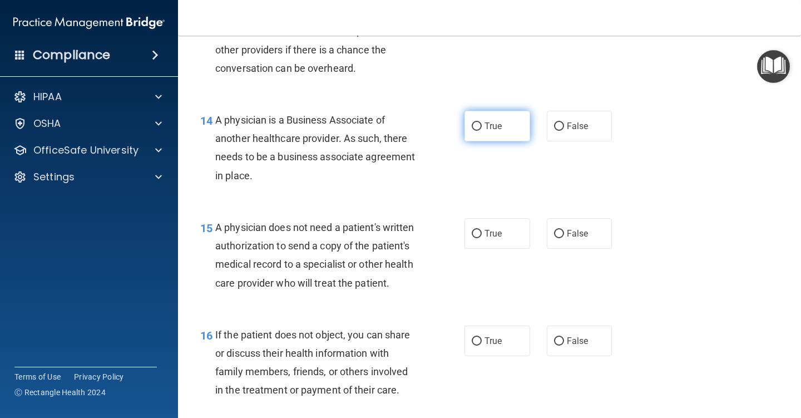
click at [476, 125] on input "True" at bounding box center [477, 126] width 10 height 8
radio input "true"
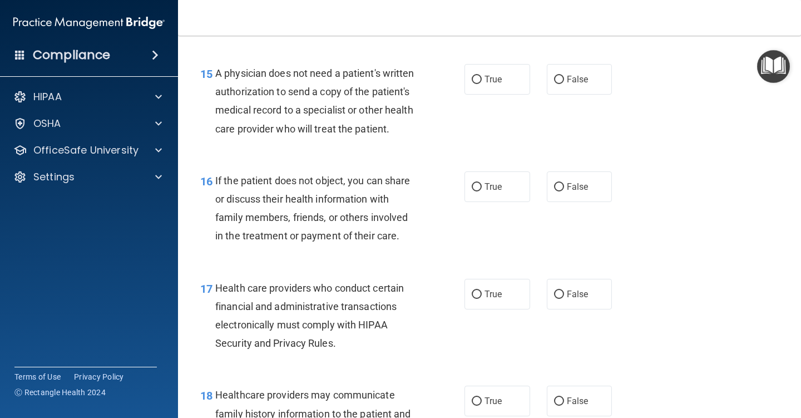
scroll to position [1558, 0]
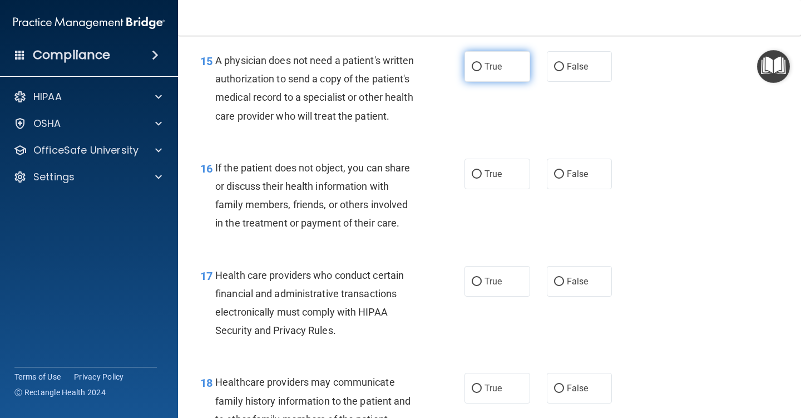
click at [473, 66] on input "True" at bounding box center [477, 67] width 10 height 8
radio input "true"
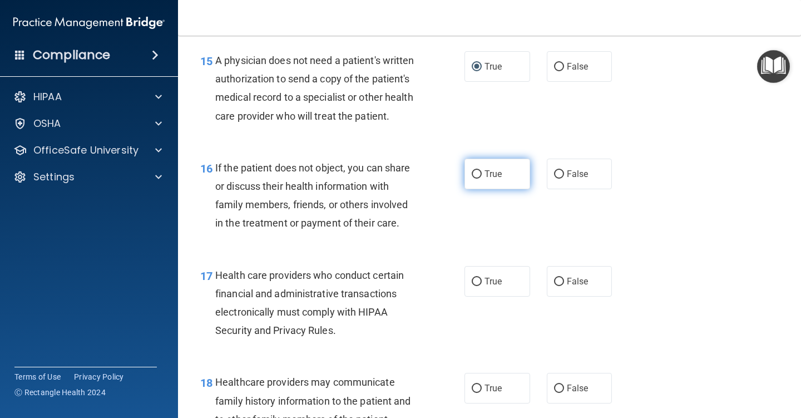
click at [472, 179] on input "True" at bounding box center [477, 174] width 10 height 8
radio input "true"
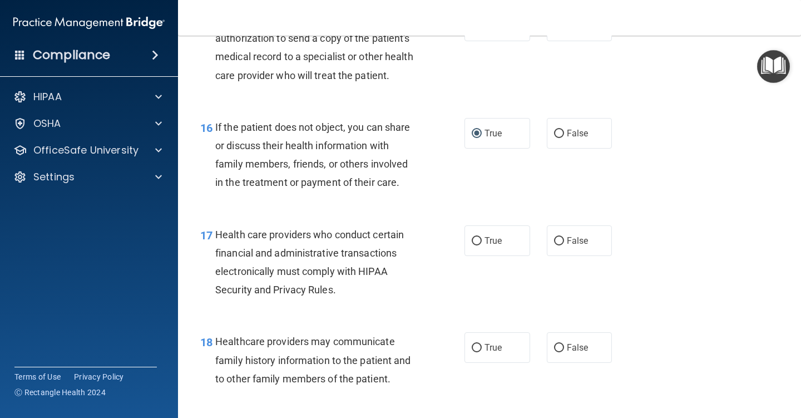
scroll to position [1725, 0]
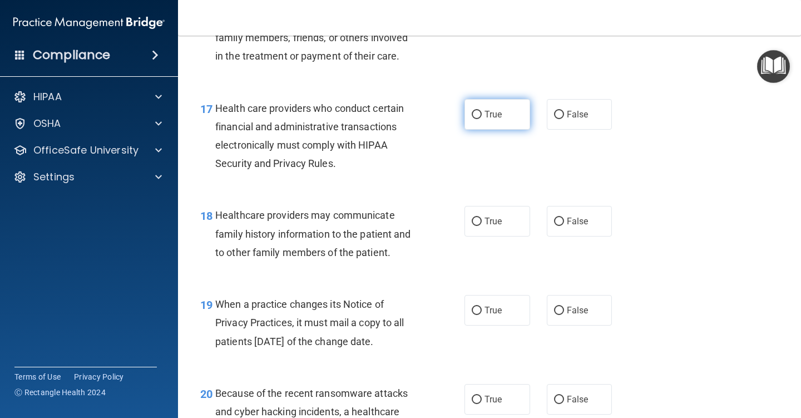
click at [472, 119] on input "True" at bounding box center [477, 115] width 10 height 8
radio input "true"
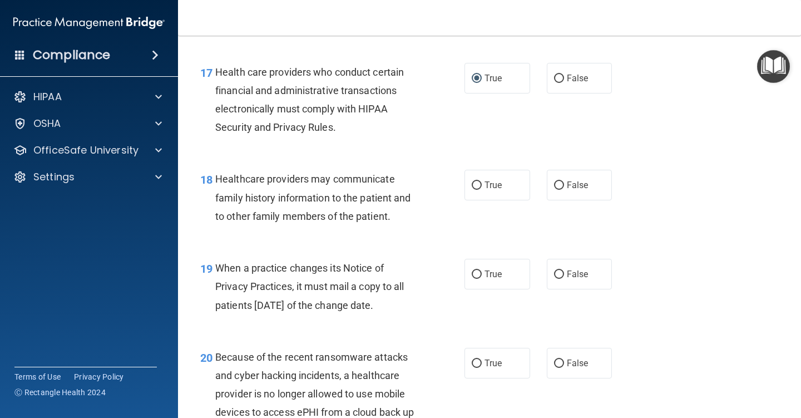
scroll to position [1781, 0]
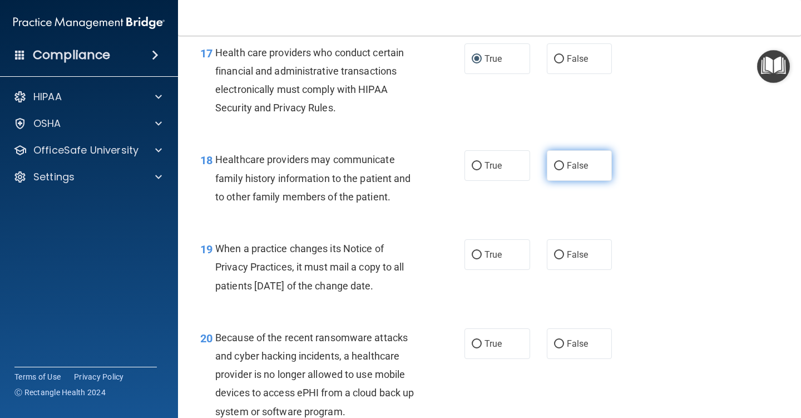
click at [554, 170] on input "False" at bounding box center [559, 166] width 10 height 8
radio input "true"
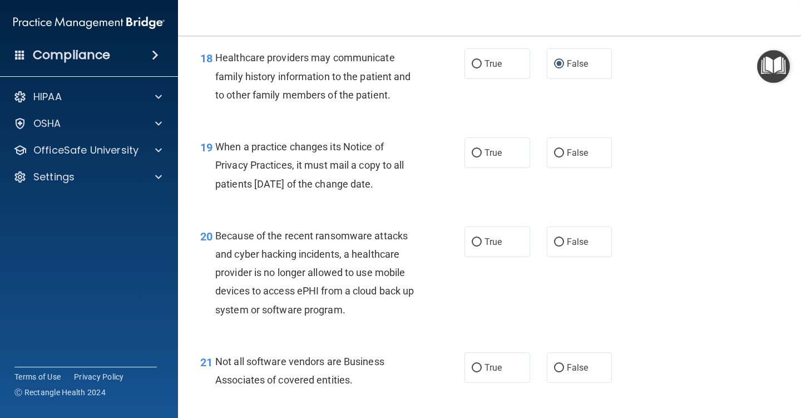
scroll to position [1892, 0]
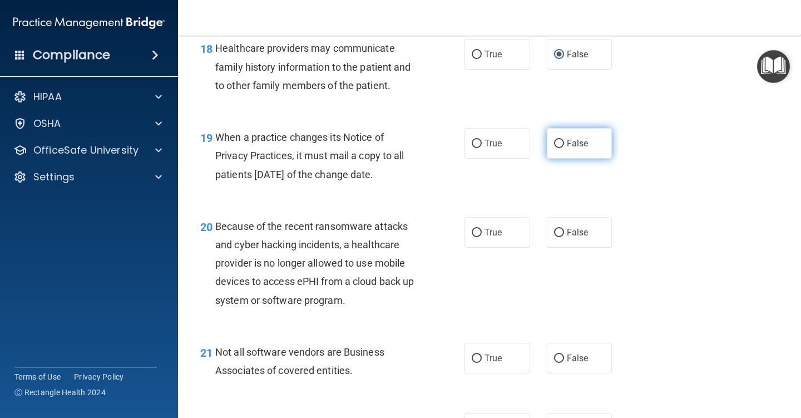
click at [554, 148] on input "False" at bounding box center [559, 144] width 10 height 8
radio input "true"
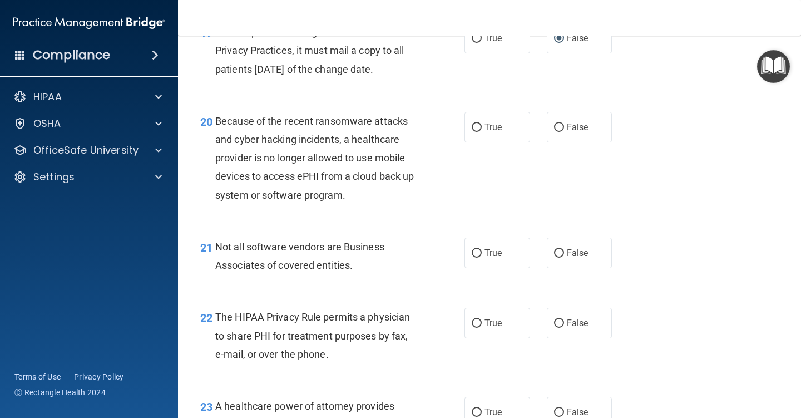
scroll to position [2003, 0]
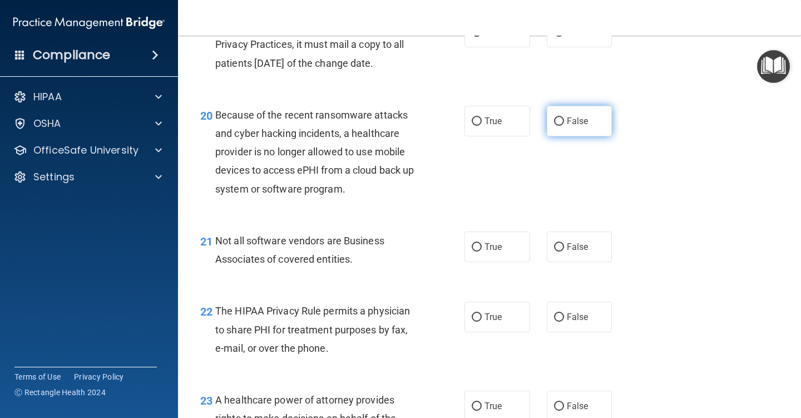
click at [554, 126] on input "False" at bounding box center [559, 121] width 10 height 8
radio input "true"
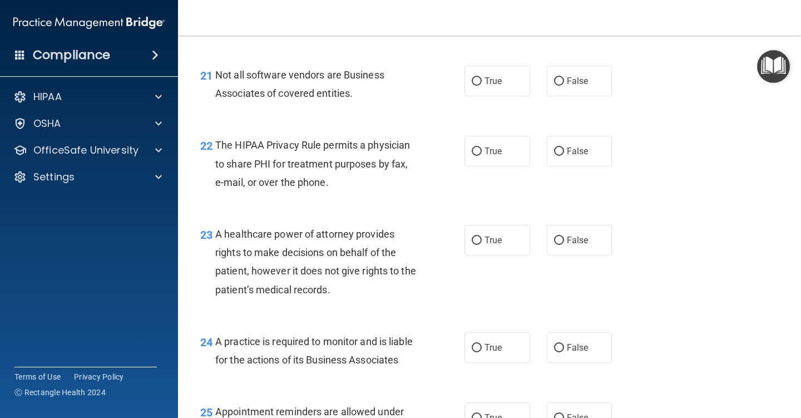
scroll to position [2170, 0]
click at [554, 85] on input "False" at bounding box center [559, 80] width 10 height 8
radio input "true"
click at [472, 85] on input "True" at bounding box center [477, 80] width 10 height 8
radio input "true"
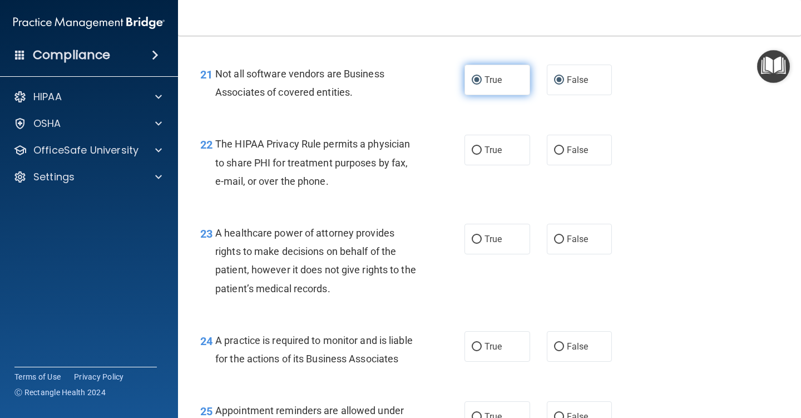
radio input "false"
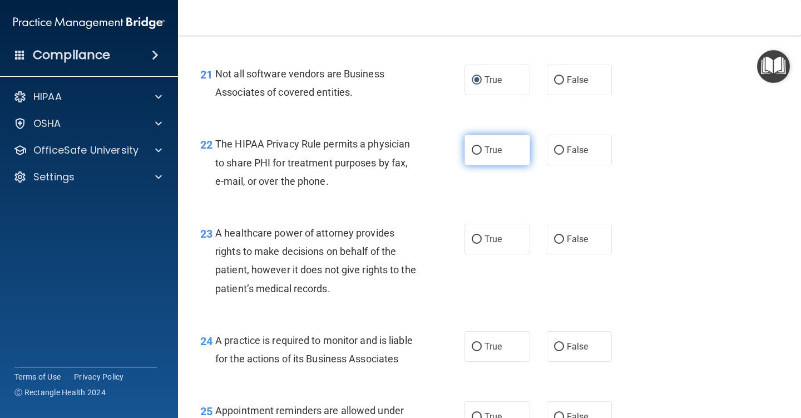
click at [472, 155] on input "True" at bounding box center [477, 150] width 10 height 8
radio input "true"
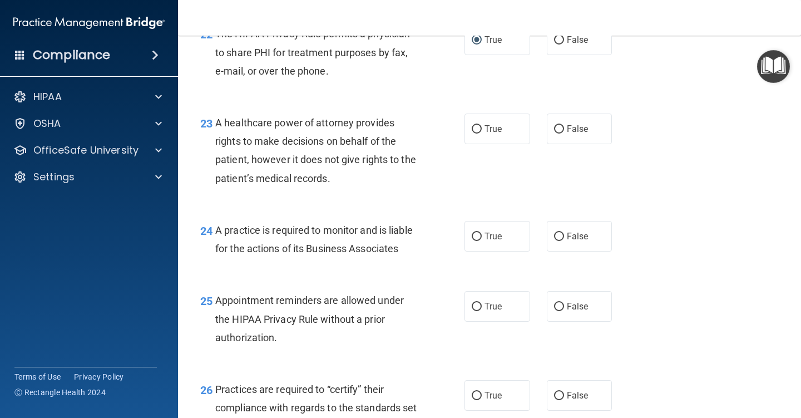
scroll to position [2282, 0]
click at [554, 132] on input "False" at bounding box center [559, 128] width 10 height 8
radio input "true"
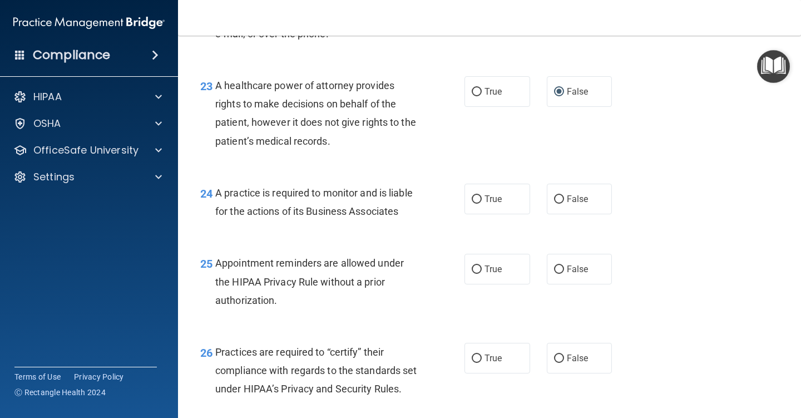
scroll to position [2337, 0]
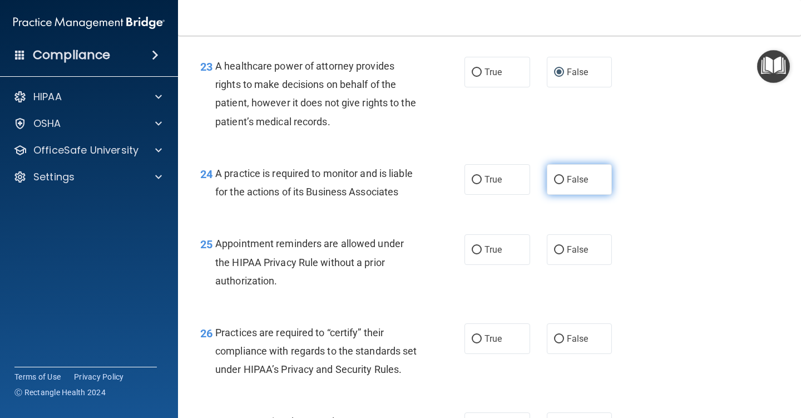
click at [554, 184] on input "False" at bounding box center [559, 180] width 10 height 8
radio input "true"
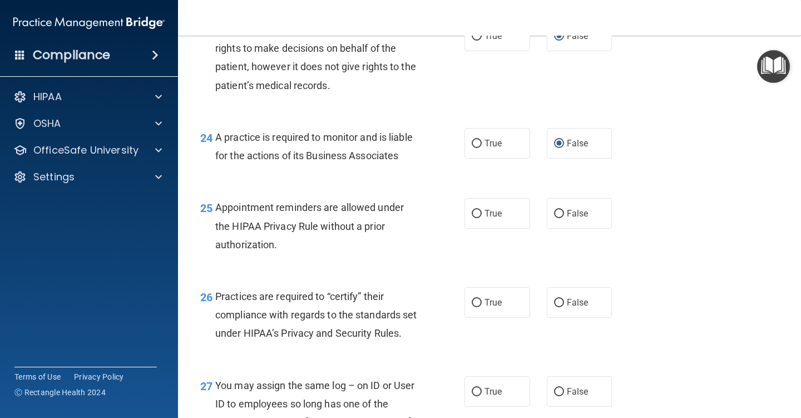
scroll to position [2449, 0]
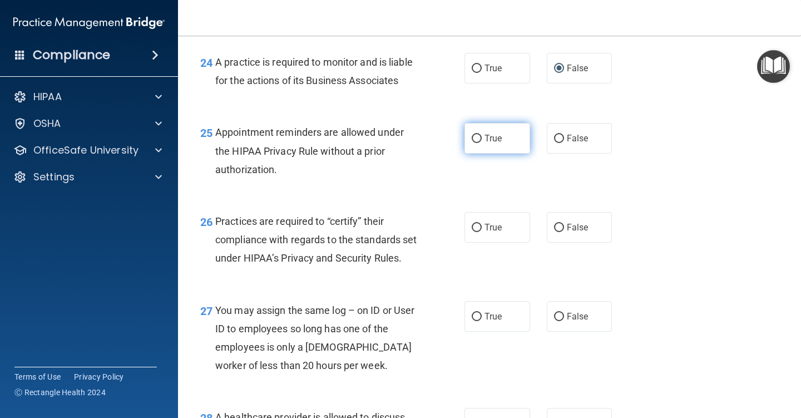
click at [473, 143] on input "True" at bounding box center [477, 139] width 10 height 8
radio input "true"
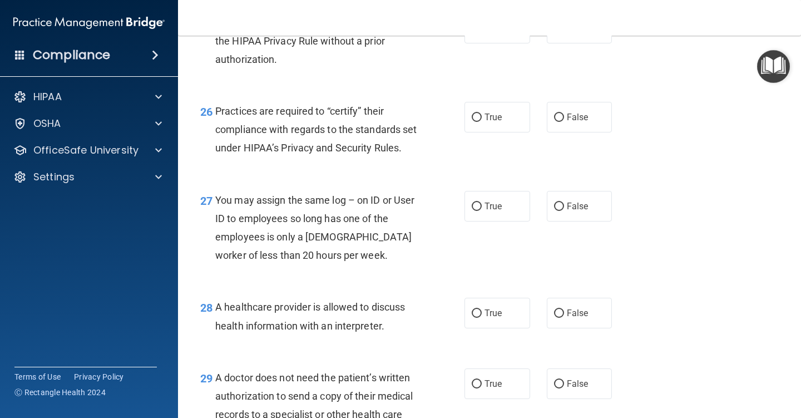
scroll to position [2560, 0]
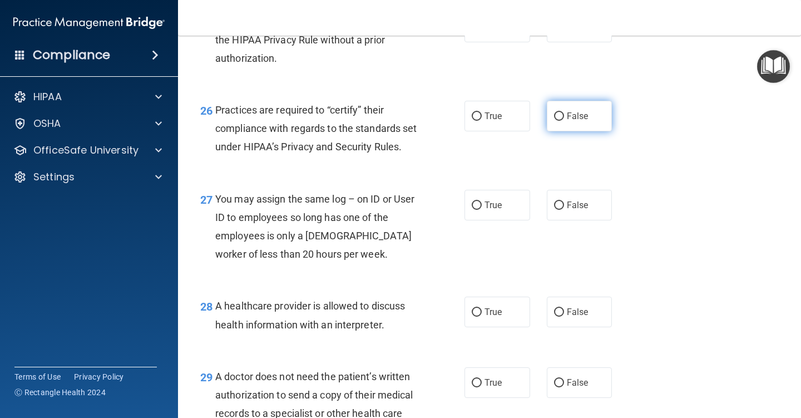
click at [554, 121] on input "False" at bounding box center [559, 116] width 10 height 8
radio input "true"
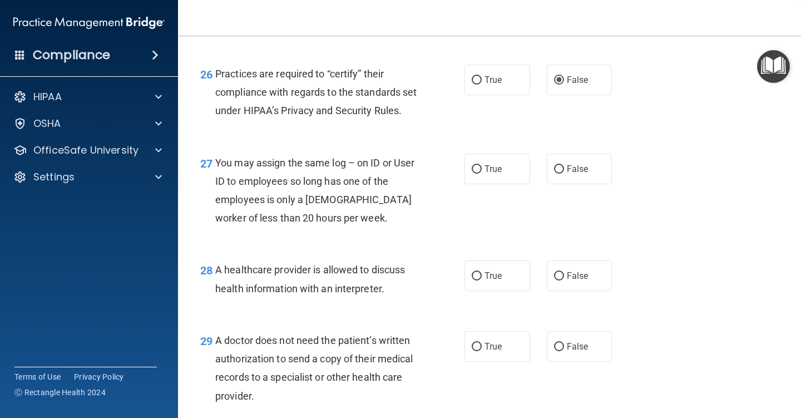
scroll to position [2616, 0]
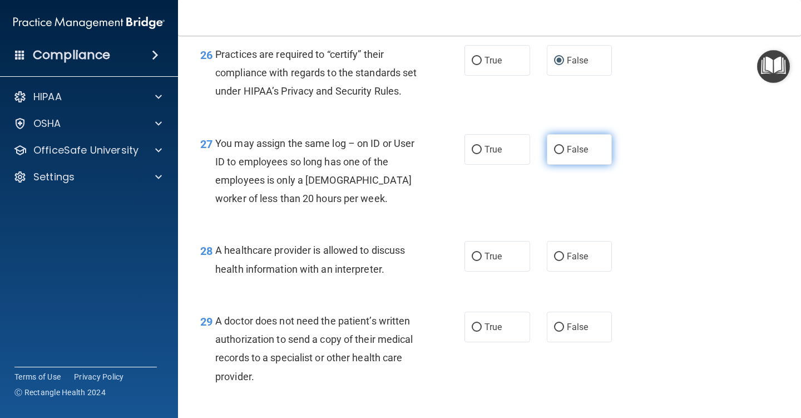
click at [554, 154] on input "False" at bounding box center [559, 150] width 10 height 8
radio input "true"
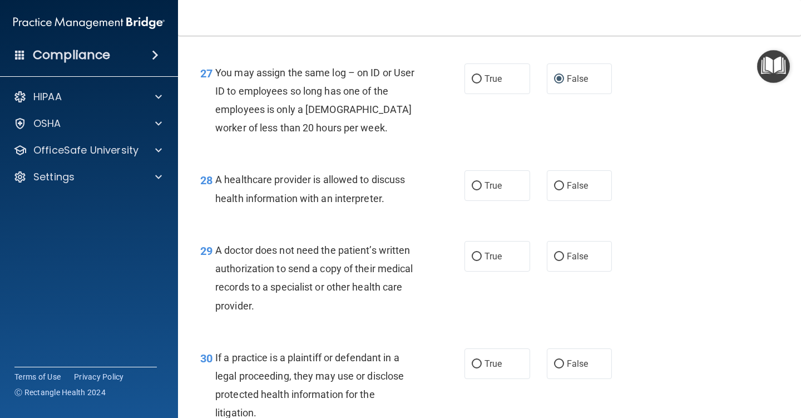
scroll to position [2727, 0]
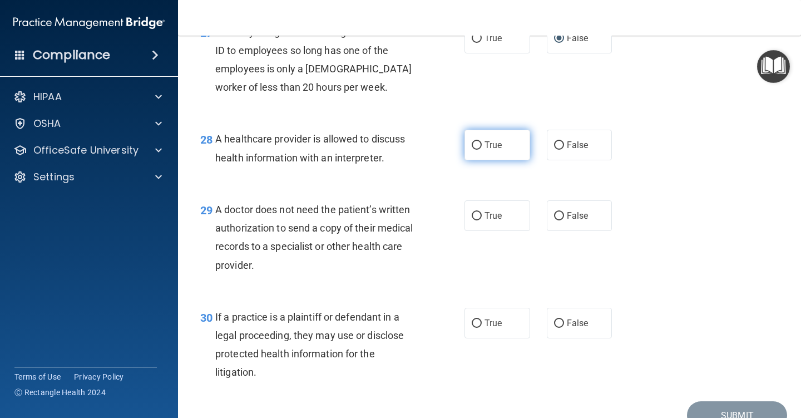
click at [472, 150] on input "True" at bounding box center [477, 145] width 10 height 8
radio input "true"
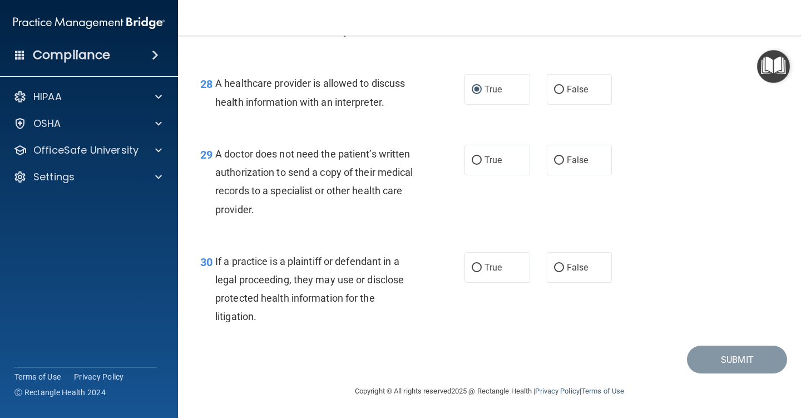
scroll to position [2838, 0]
click at [555, 157] on input "False" at bounding box center [559, 160] width 10 height 8
radio input "true"
click at [476, 265] on input "True" at bounding box center [477, 268] width 10 height 8
radio input "true"
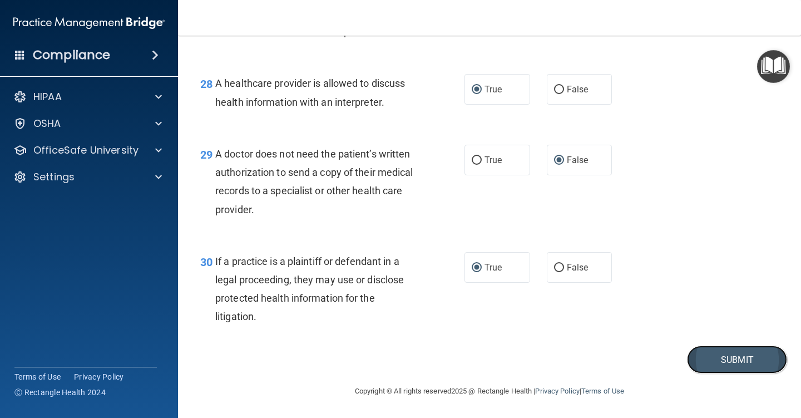
click at [722, 356] on button "Submit" at bounding box center [737, 360] width 100 height 28
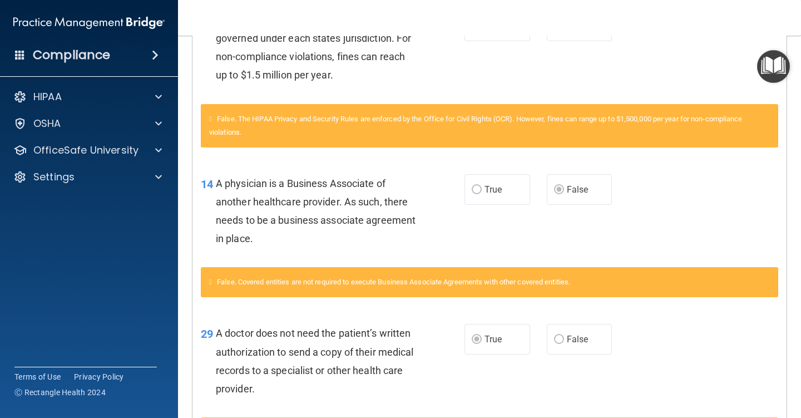
scroll to position [77, 0]
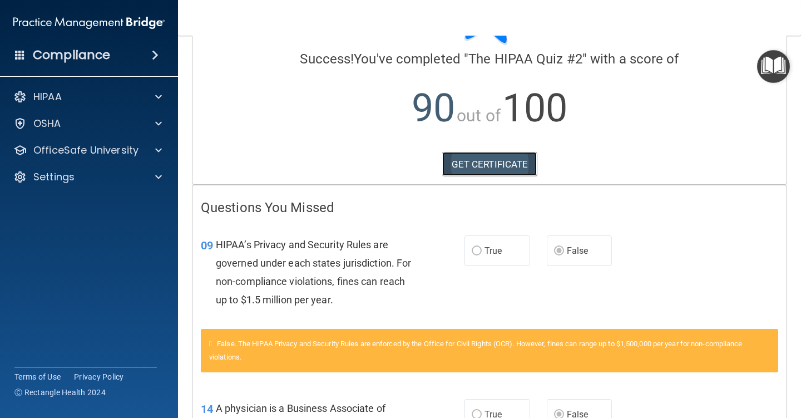
click at [476, 162] on link "GET CERTIFICATE" at bounding box center [489, 164] width 95 height 24
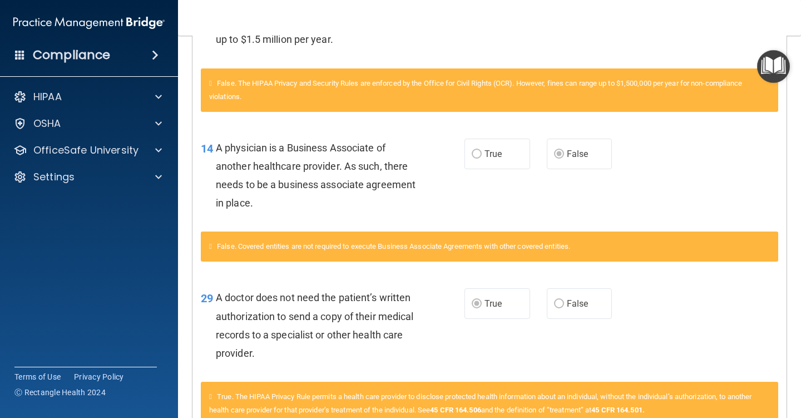
scroll to position [411, 0]
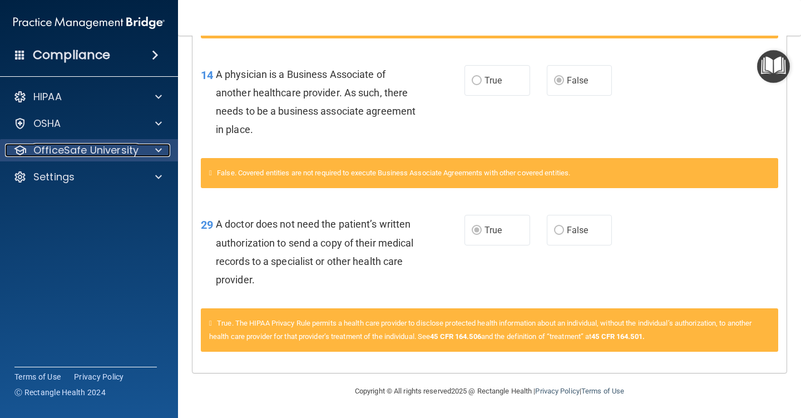
click at [158, 149] on span at bounding box center [158, 150] width 7 height 13
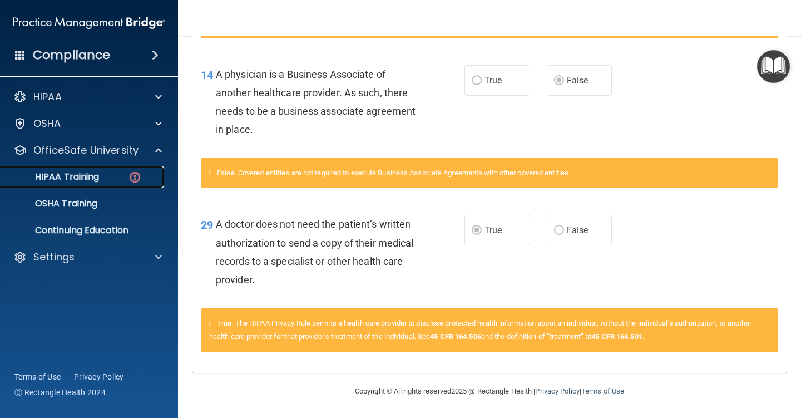
click at [99, 176] on p "HIPAA Training" at bounding box center [53, 176] width 92 height 11
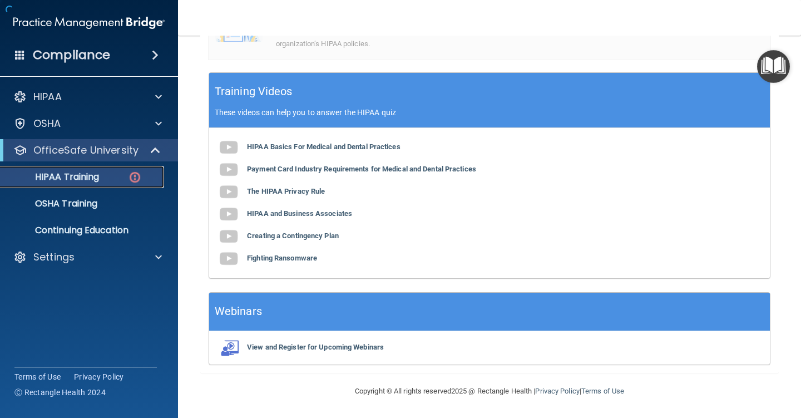
scroll to position [392, 0]
click at [72, 179] on p "HIPAA Training" at bounding box center [53, 176] width 92 height 11
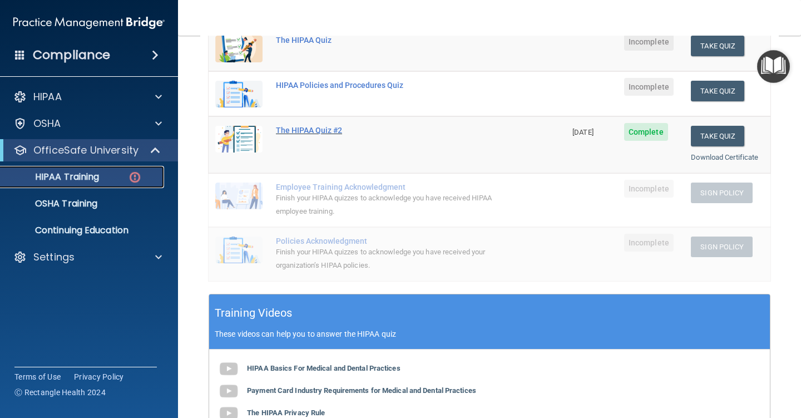
scroll to position [3, 0]
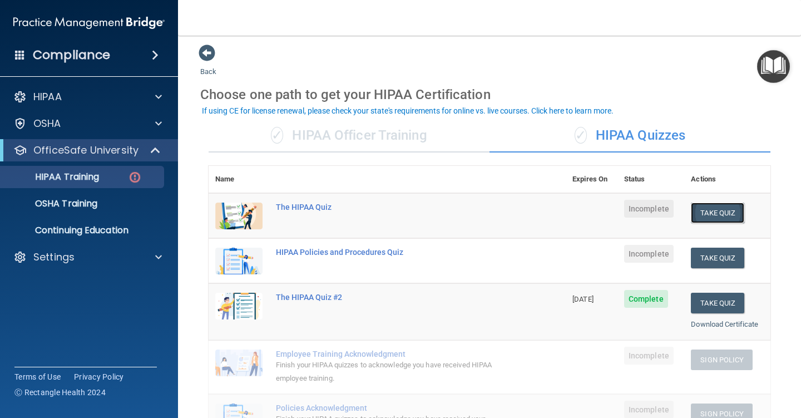
click at [698, 208] on button "Take Quiz" at bounding box center [717, 213] width 53 height 21
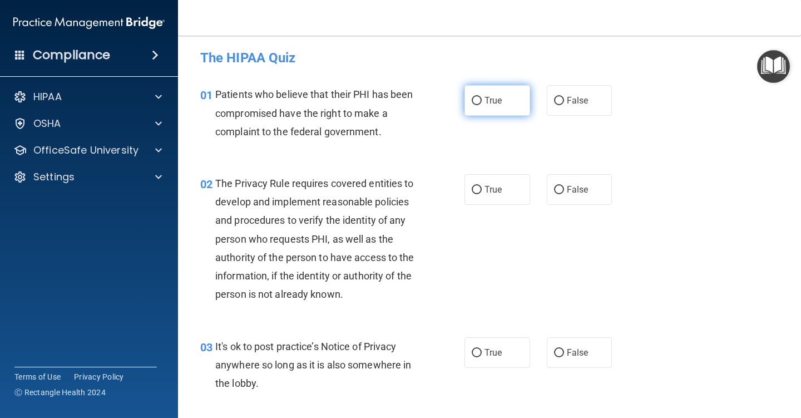
click at [472, 100] on input "True" at bounding box center [477, 101] width 10 height 8
radio input "true"
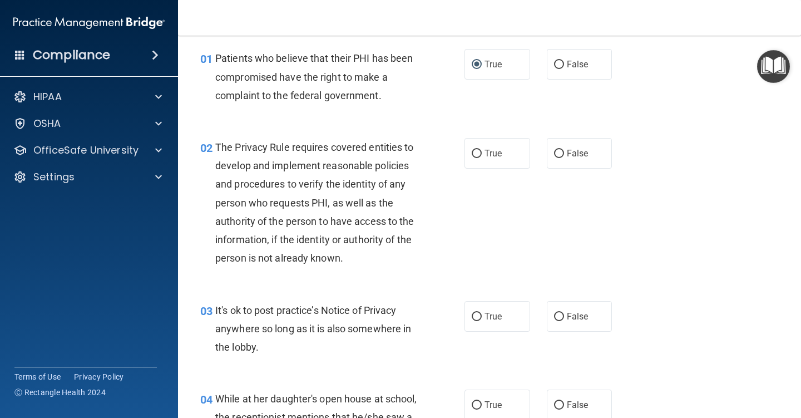
scroll to position [58, 0]
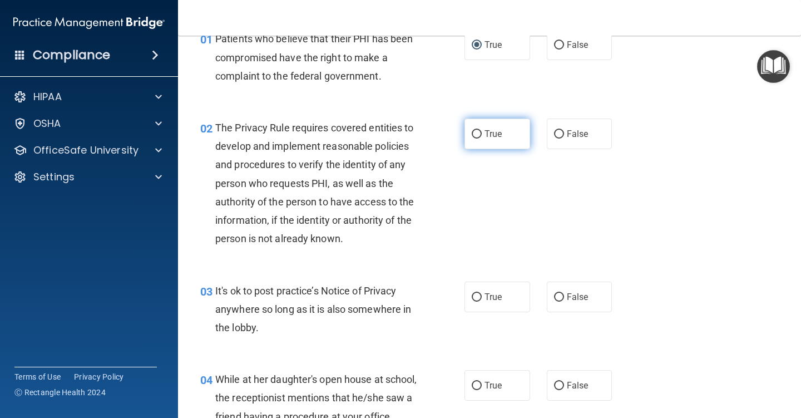
click at [472, 132] on input "True" at bounding box center [477, 134] width 10 height 8
radio input "true"
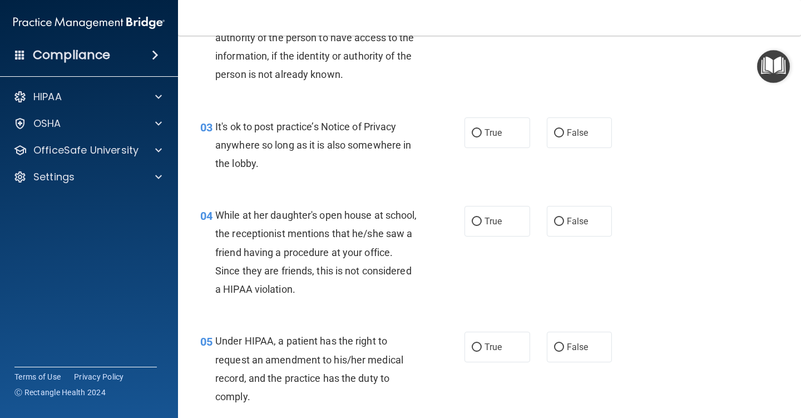
scroll to position [278, 0]
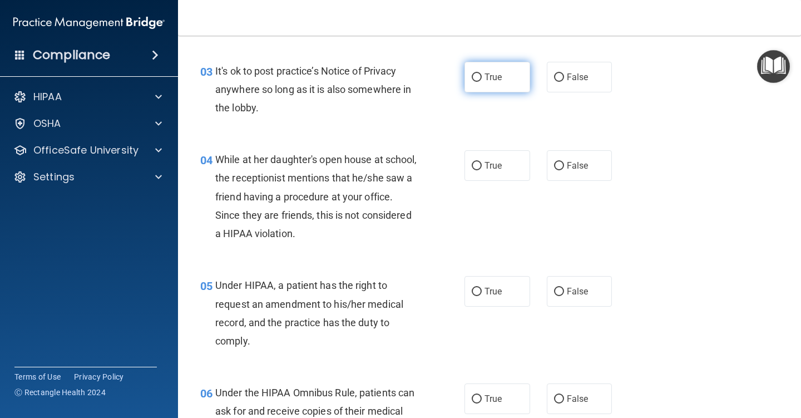
click at [475, 78] on input "True" at bounding box center [477, 77] width 10 height 8
radio input "true"
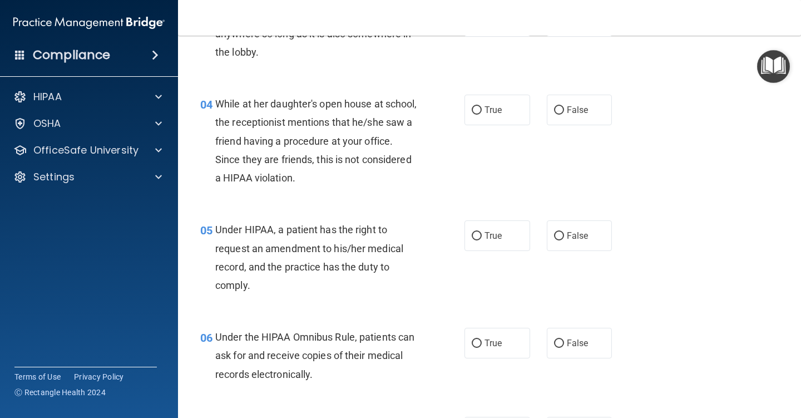
scroll to position [390, 0]
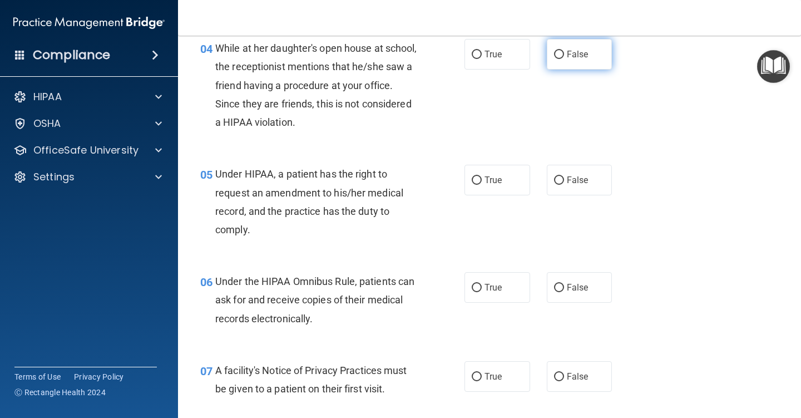
click at [554, 53] on input "False" at bounding box center [559, 55] width 10 height 8
radio input "true"
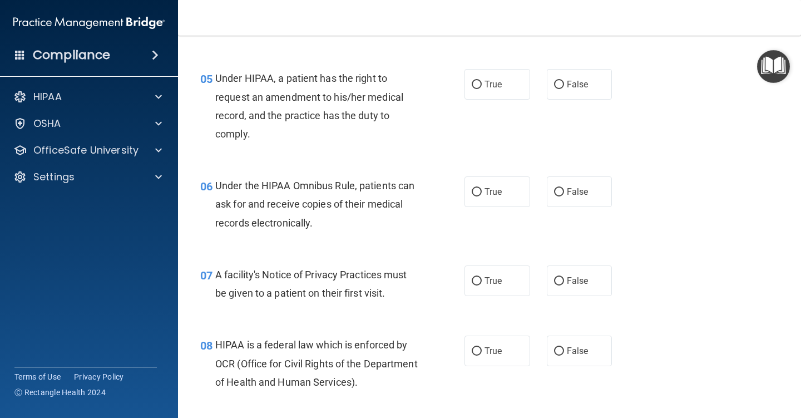
scroll to position [501, 0]
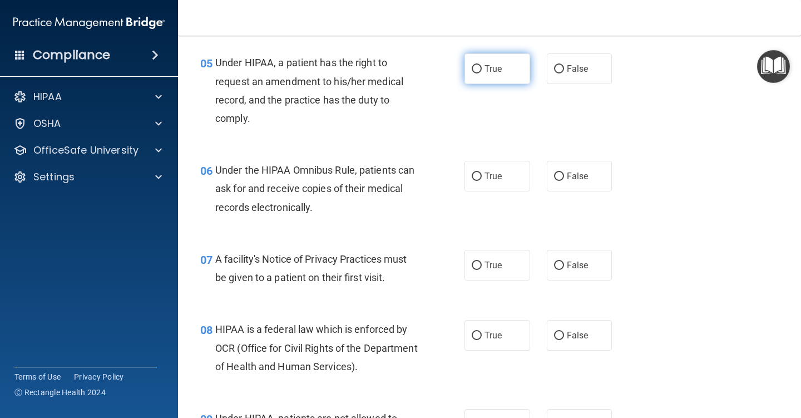
click at [472, 65] on input "True" at bounding box center [477, 69] width 10 height 8
radio input "true"
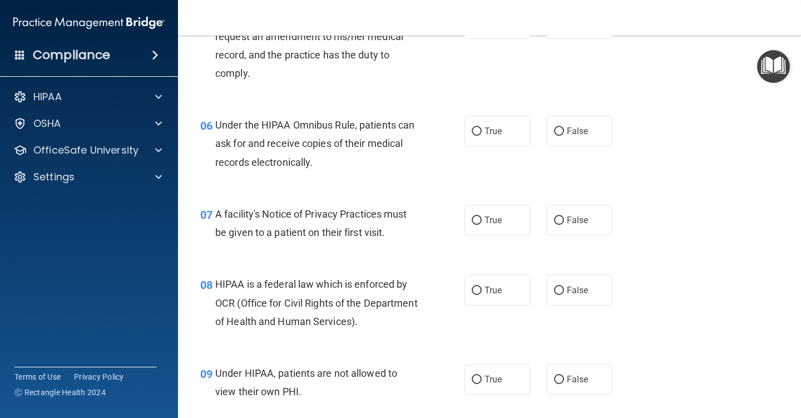
scroll to position [612, 0]
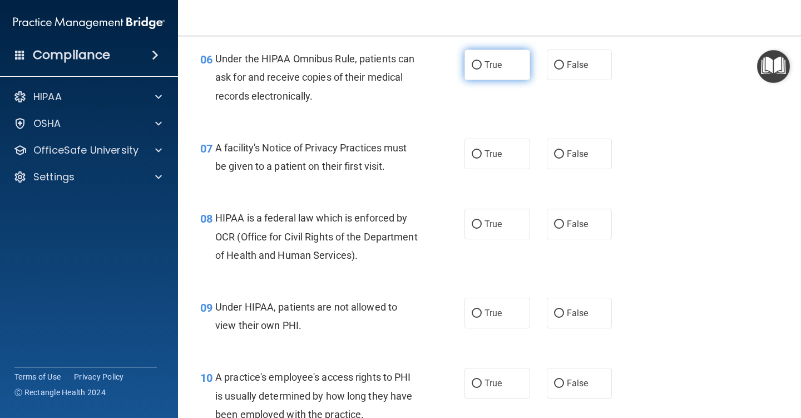
click at [472, 64] on input "True" at bounding box center [477, 65] width 10 height 8
radio input "true"
click at [472, 155] on input "True" at bounding box center [477, 154] width 10 height 8
radio input "true"
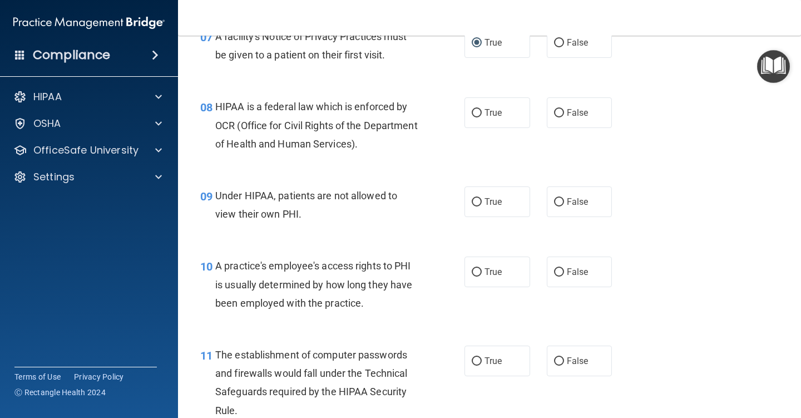
scroll to position [668, 0]
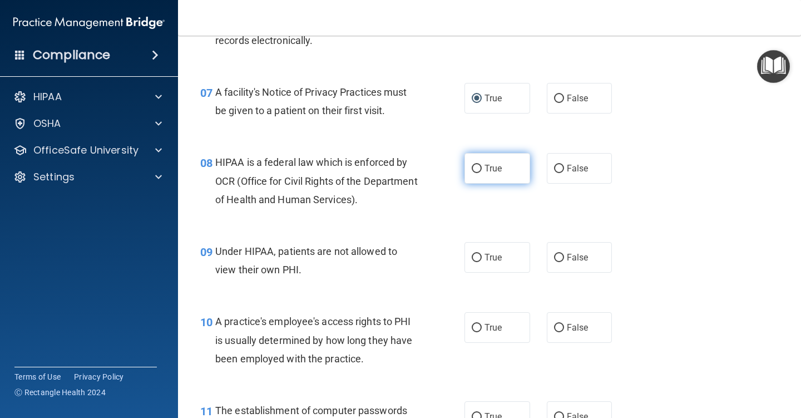
click at [472, 170] on input "True" at bounding box center [477, 169] width 10 height 8
radio input "true"
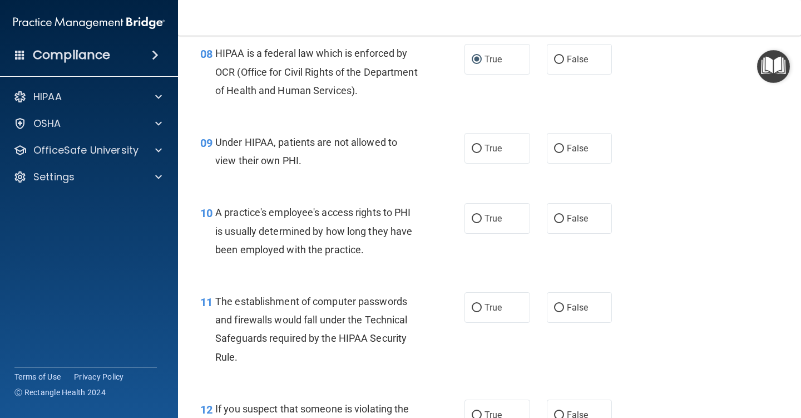
scroll to position [779, 0]
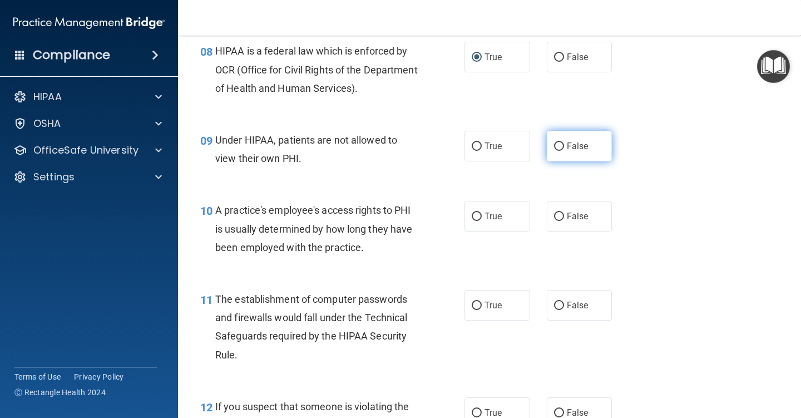
click at [557, 145] on input "False" at bounding box center [559, 146] width 10 height 8
radio input "true"
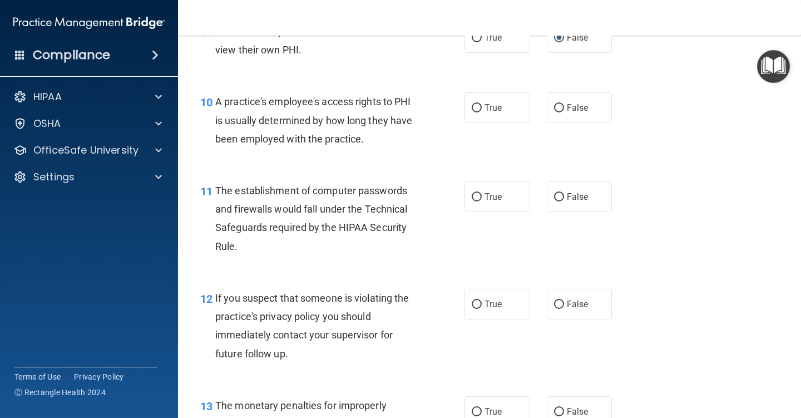
scroll to position [890, 0]
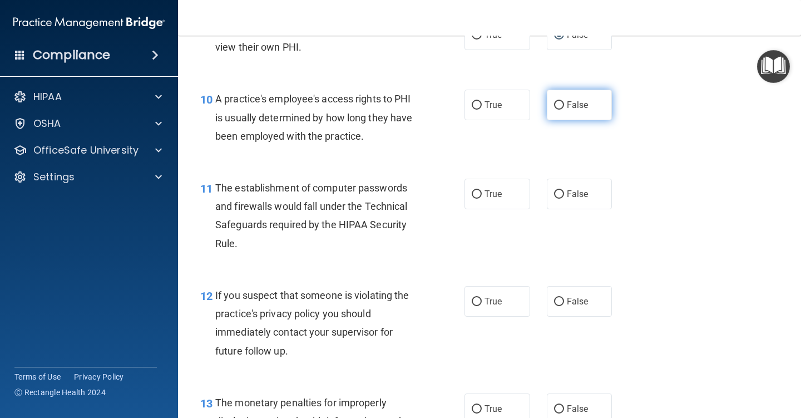
click at [554, 107] on input "False" at bounding box center [559, 105] width 10 height 8
radio input "true"
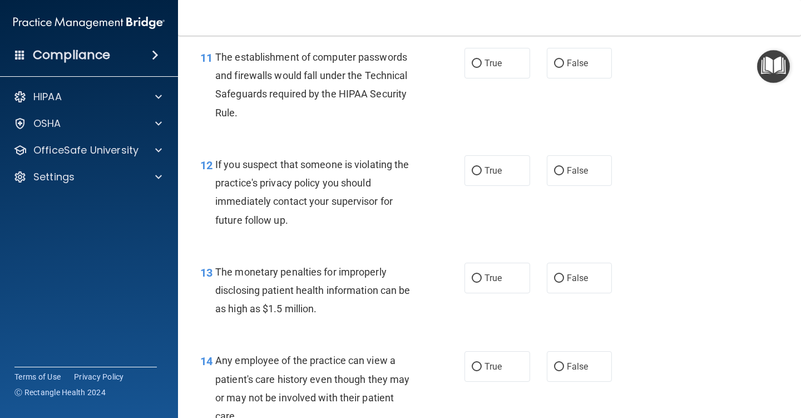
scroll to position [1002, 0]
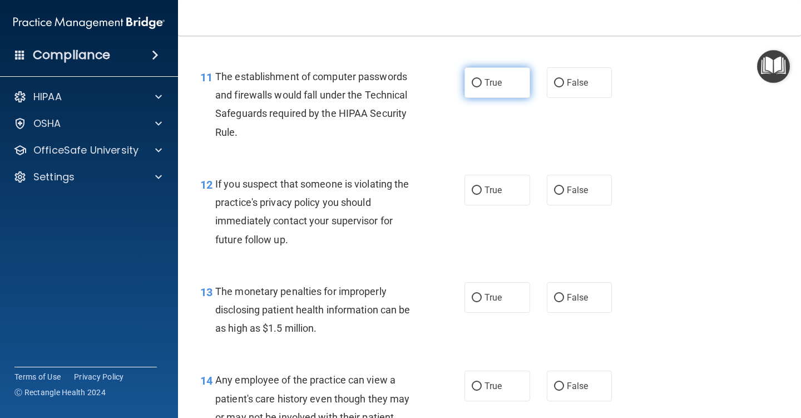
click at [473, 86] on input "True" at bounding box center [477, 83] width 10 height 8
radio input "true"
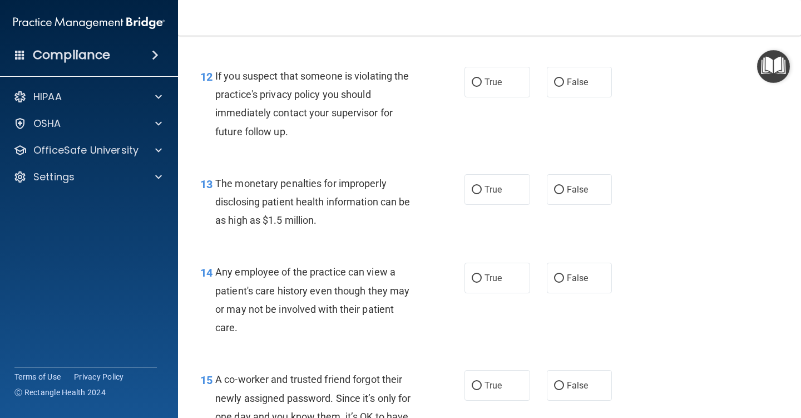
scroll to position [1113, 0]
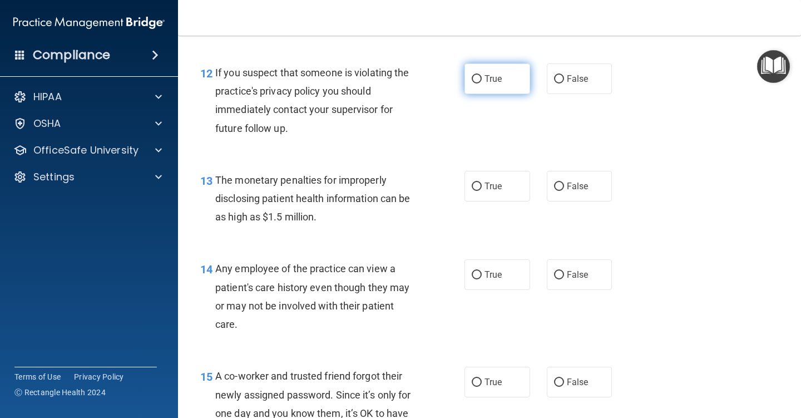
click at [472, 75] on input "True" at bounding box center [477, 79] width 10 height 8
radio input "true"
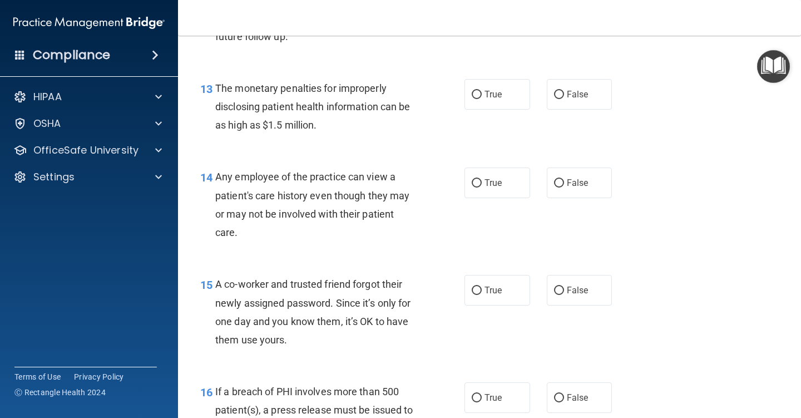
scroll to position [1224, 0]
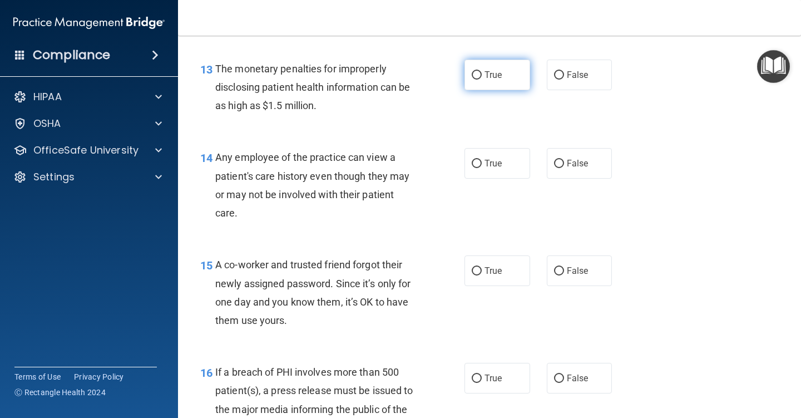
click at [472, 72] on input "True" at bounding box center [477, 75] width 10 height 8
radio input "true"
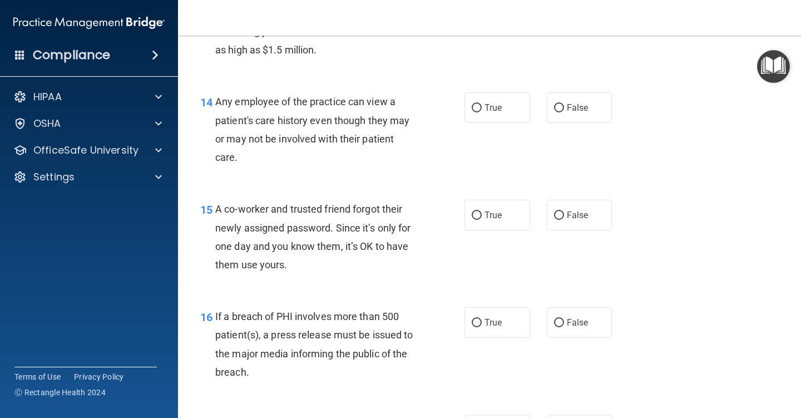
scroll to position [1336, 0]
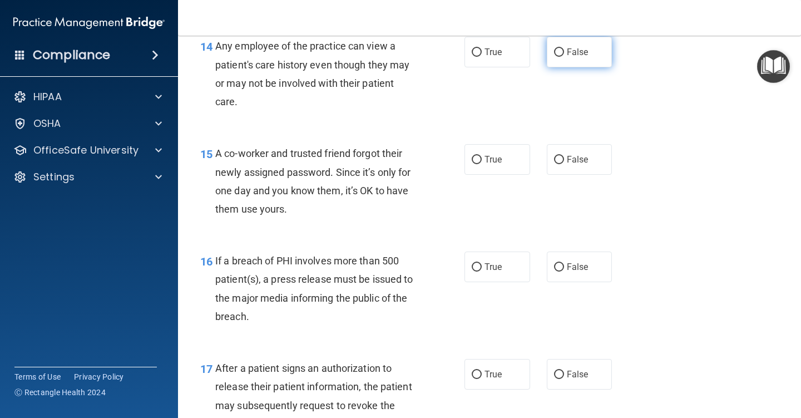
click at [554, 51] on input "False" at bounding box center [559, 52] width 10 height 8
radio input "true"
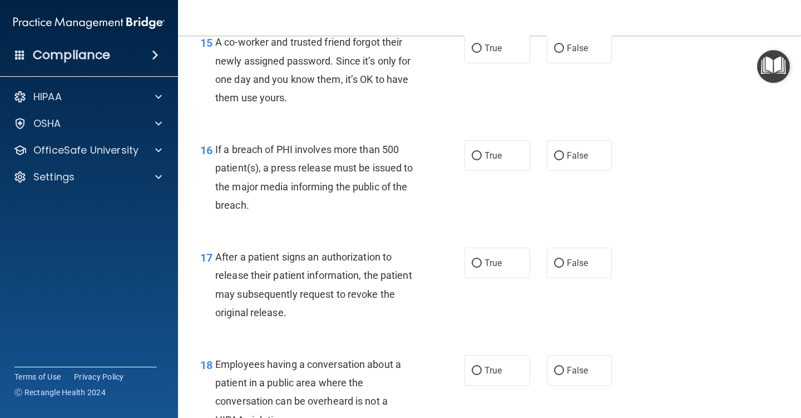
scroll to position [1391, 0]
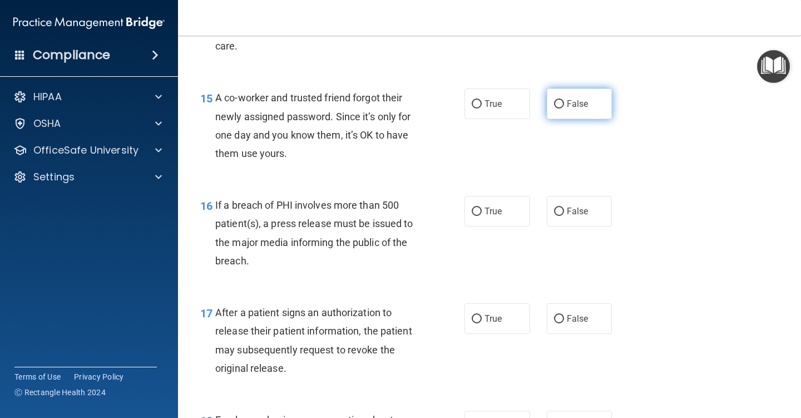
click at [555, 100] on input "False" at bounding box center [559, 104] width 10 height 8
radio input "true"
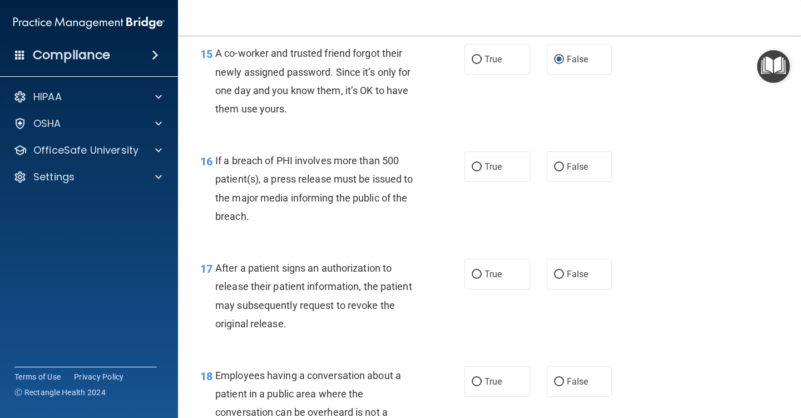
scroll to position [1503, 0]
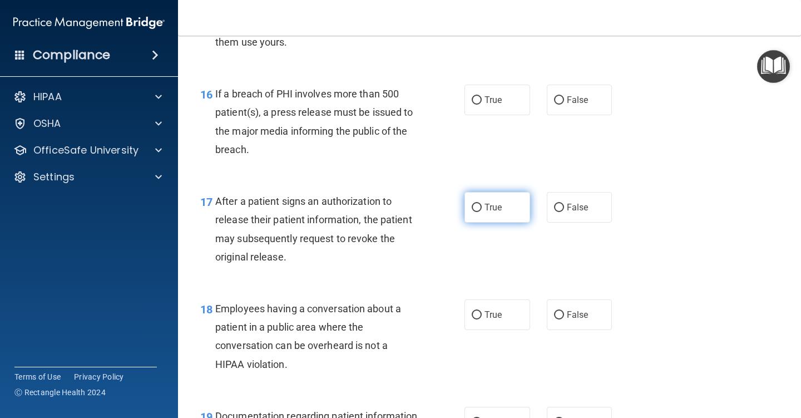
click at [474, 206] on input "True" at bounding box center [477, 208] width 10 height 8
radio input "true"
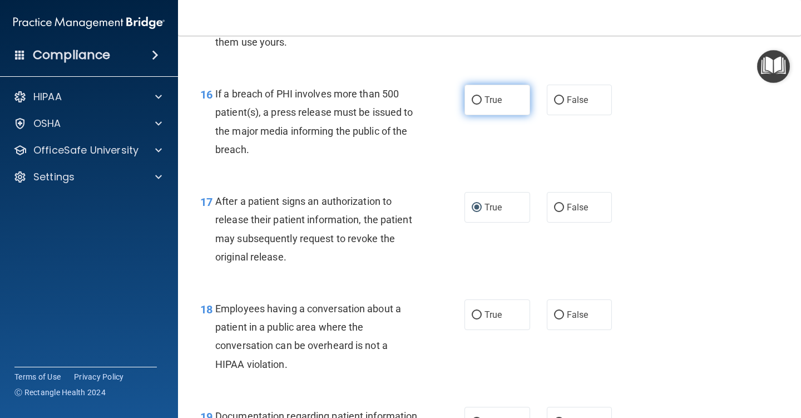
click at [472, 99] on input "True" at bounding box center [477, 100] width 10 height 8
radio input "true"
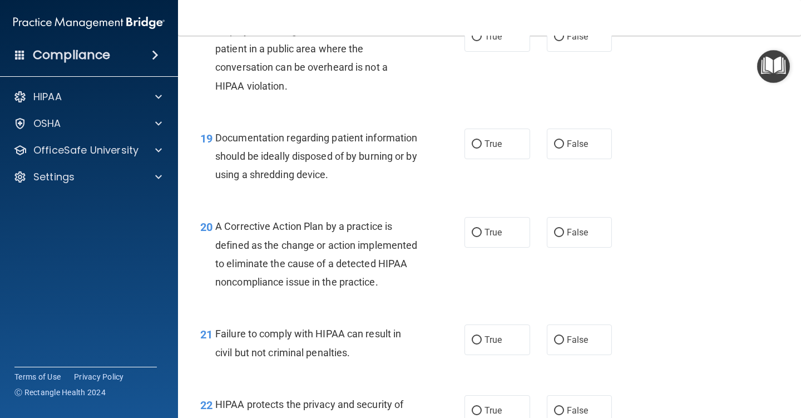
scroll to position [1725, 0]
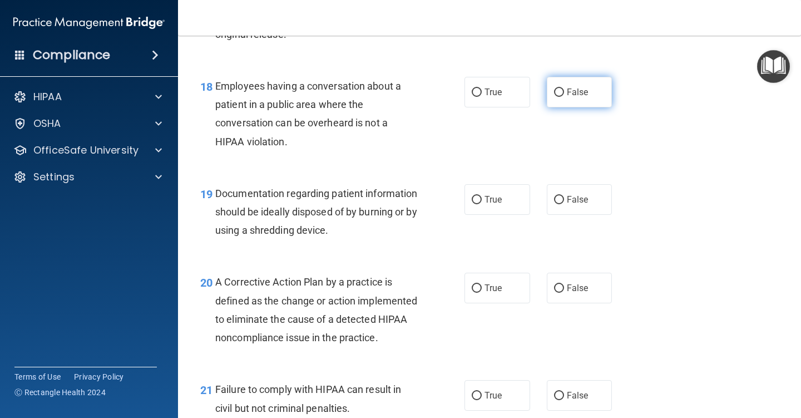
click at [557, 92] on input "False" at bounding box center [559, 92] width 10 height 8
radio input "true"
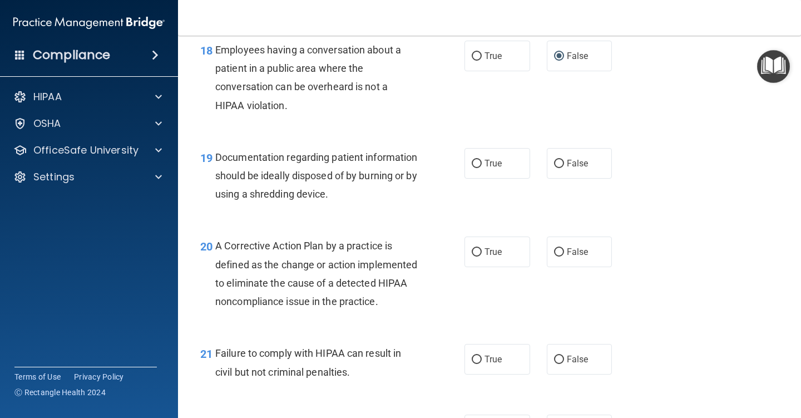
scroll to position [1781, 0]
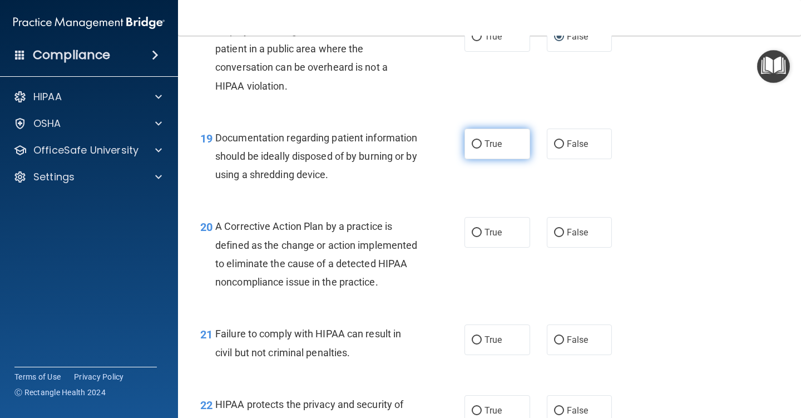
click at [474, 146] on input "True" at bounding box center [477, 144] width 10 height 8
radio input "true"
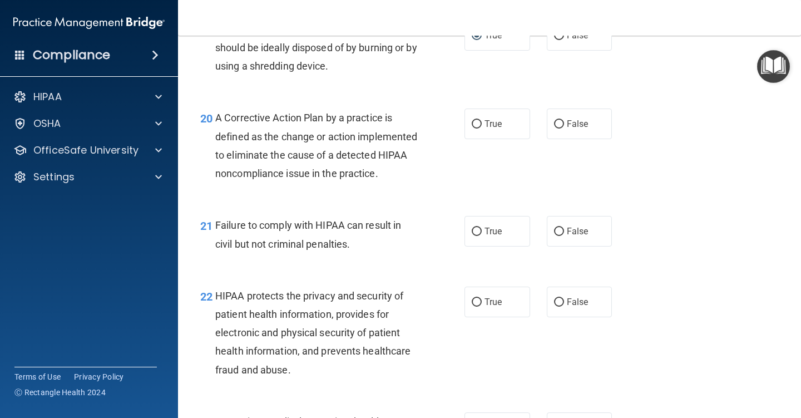
scroll to position [1892, 0]
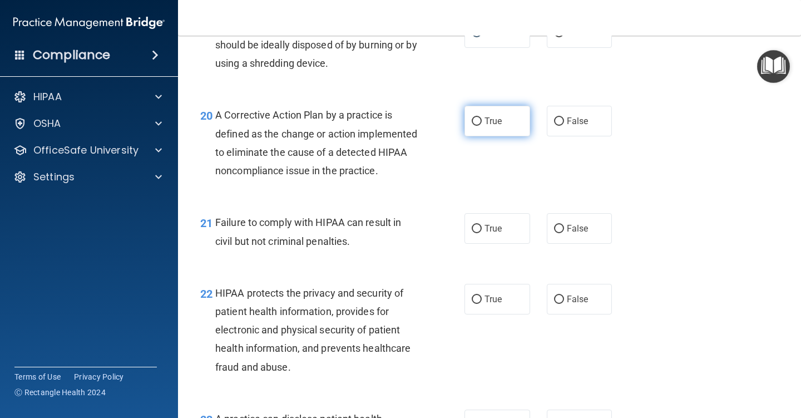
click at [474, 120] on input "True" at bounding box center [477, 121] width 10 height 8
radio input "true"
click at [554, 121] on input "False" at bounding box center [559, 121] width 10 height 8
radio input "true"
click at [474, 119] on input "True" at bounding box center [477, 121] width 10 height 8
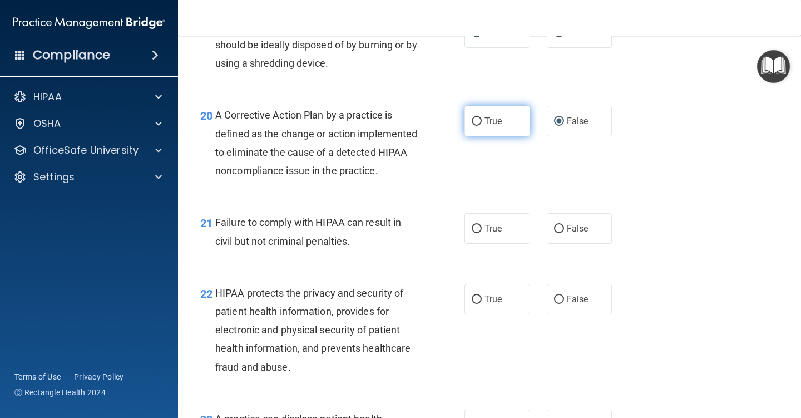
radio input "true"
radio input "false"
click at [554, 233] on input "False" at bounding box center [559, 229] width 10 height 8
radio input "true"
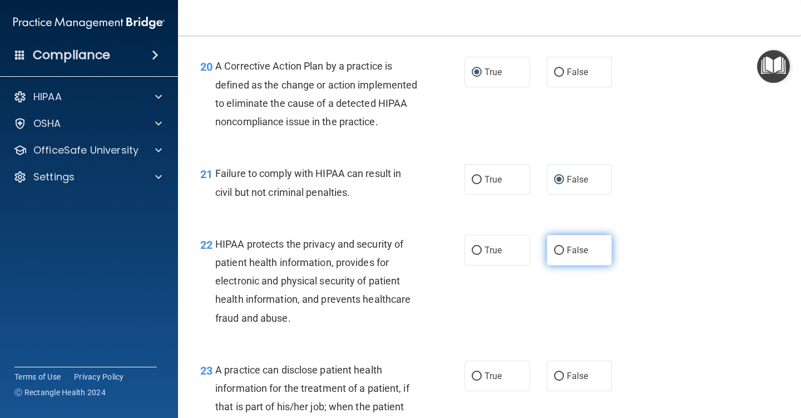
scroll to position [2059, 0]
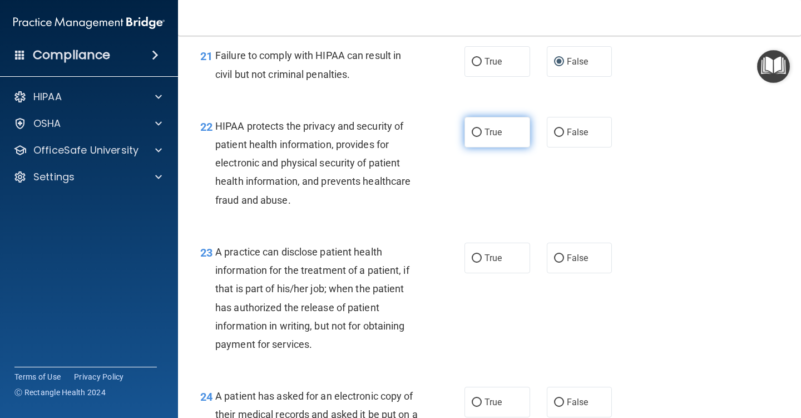
click at [473, 137] on input "True" at bounding box center [477, 133] width 10 height 8
radio input "true"
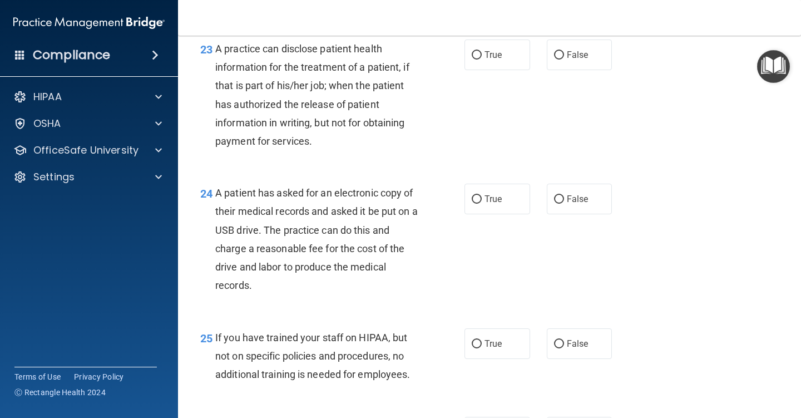
scroll to position [2282, 0]
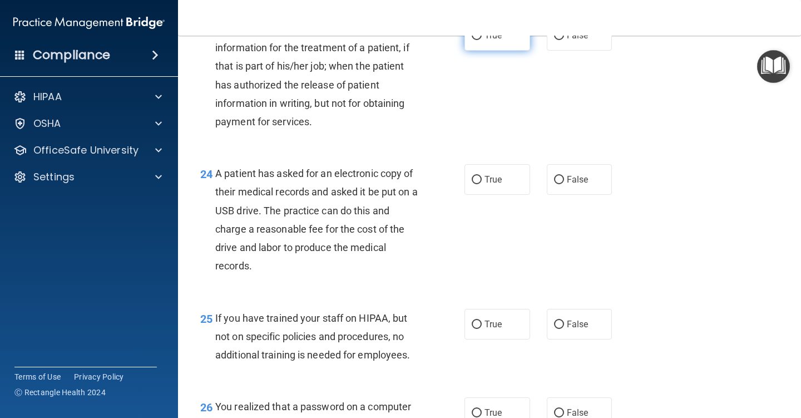
click at [477, 40] on input "True" at bounding box center [477, 36] width 10 height 8
radio input "true"
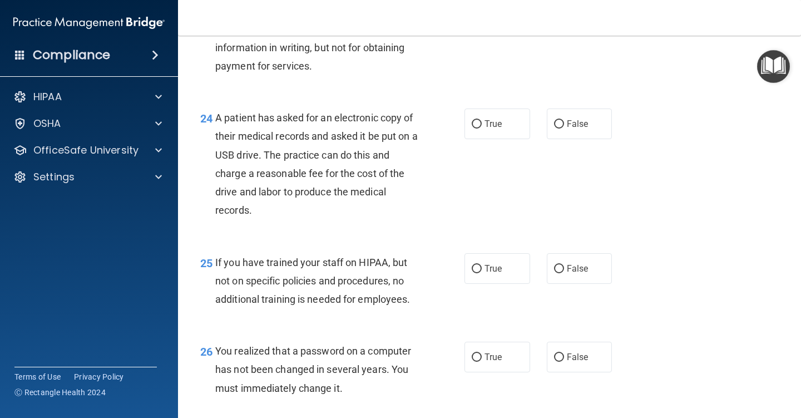
scroll to position [2393, 0]
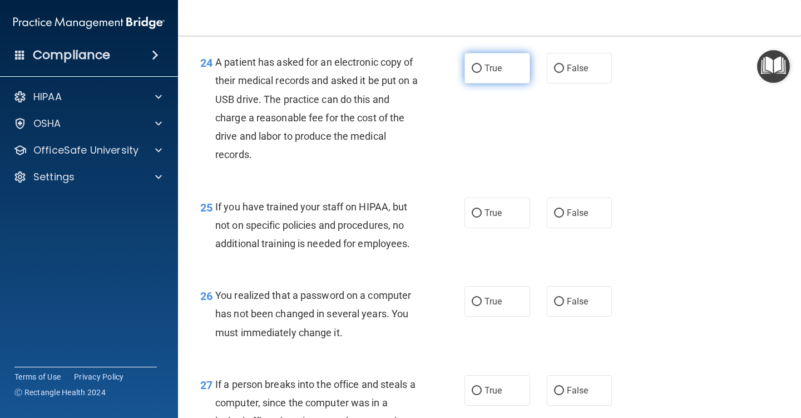
click at [472, 73] on input "True" at bounding box center [477, 69] width 10 height 8
radio input "true"
click at [555, 218] on input "False" at bounding box center [559, 213] width 10 height 8
radio input "true"
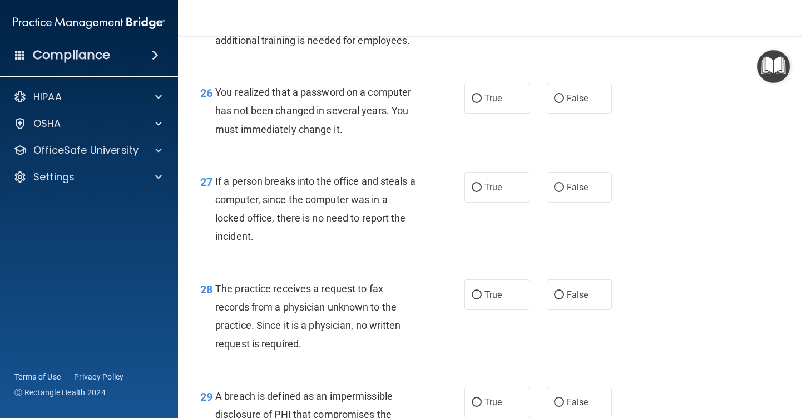
scroll to position [2616, 0]
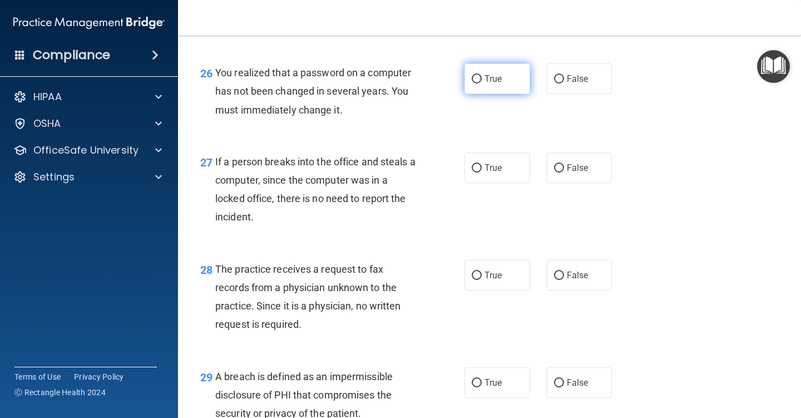
click at [472, 83] on input "True" at bounding box center [477, 79] width 10 height 8
radio input "true"
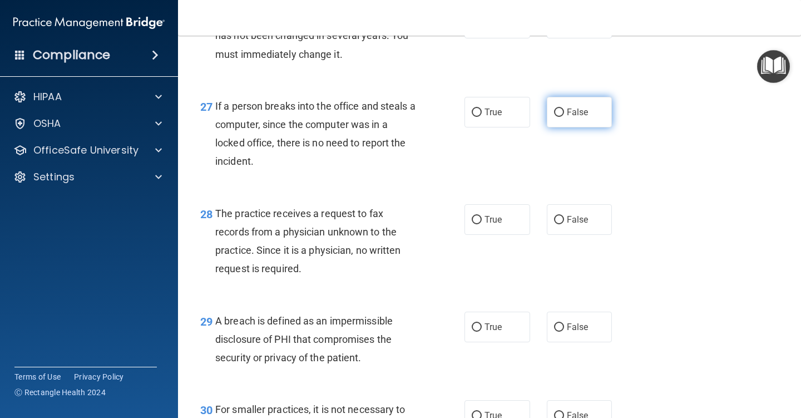
click at [558, 117] on input "False" at bounding box center [559, 113] width 10 height 8
radio input "true"
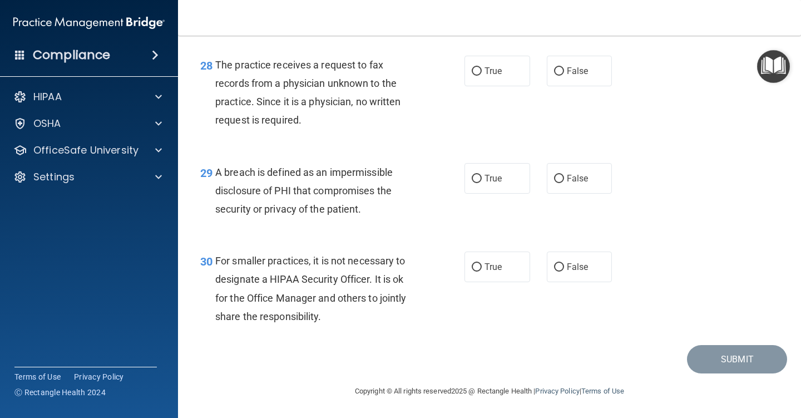
scroll to position [2838, 0]
click at [554, 68] on input "False" at bounding box center [559, 71] width 10 height 8
radio input "true"
click at [472, 177] on input "True" at bounding box center [477, 179] width 10 height 8
radio input "true"
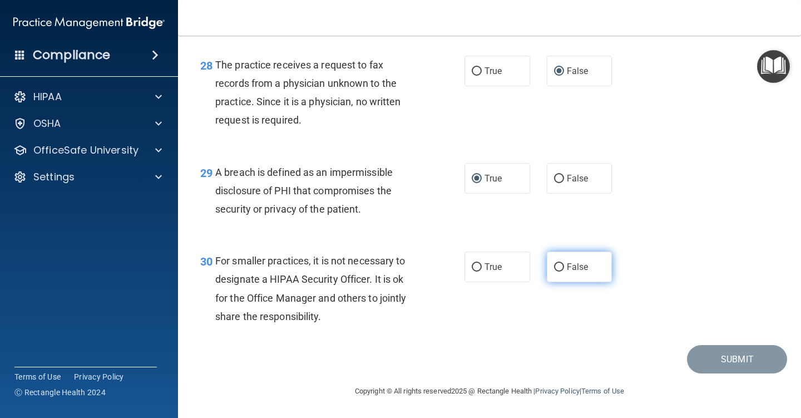
click at [554, 269] on input "False" at bounding box center [559, 267] width 10 height 8
radio input "true"
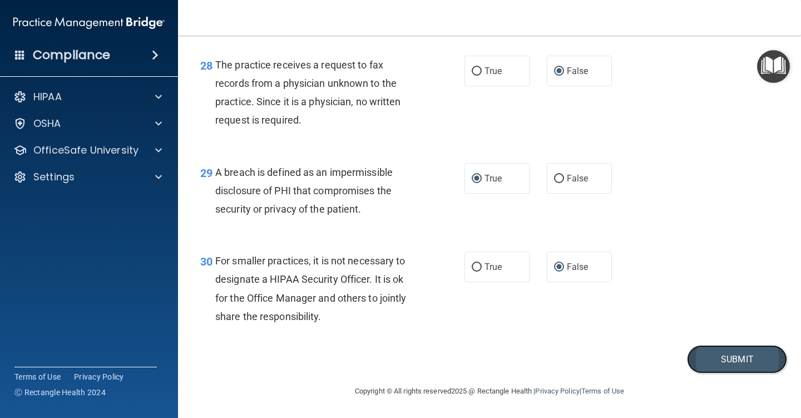
click at [722, 363] on button "Submit" at bounding box center [737, 359] width 100 height 28
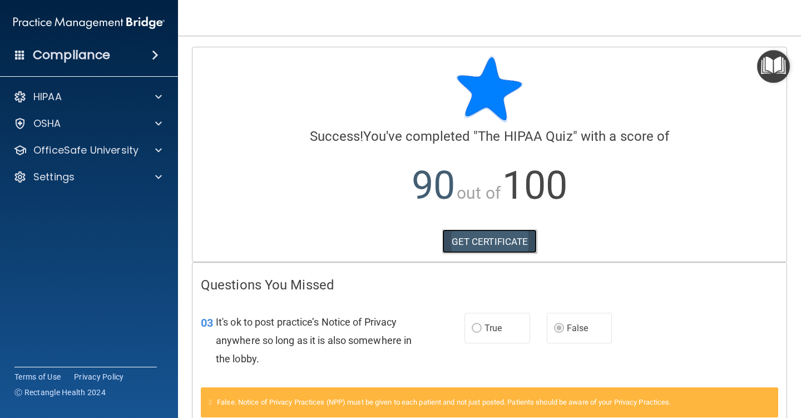
click at [488, 242] on link "GET CERTIFICATE" at bounding box center [489, 241] width 95 height 24
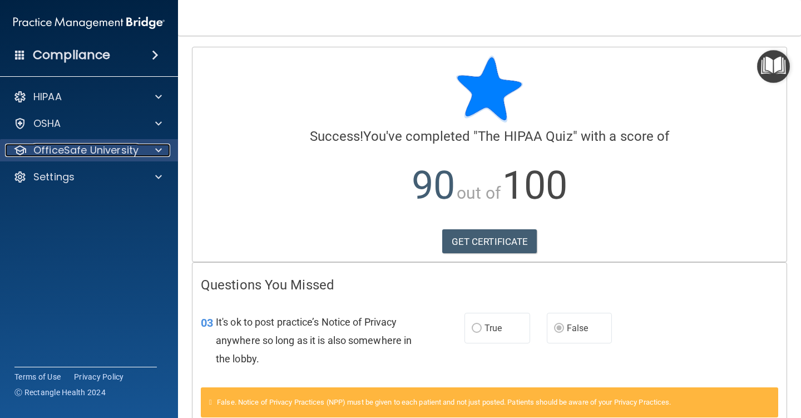
click at [154, 148] on div at bounding box center [157, 150] width 28 height 13
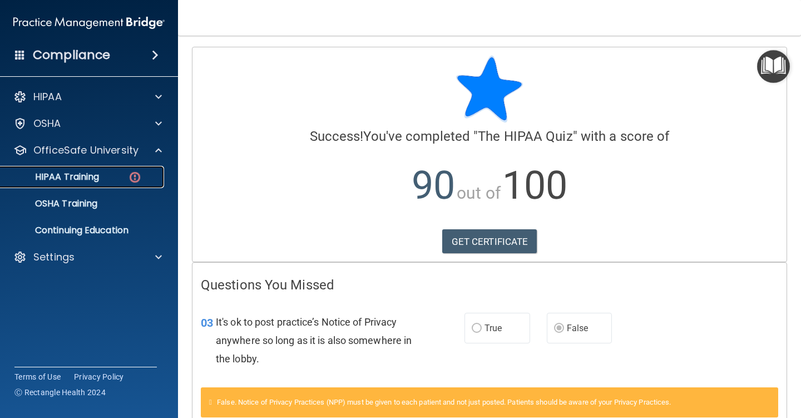
click at [63, 174] on p "HIPAA Training" at bounding box center [53, 176] width 92 height 11
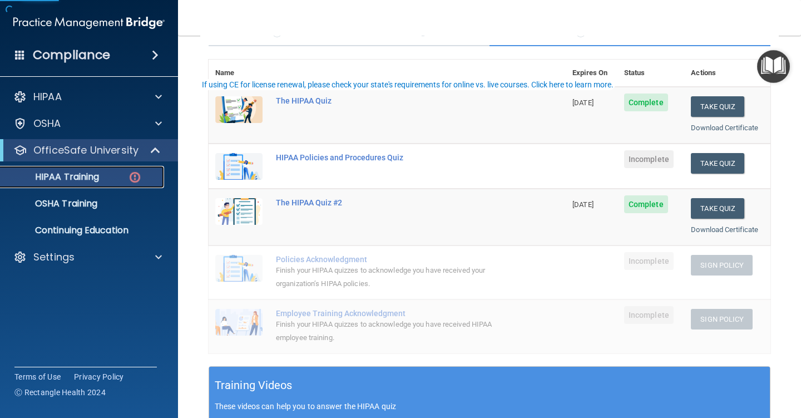
scroll to position [111, 0]
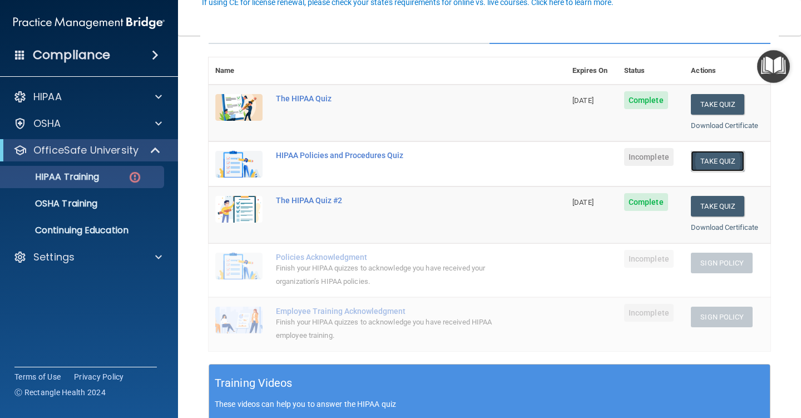
click at [708, 157] on button "Take Quiz" at bounding box center [717, 161] width 53 height 21
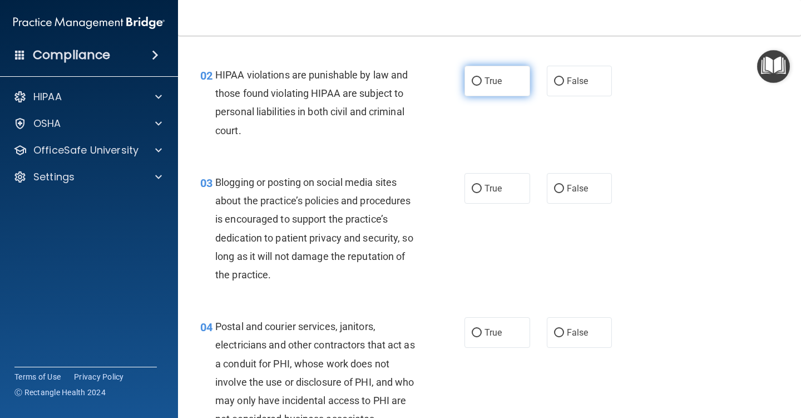
click at [474, 80] on input "True" at bounding box center [477, 81] width 10 height 8
radio input "true"
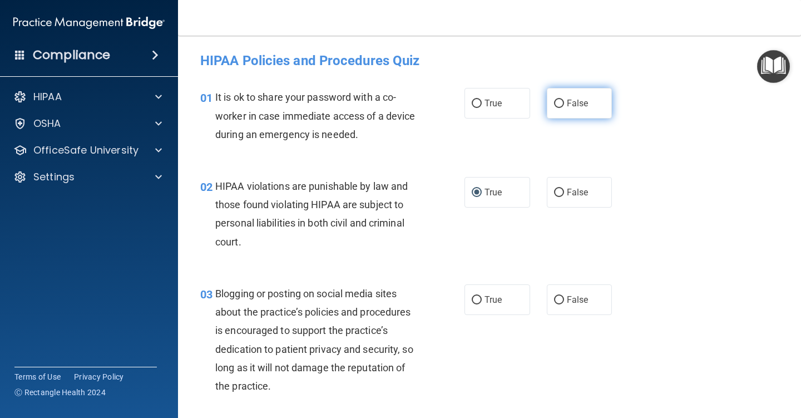
click at [555, 101] on input "False" at bounding box center [559, 104] width 10 height 8
radio input "true"
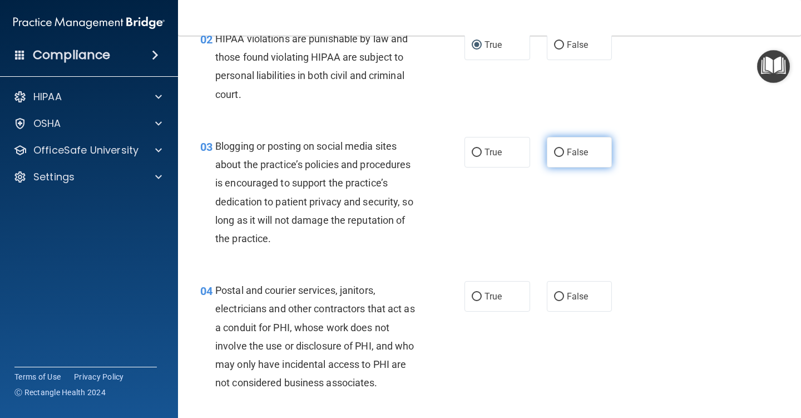
scroll to position [167, 0]
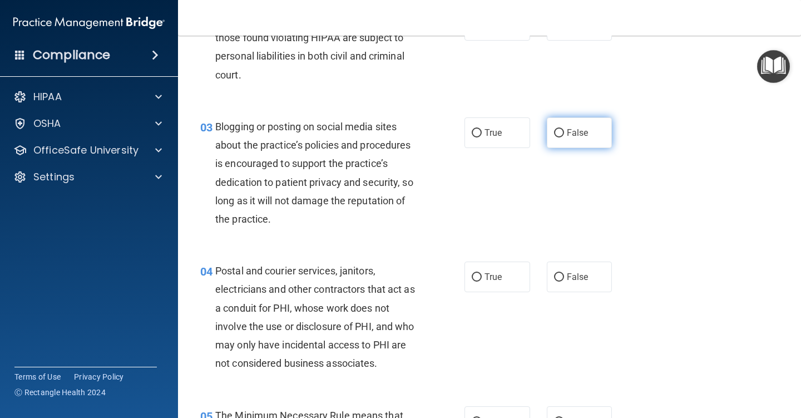
click at [559, 129] on label "False" at bounding box center [580, 132] width 66 height 31
click at [559, 129] on input "False" at bounding box center [559, 133] width 10 height 8
radio input "true"
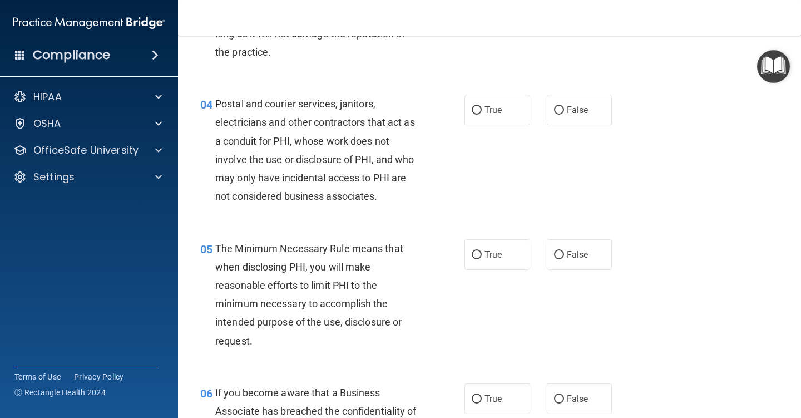
scroll to position [390, 0]
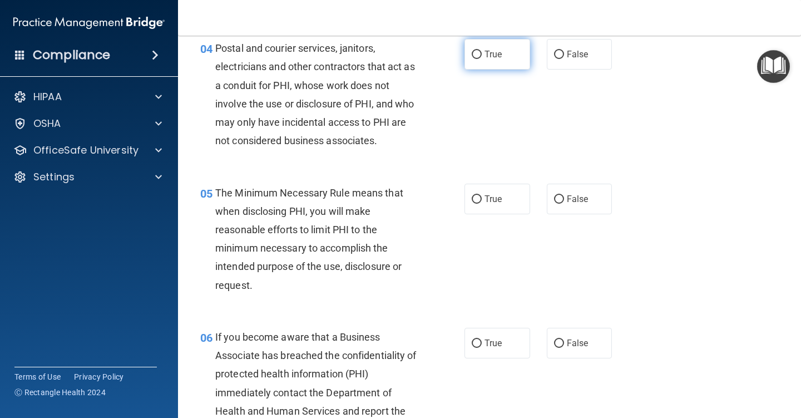
click at [472, 57] on input "True" at bounding box center [477, 55] width 10 height 8
radio input "true"
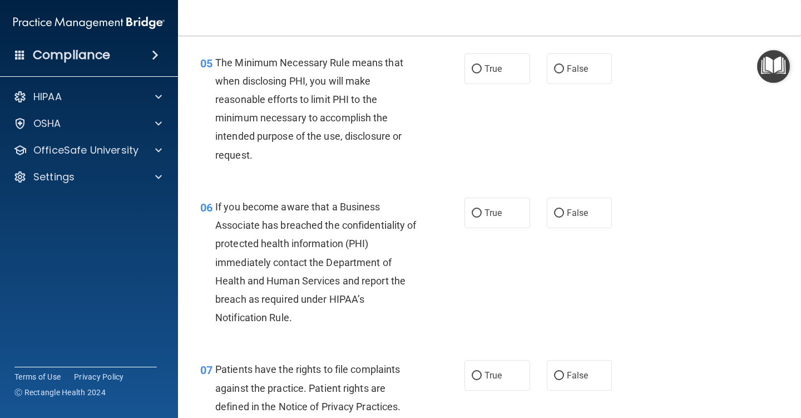
scroll to position [501, 0]
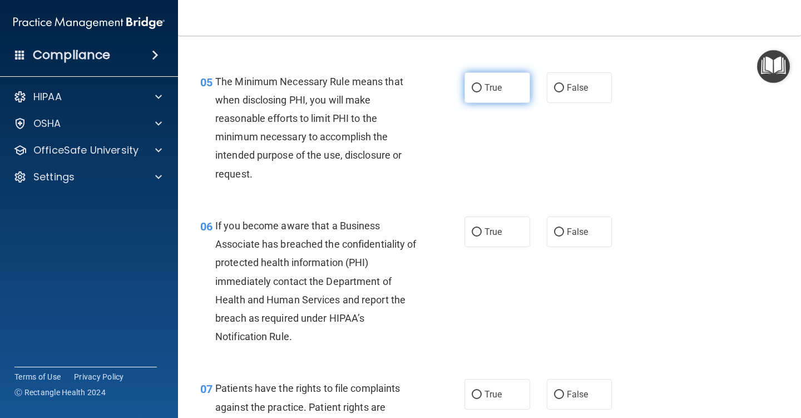
click at [474, 84] on input "True" at bounding box center [477, 88] width 10 height 8
radio input "true"
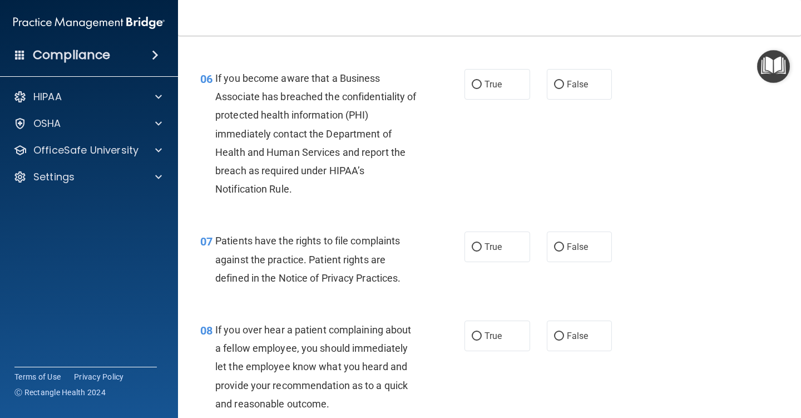
scroll to position [668, 0]
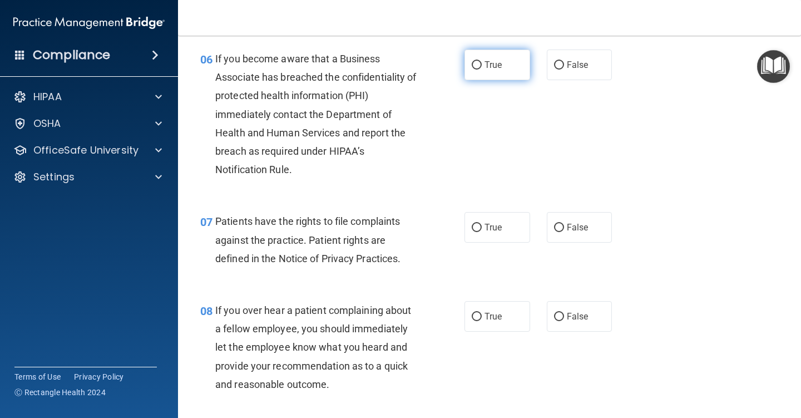
click at [472, 65] on input "True" at bounding box center [477, 65] width 10 height 8
radio input "true"
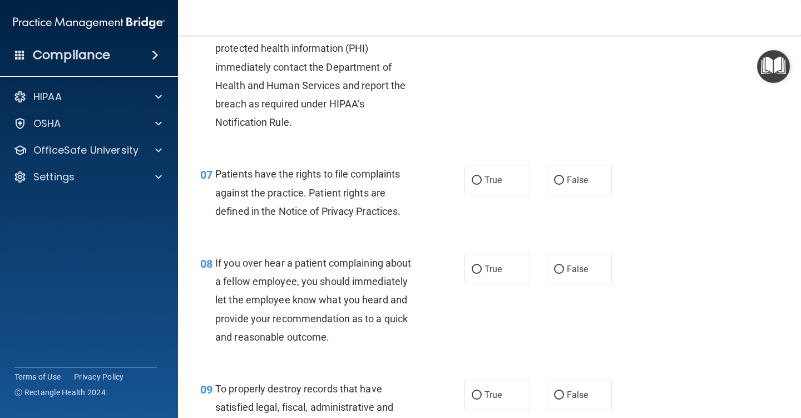
scroll to position [779, 0]
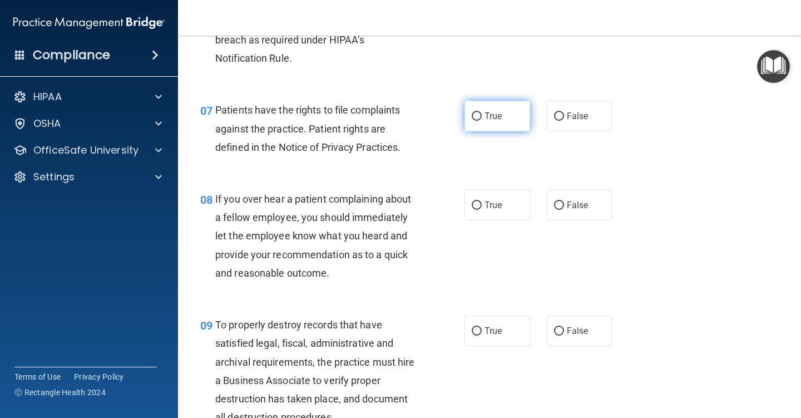
click at [472, 114] on input "True" at bounding box center [477, 116] width 10 height 8
radio input "true"
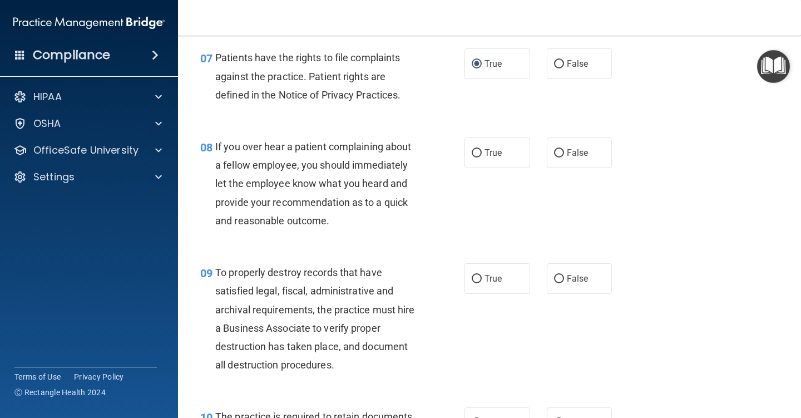
scroll to position [890, 0]
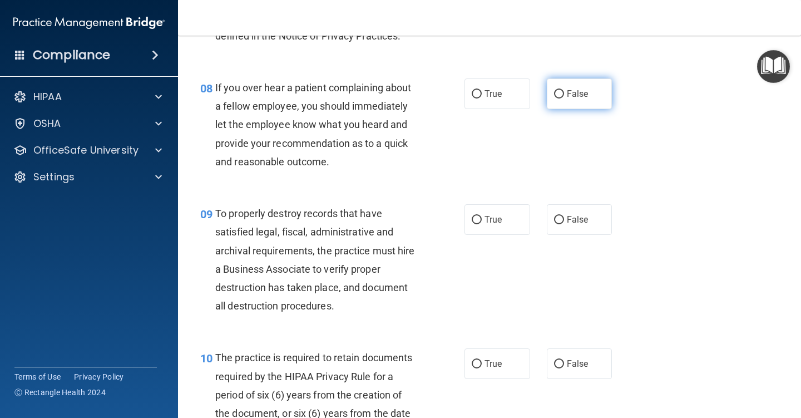
click at [554, 90] on input "False" at bounding box center [559, 94] width 10 height 8
radio input "true"
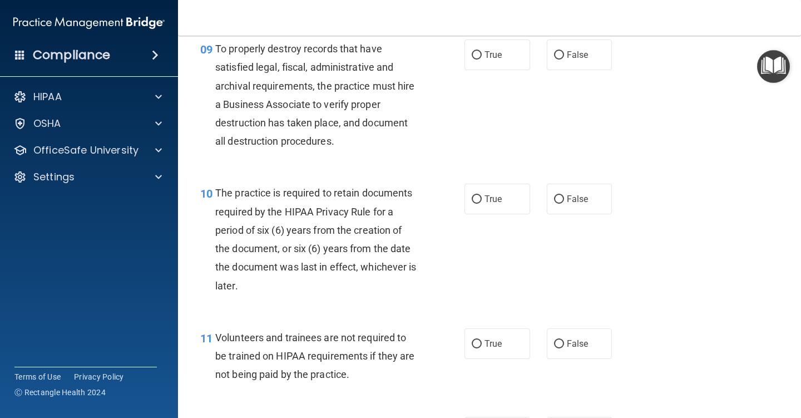
scroll to position [1057, 0]
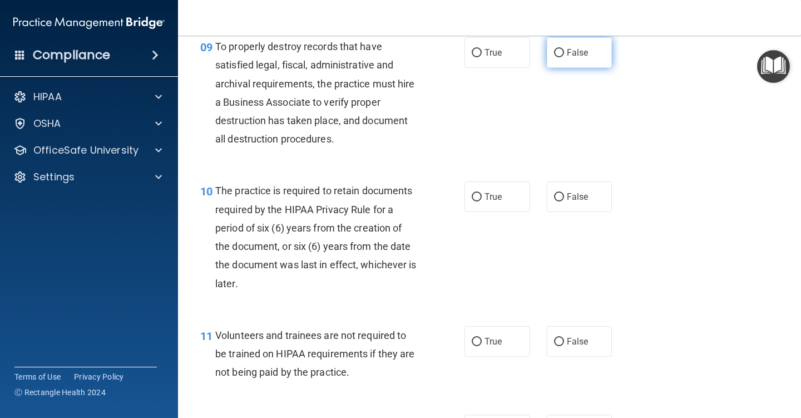
click at [554, 53] on input "False" at bounding box center [559, 53] width 10 height 8
radio input "true"
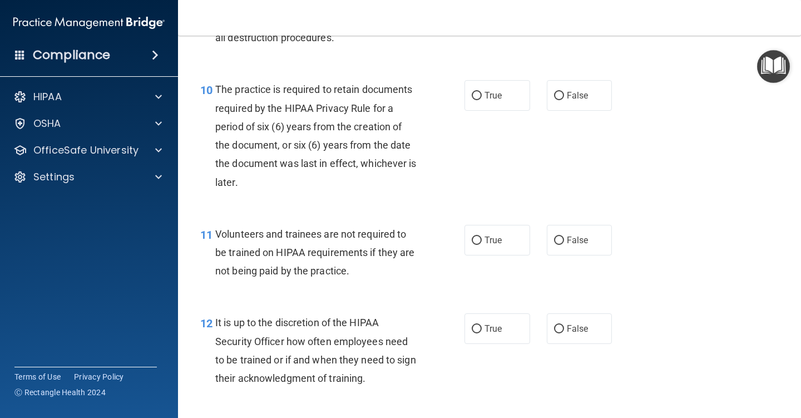
scroll to position [1169, 0]
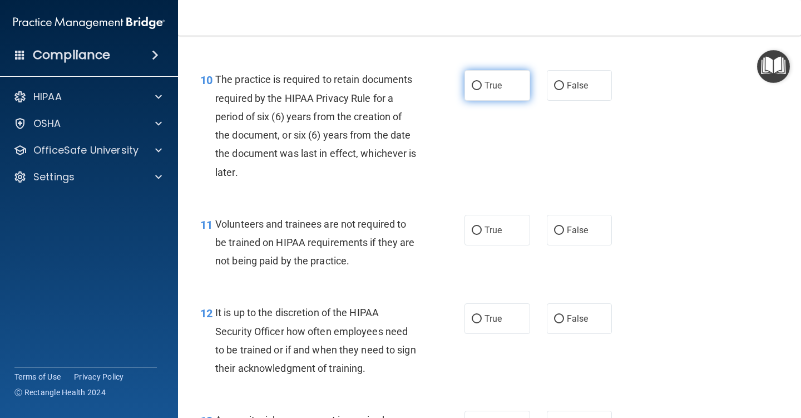
click at [472, 86] on input "True" at bounding box center [477, 86] width 10 height 8
radio input "true"
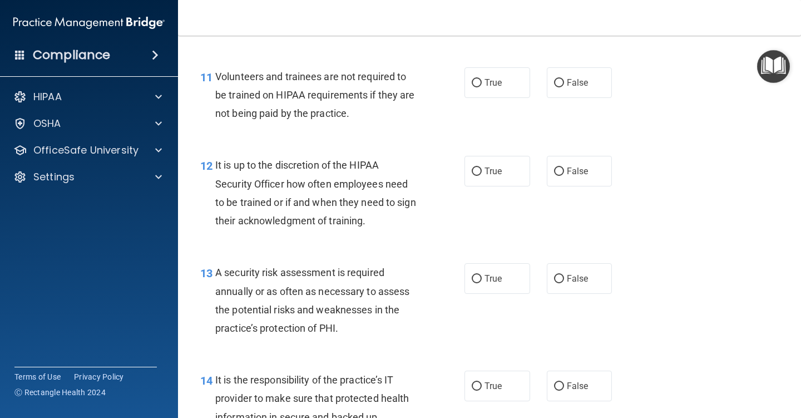
scroll to position [1336, 0]
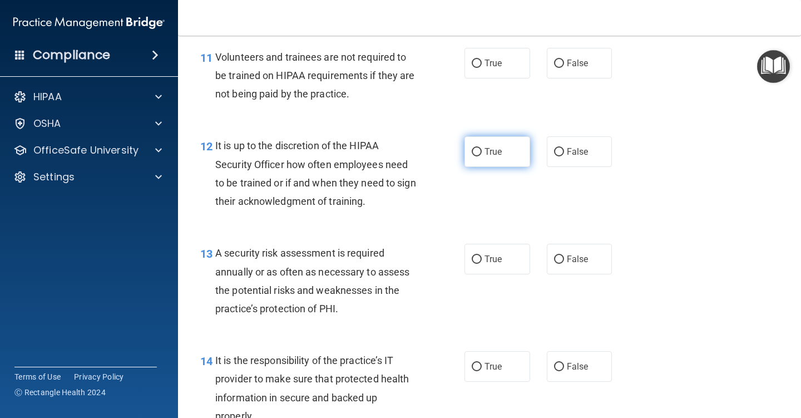
click at [472, 152] on input "True" at bounding box center [477, 152] width 10 height 8
radio input "true"
click at [556, 62] on input "False" at bounding box center [559, 64] width 10 height 8
radio input "true"
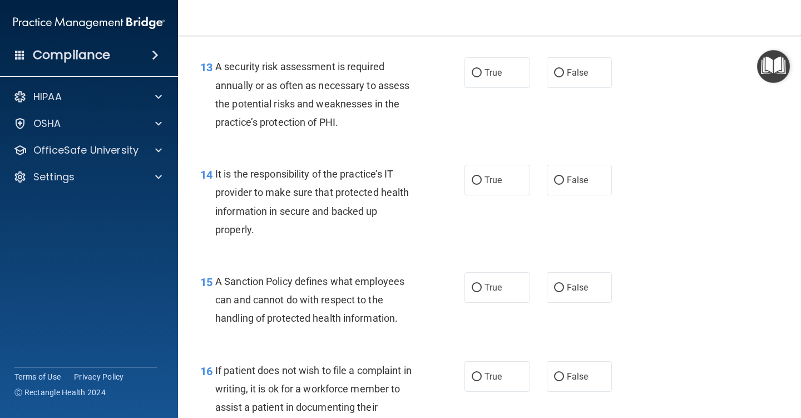
scroll to position [1503, 0]
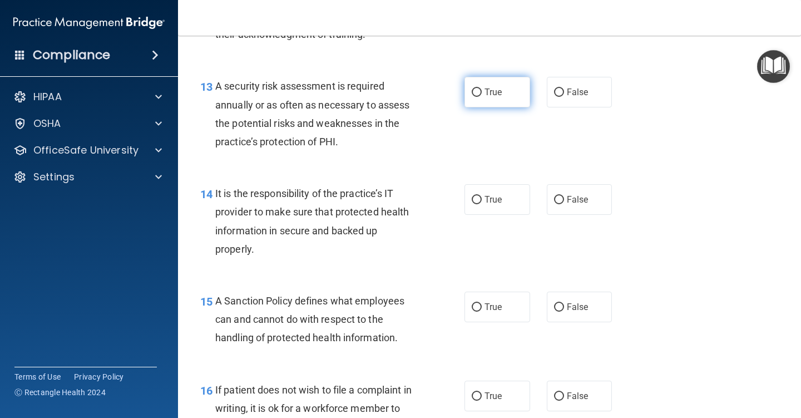
click at [472, 93] on input "True" at bounding box center [477, 92] width 10 height 8
radio input "true"
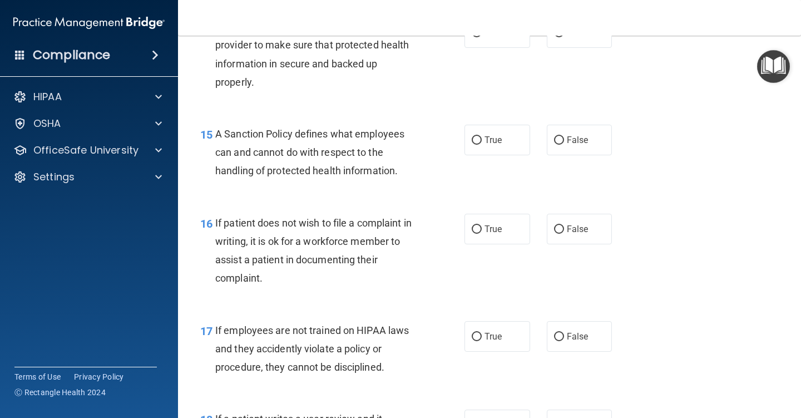
scroll to position [1614, 0]
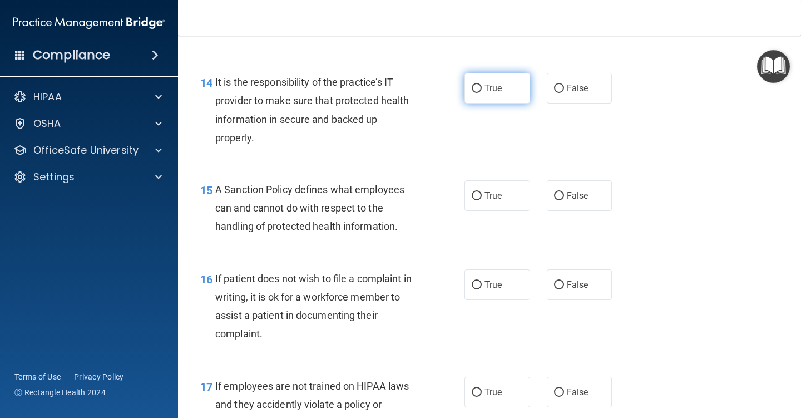
click at [472, 89] on input "True" at bounding box center [477, 89] width 10 height 8
radio input "true"
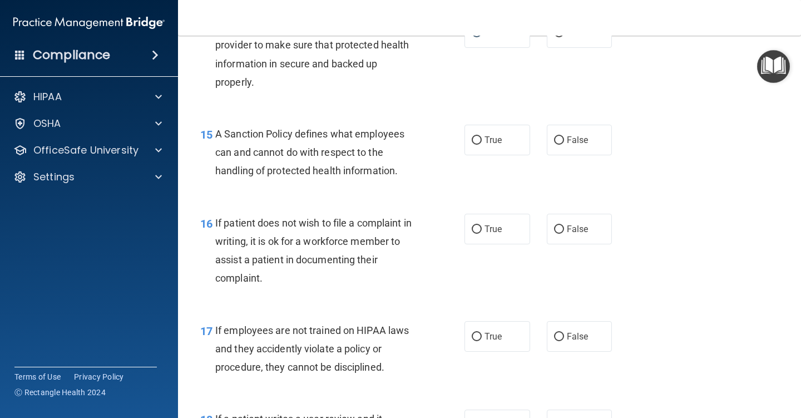
scroll to position [1725, 0]
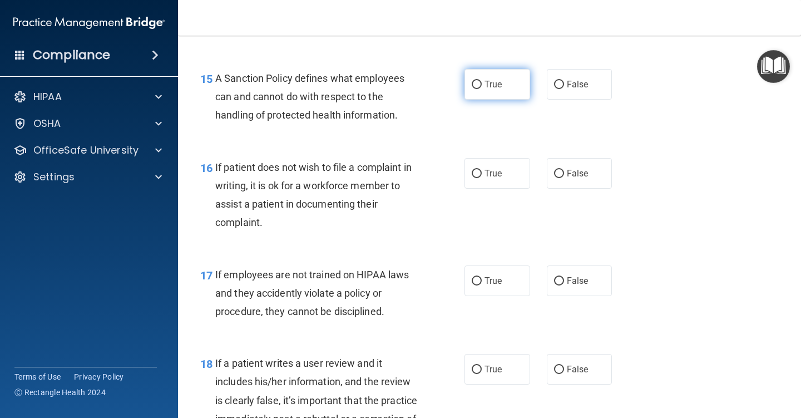
click at [475, 83] on input "True" at bounding box center [477, 85] width 10 height 8
radio input "true"
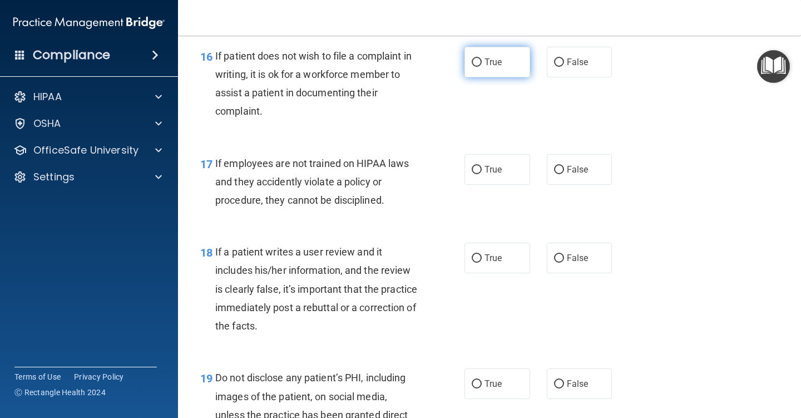
click at [476, 61] on input "True" at bounding box center [477, 62] width 10 height 8
radio input "true"
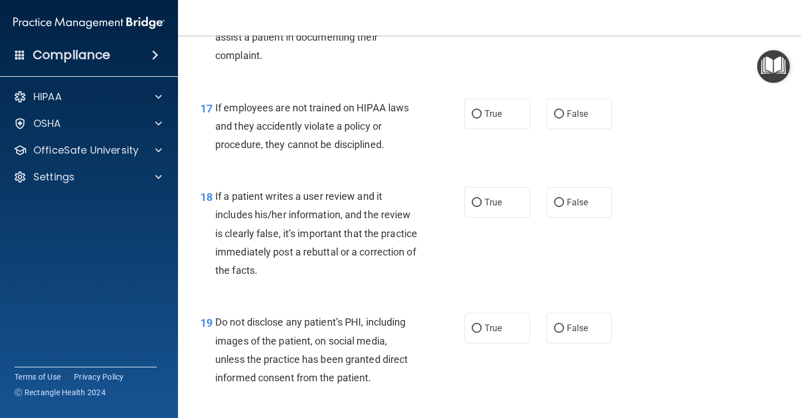
scroll to position [1948, 0]
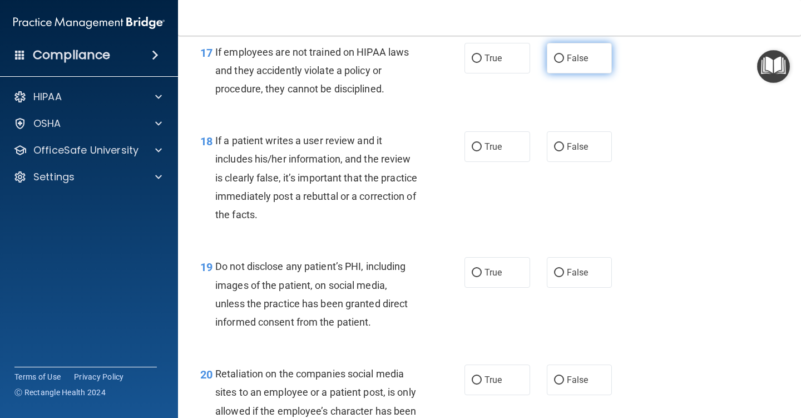
click at [554, 60] on input "False" at bounding box center [559, 59] width 10 height 8
radio input "true"
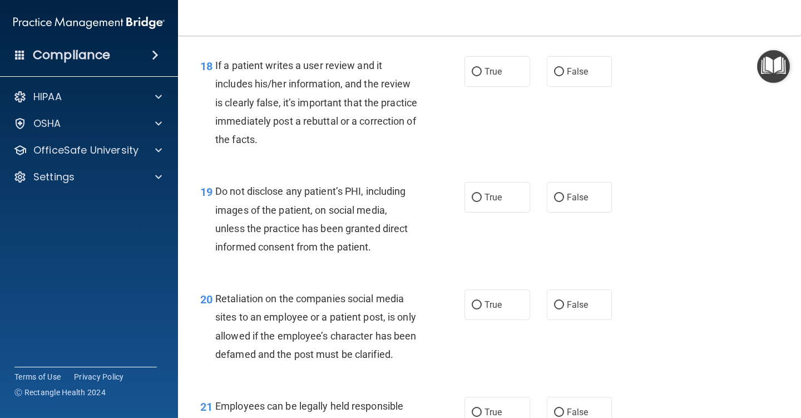
scroll to position [2003, 0]
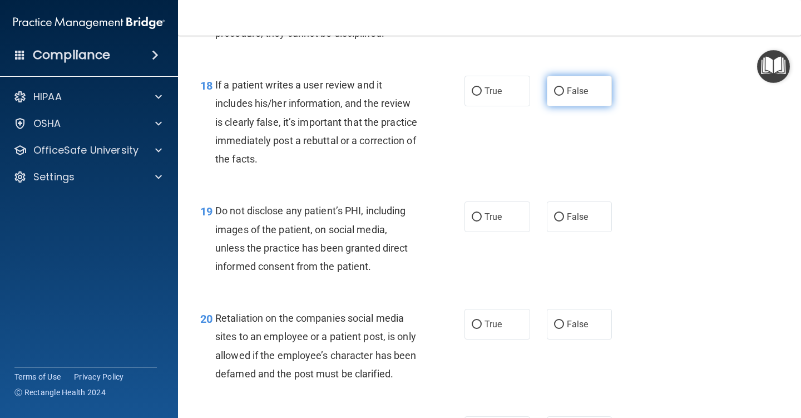
click at [554, 90] on input "False" at bounding box center [559, 91] width 10 height 8
radio input "true"
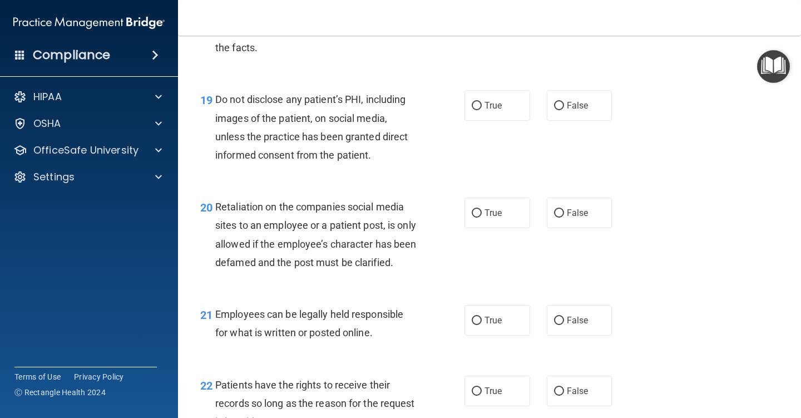
scroll to position [2170, 0]
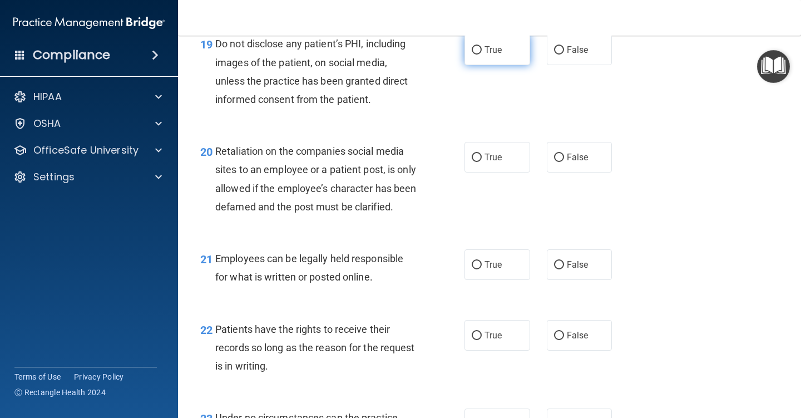
click at [474, 50] on input "True" at bounding box center [477, 50] width 10 height 8
radio input "true"
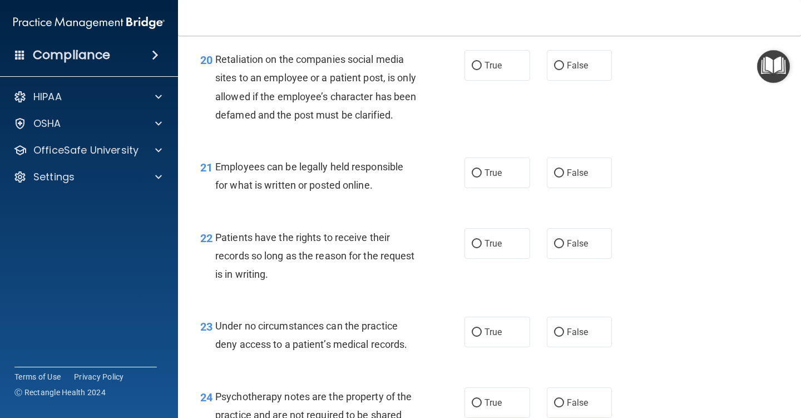
scroll to position [2282, 0]
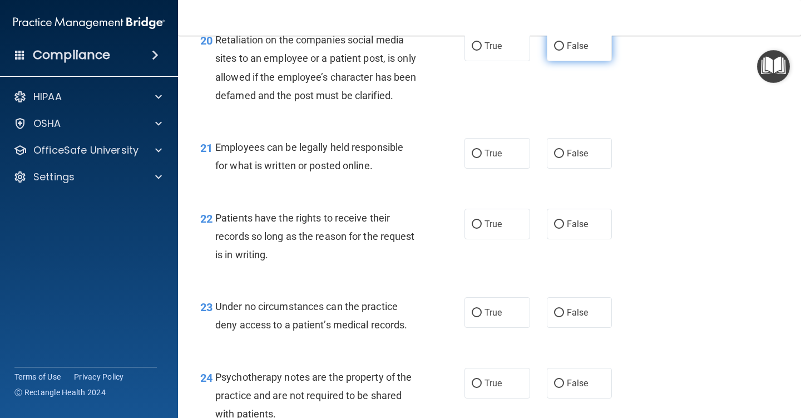
click at [554, 46] on input "False" at bounding box center [559, 46] width 10 height 8
radio input "true"
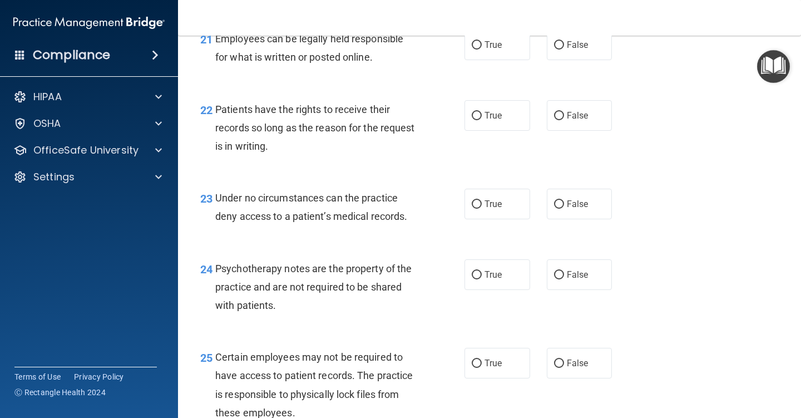
scroll to position [2393, 0]
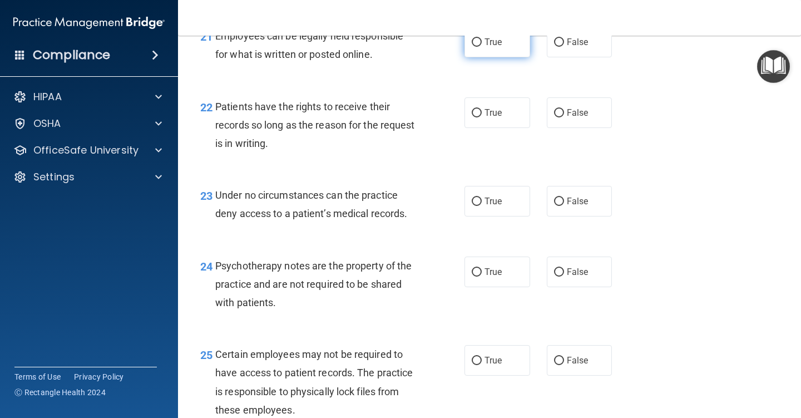
click at [472, 47] on input "True" at bounding box center [477, 42] width 10 height 8
radio input "true"
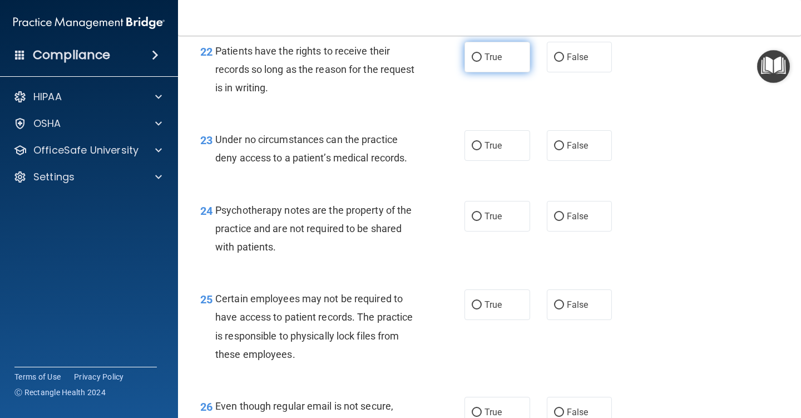
click at [474, 62] on input "True" at bounding box center [477, 57] width 10 height 8
radio input "true"
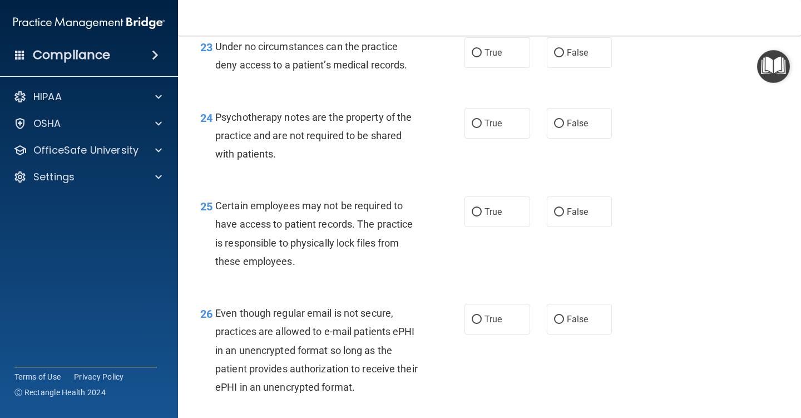
scroll to position [2560, 0]
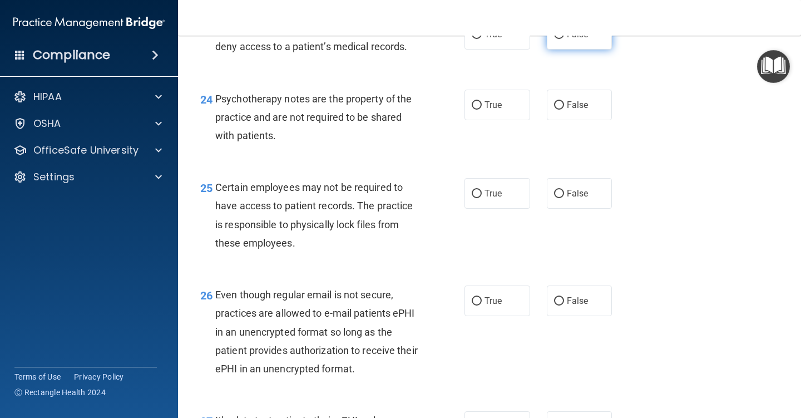
click at [556, 39] on input "False" at bounding box center [559, 35] width 10 height 8
radio input "true"
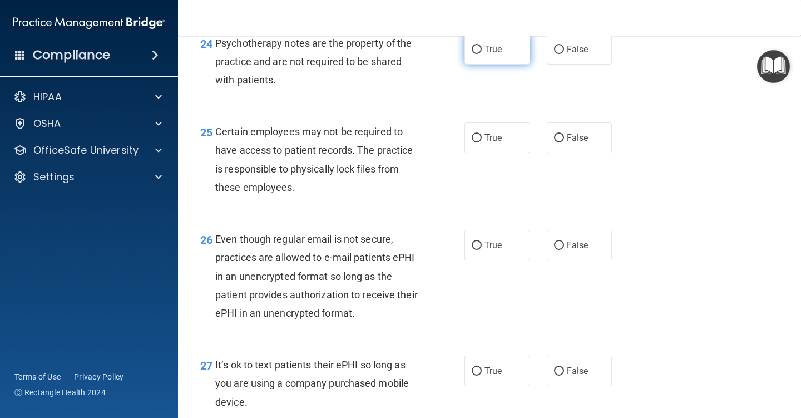
click at [475, 54] on input "True" at bounding box center [477, 50] width 10 height 8
radio input "true"
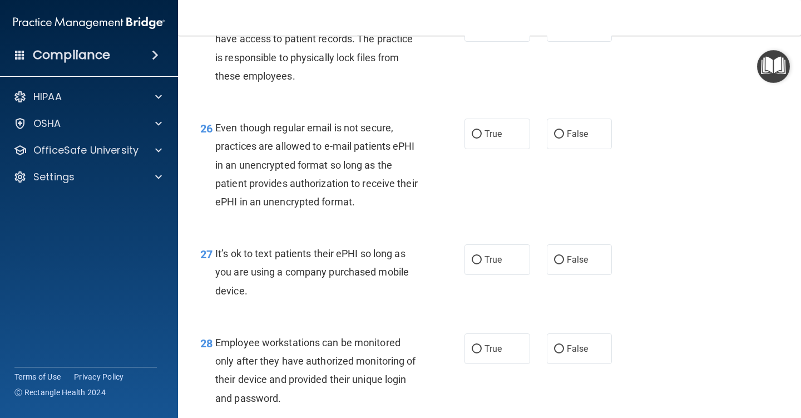
scroll to position [2671, 0]
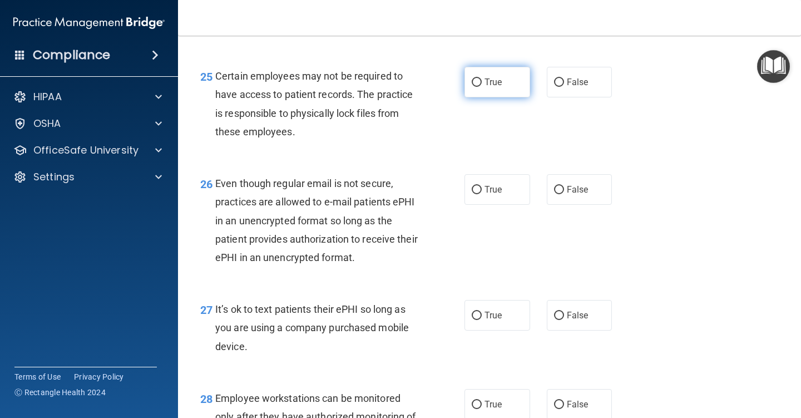
click at [474, 87] on input "True" at bounding box center [477, 82] width 10 height 8
radio input "true"
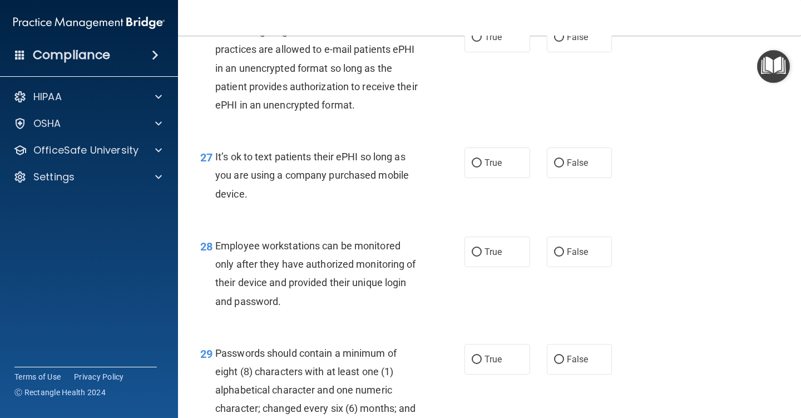
scroll to position [2816, 0]
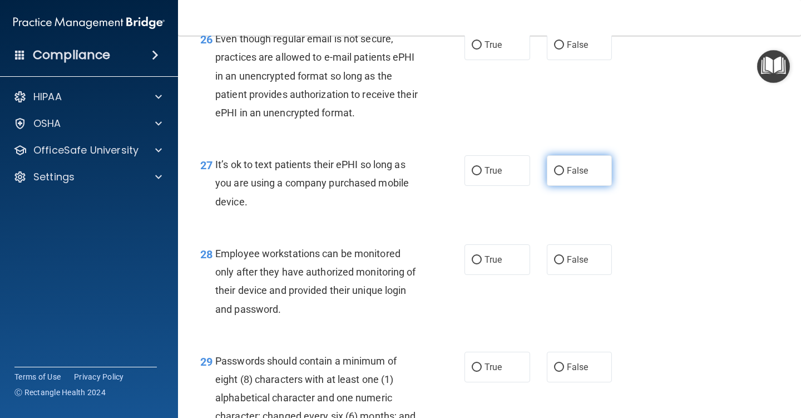
click at [557, 175] on input "False" at bounding box center [559, 171] width 10 height 8
radio input "true"
click at [473, 50] on input "True" at bounding box center [477, 45] width 10 height 8
radio input "true"
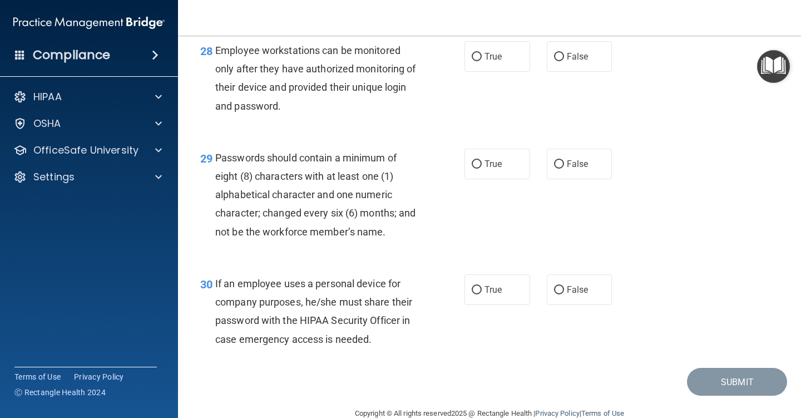
scroll to position [3039, 0]
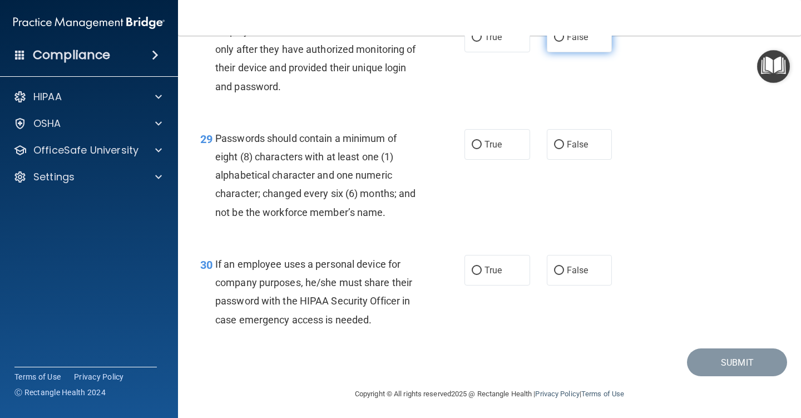
click at [555, 42] on input "False" at bounding box center [559, 37] width 10 height 8
radio input "true"
click at [473, 149] on input "True" at bounding box center [477, 145] width 10 height 8
radio input "true"
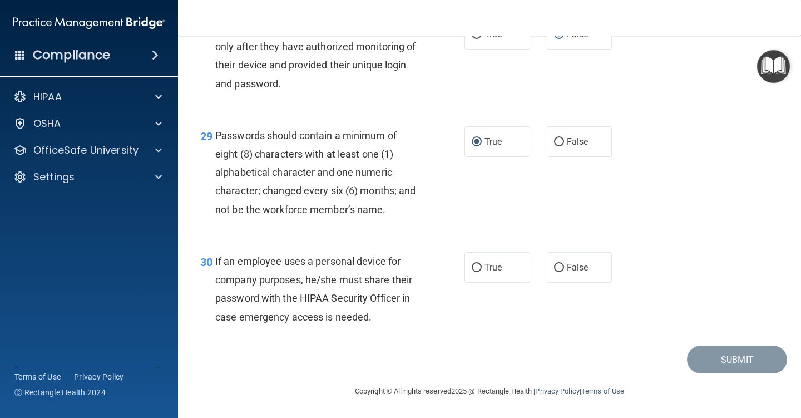
scroll to position [3060, 0]
click at [555, 267] on input "False" at bounding box center [559, 268] width 10 height 8
radio input "true"
click at [705, 359] on button "Submit" at bounding box center [737, 360] width 100 height 28
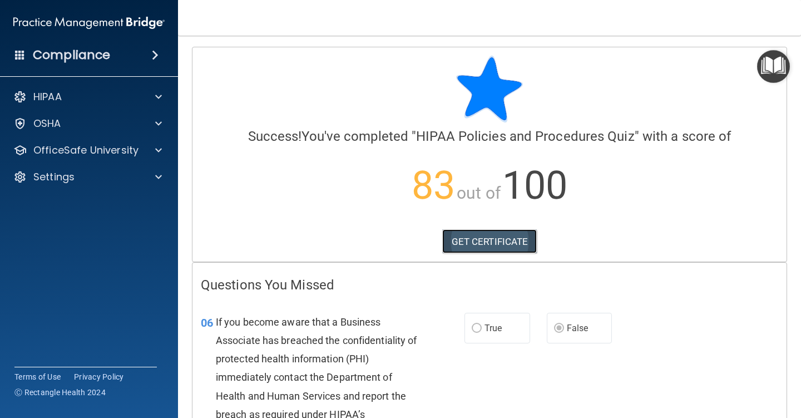
click at [472, 232] on link "GET CERTIFICATE" at bounding box center [489, 241] width 95 height 24
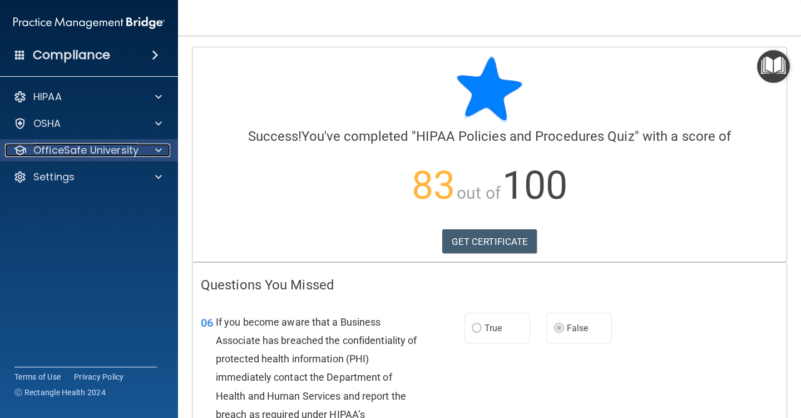
click at [131, 147] on p "OfficeSafe University" at bounding box center [85, 150] width 105 height 13
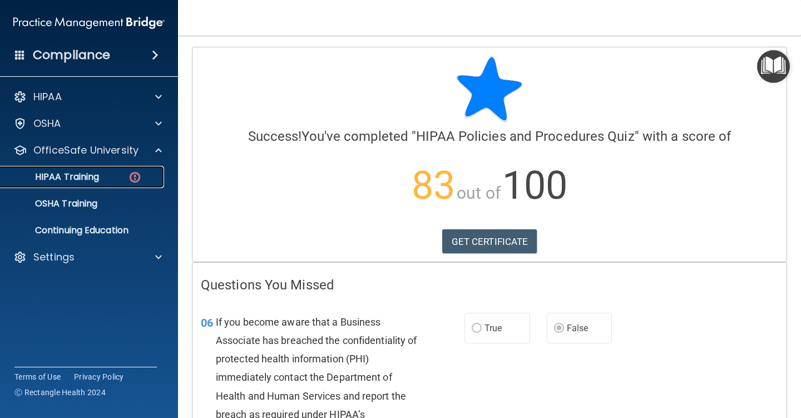
click at [63, 179] on p "HIPAA Training" at bounding box center [53, 176] width 92 height 11
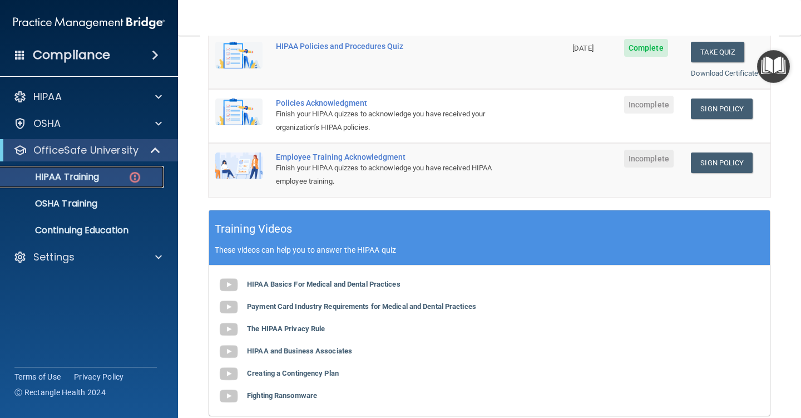
scroll to position [278, 0]
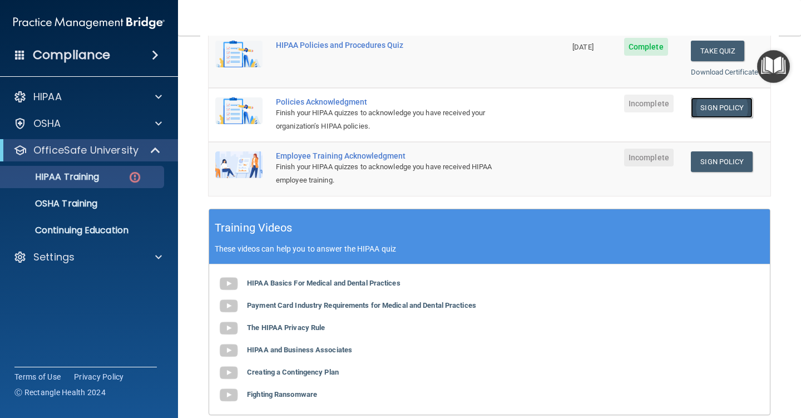
click at [707, 105] on link "Sign Policy" at bounding box center [722, 107] width 62 height 21
click at [58, 258] on p "Settings" at bounding box center [53, 256] width 41 height 13
click at [54, 316] on p "Sign Out" at bounding box center [83, 310] width 152 height 11
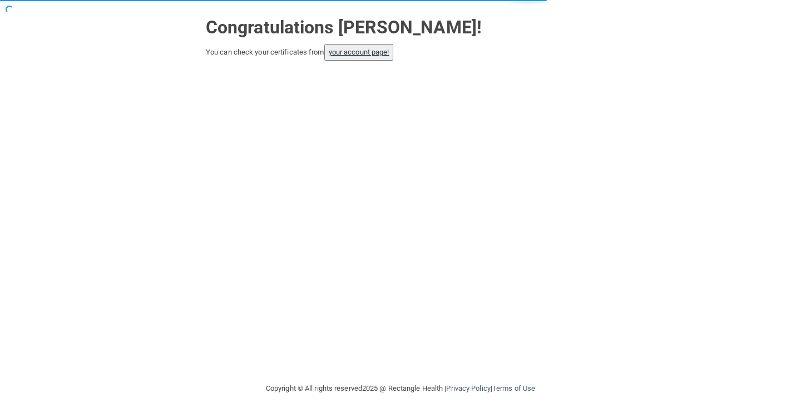
click at [370, 52] on link "your account page!" at bounding box center [359, 52] width 61 height 8
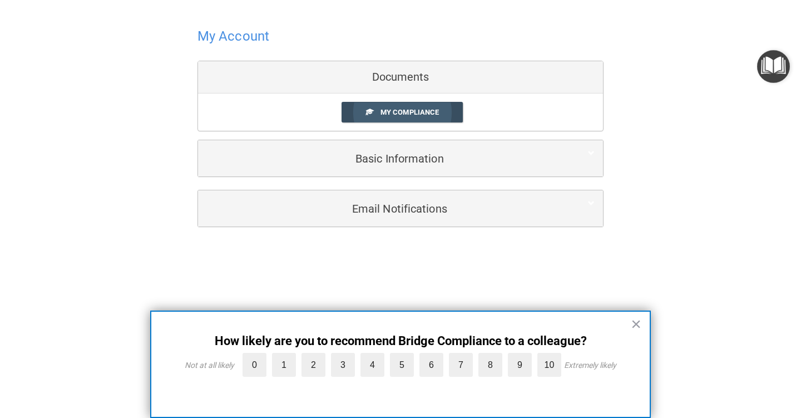
click at [392, 116] on link "My Compliance" at bounding box center [403, 112] width 122 height 21
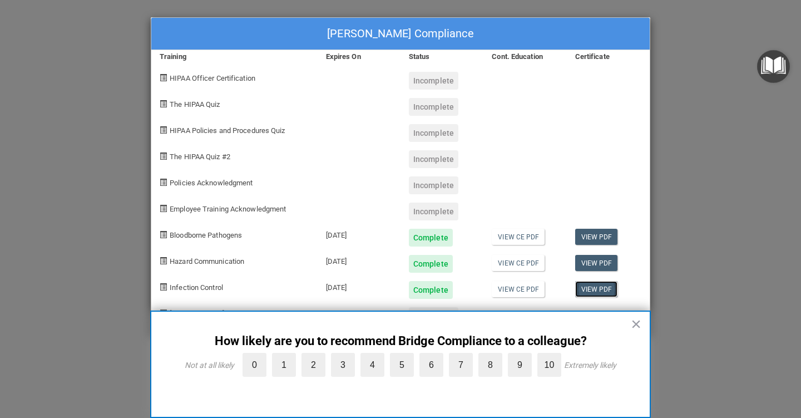
click at [598, 290] on link "View PDF" at bounding box center [596, 289] width 43 height 16
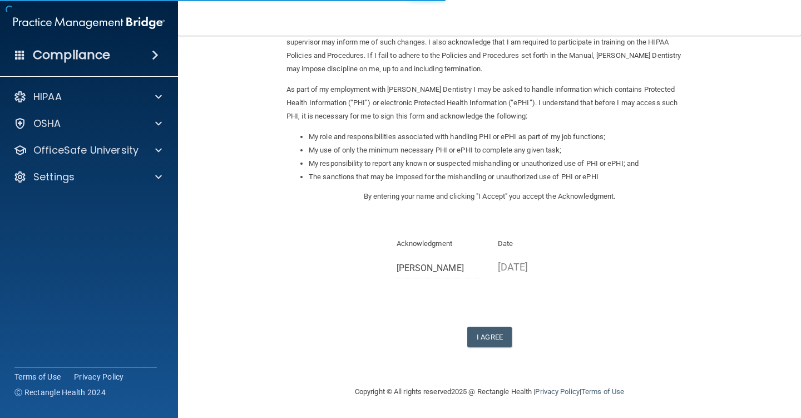
scroll to position [92, 0]
click at [488, 339] on button "I Agree" at bounding box center [489, 336] width 45 height 21
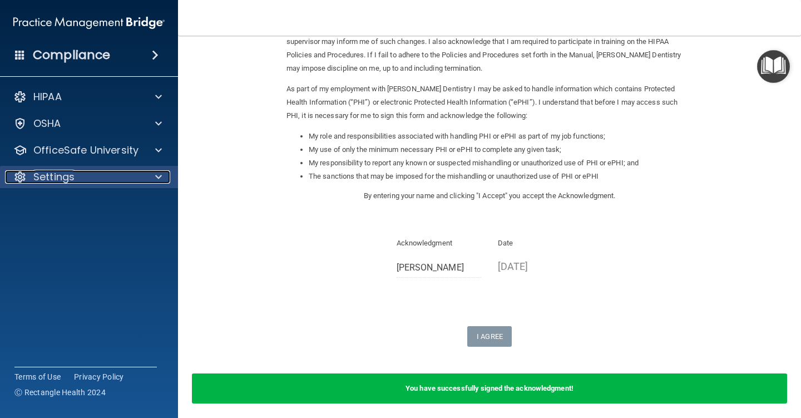
click at [151, 176] on div at bounding box center [157, 176] width 28 height 13
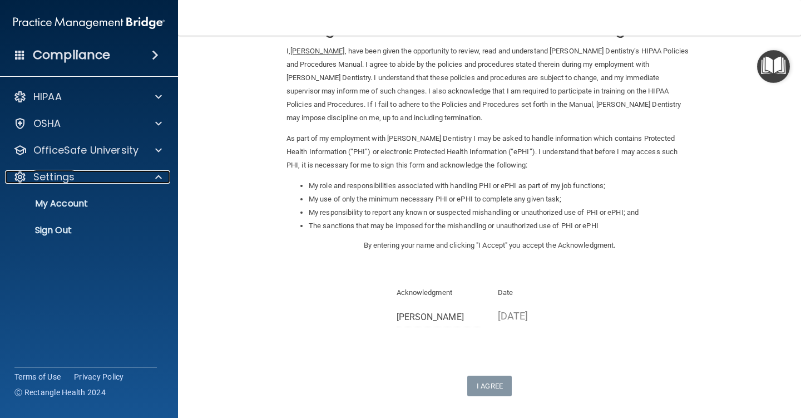
scroll to position [0, 0]
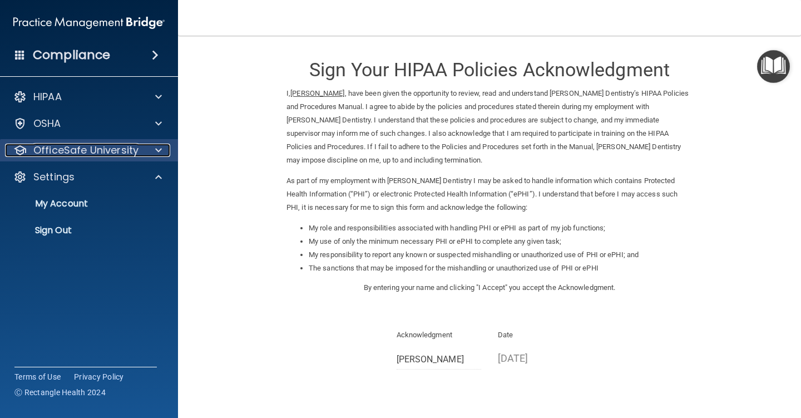
click at [140, 147] on div "OfficeSafe University" at bounding box center [74, 150] width 138 height 13
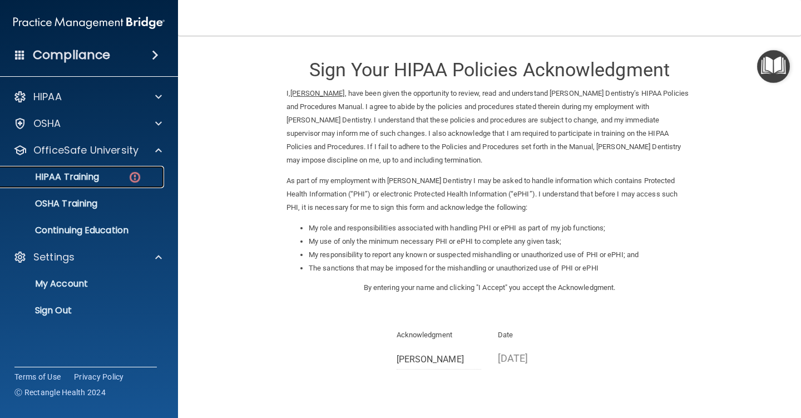
click at [104, 171] on div "HIPAA Training" at bounding box center [83, 176] width 152 height 11
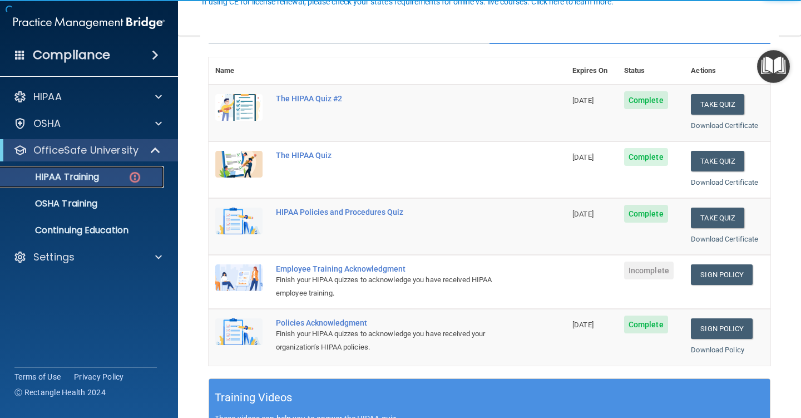
scroll to position [223, 0]
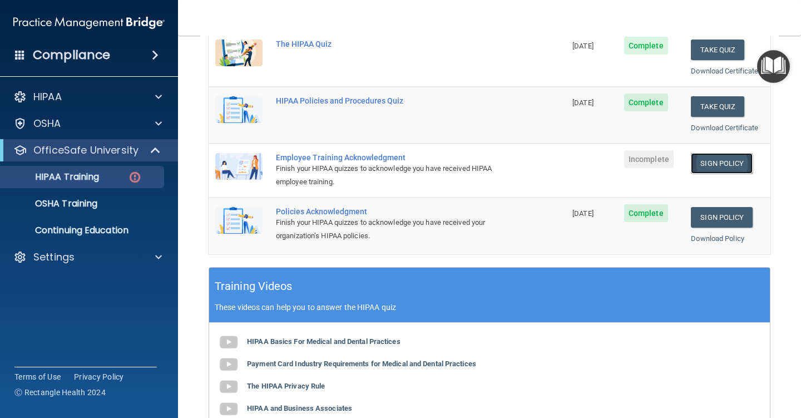
click at [713, 159] on link "Sign Policy" at bounding box center [722, 163] width 62 height 21
click at [139, 254] on div "Settings" at bounding box center [74, 256] width 138 height 13
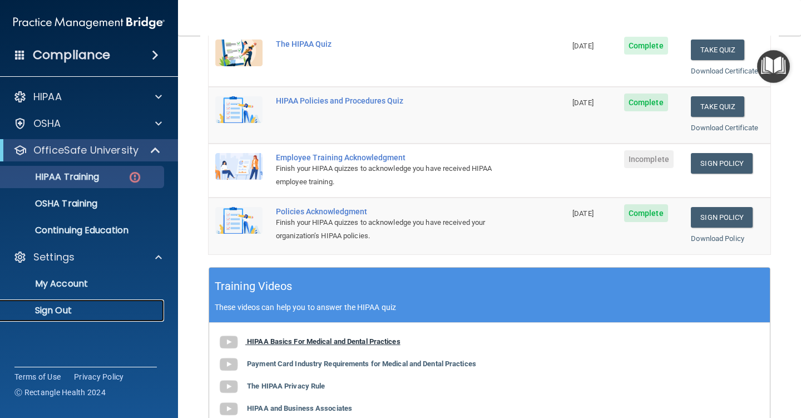
click at [51, 307] on p "Sign Out" at bounding box center [83, 310] width 152 height 11
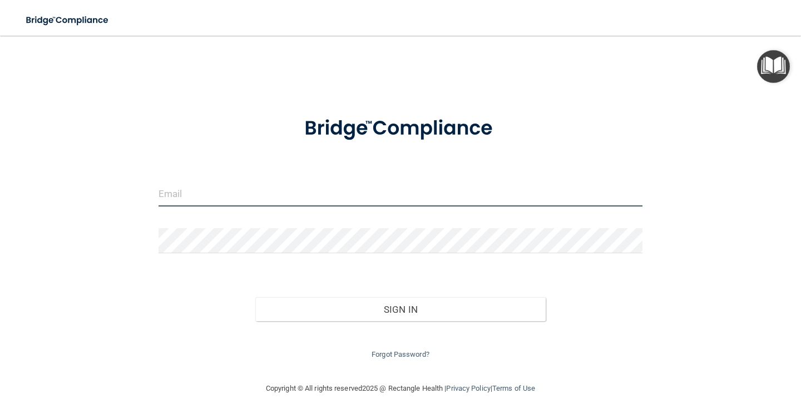
type input "[EMAIL_ADDRESS][DOMAIN_NAME]"
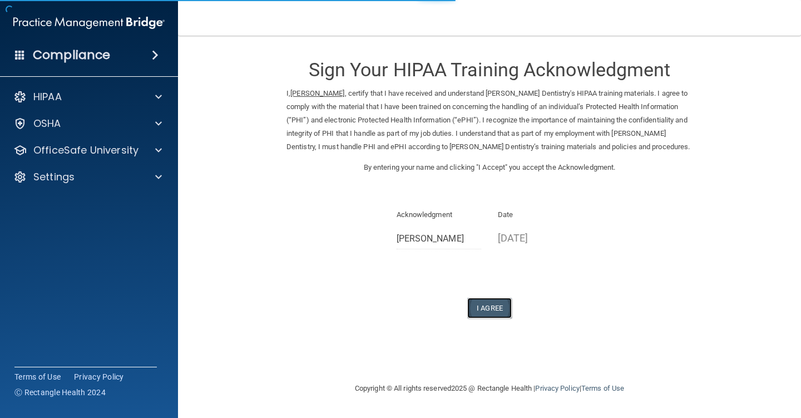
click at [501, 304] on button "I Agree" at bounding box center [489, 308] width 45 height 21
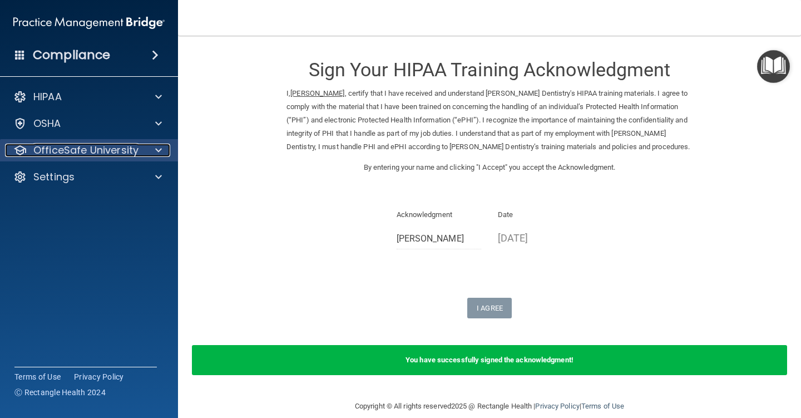
click at [155, 151] on span at bounding box center [158, 150] width 7 height 13
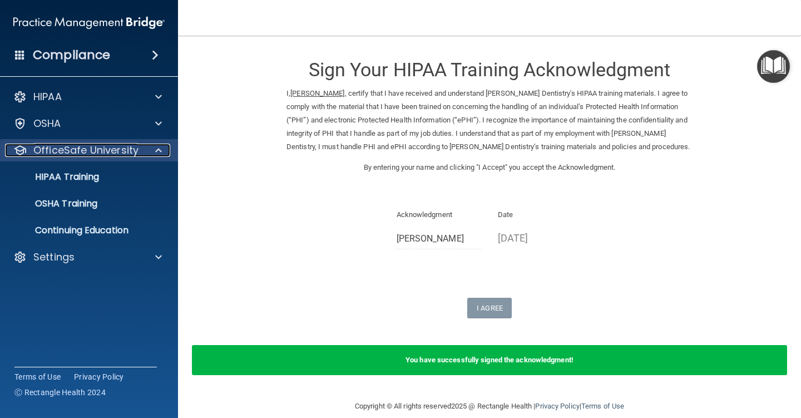
click at [156, 150] on span at bounding box center [158, 150] width 7 height 13
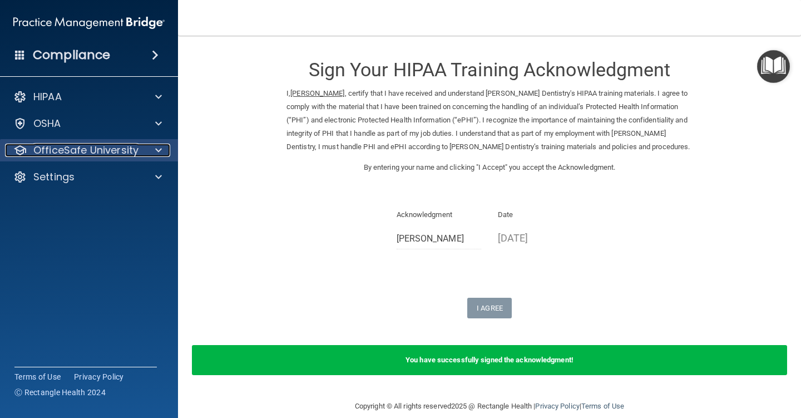
click at [156, 150] on span at bounding box center [158, 150] width 7 height 13
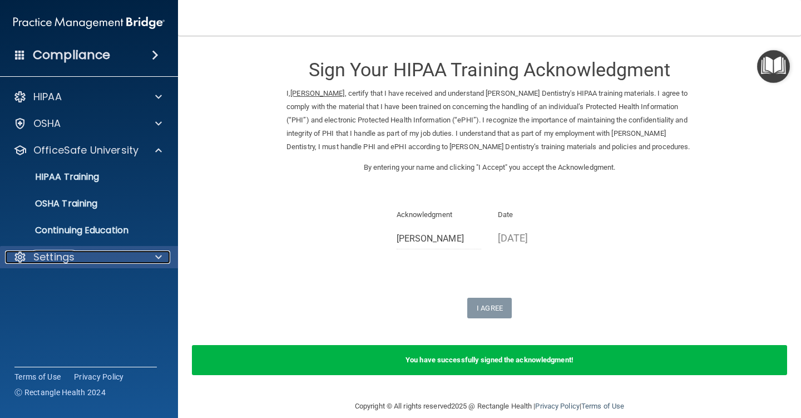
click at [53, 256] on p "Settings" at bounding box center [53, 256] width 41 height 13
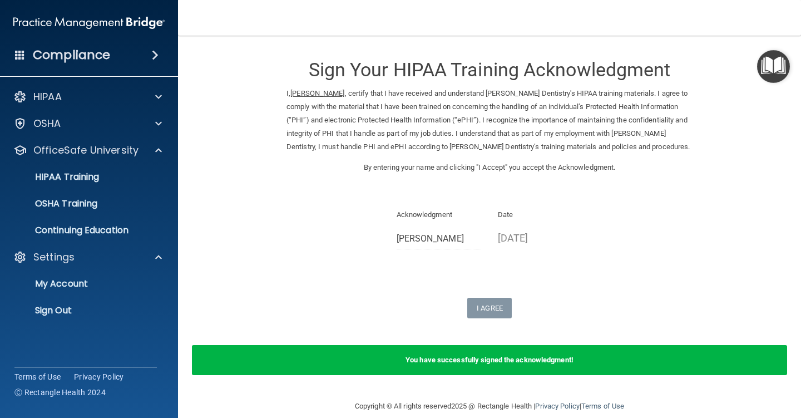
click at [48, 297] on ul "My Account My Users Services Sign Out" at bounding box center [89, 294] width 201 height 53
click at [56, 281] on p "My Account" at bounding box center [83, 283] width 152 height 11
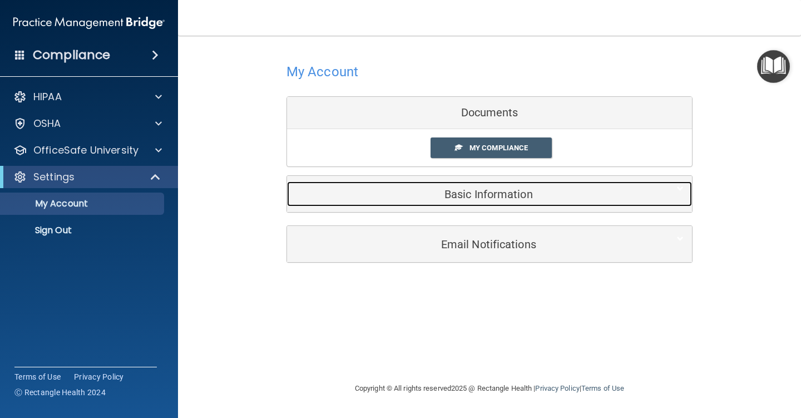
click at [466, 193] on h5 "Basic Information" at bounding box center [473, 194] width 354 height 12
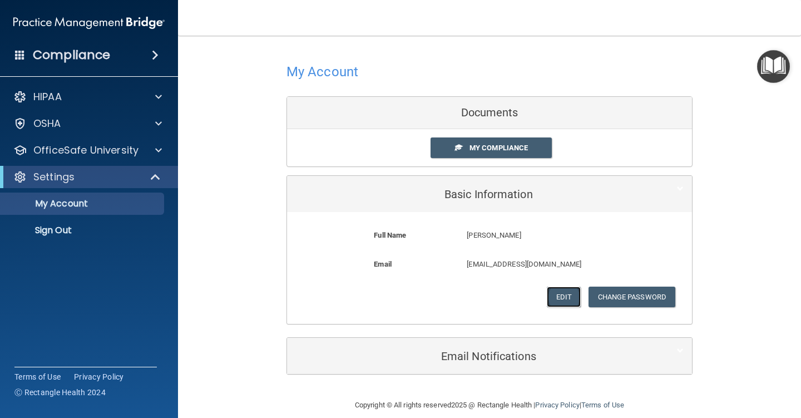
click at [558, 299] on button "Edit" at bounding box center [564, 297] width 34 height 21
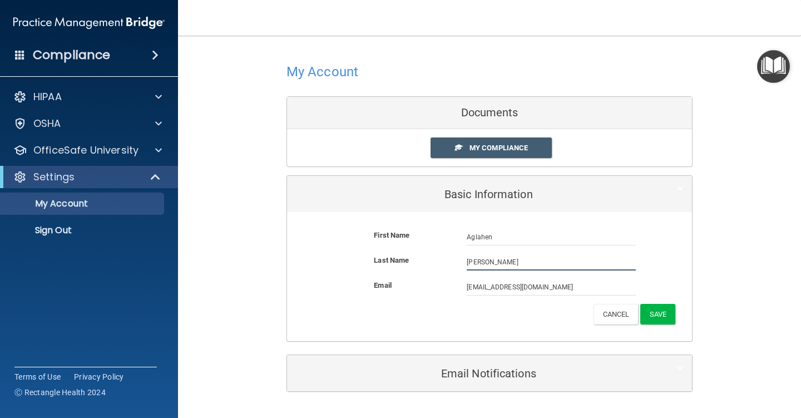
click at [520, 266] on input "[PERSON_NAME]" at bounding box center [551, 262] width 169 height 17
type input "[PERSON_NAME]"
click at [654, 311] on button "Save" at bounding box center [658, 314] width 35 height 21
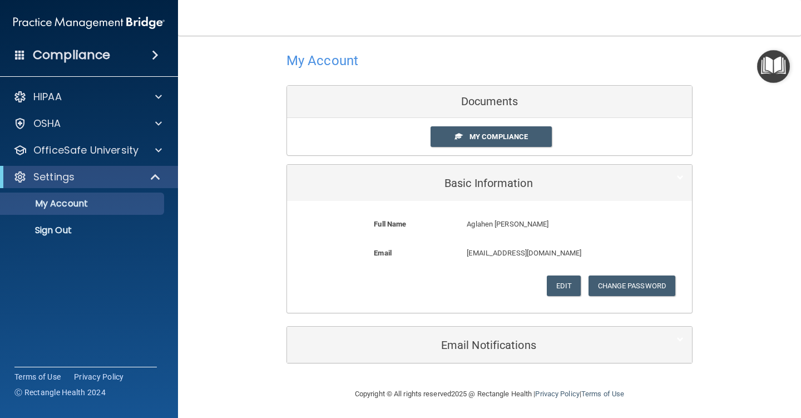
scroll to position [14, 0]
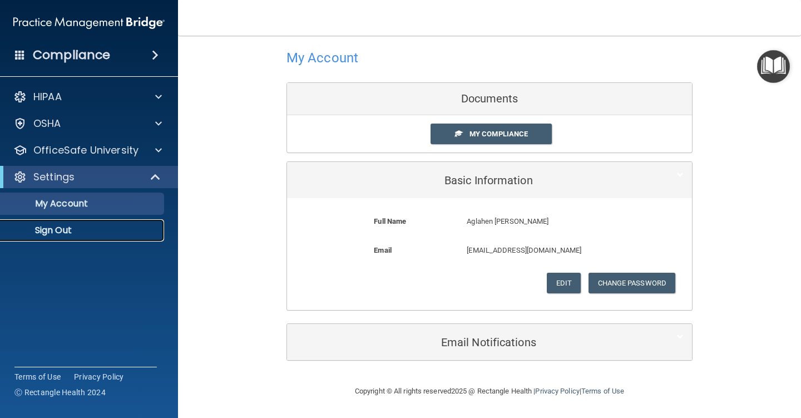
click at [68, 228] on p "Sign Out" at bounding box center [83, 230] width 152 height 11
